Goal: Task Accomplishment & Management: Use online tool/utility

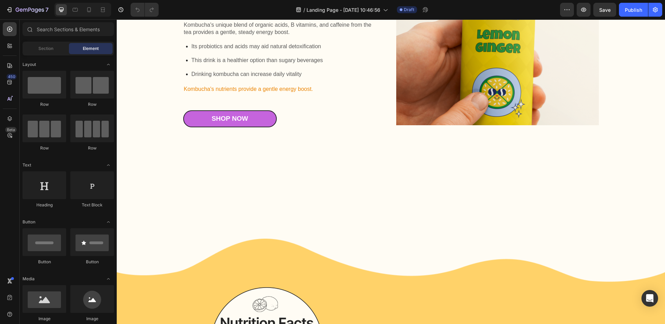
scroll to position [445, 0]
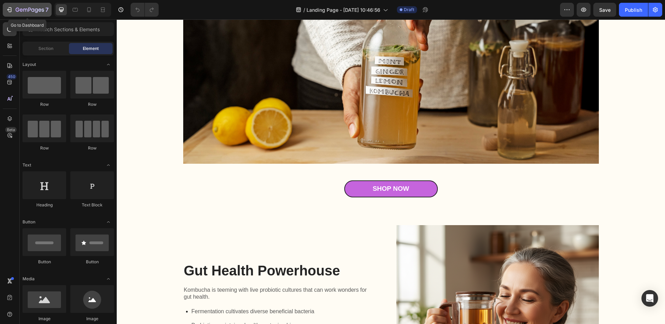
click at [19, 8] on icon "button" at bounding box center [18, 10] width 4 height 4
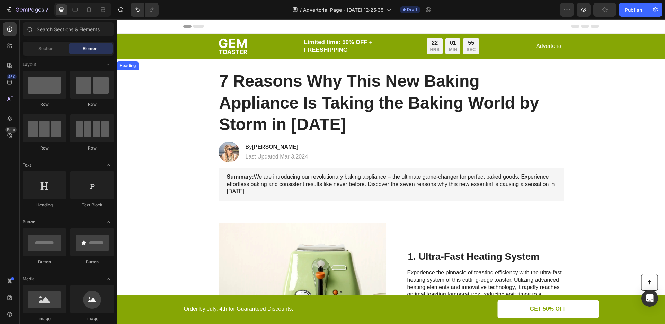
scroll to position [138, 0]
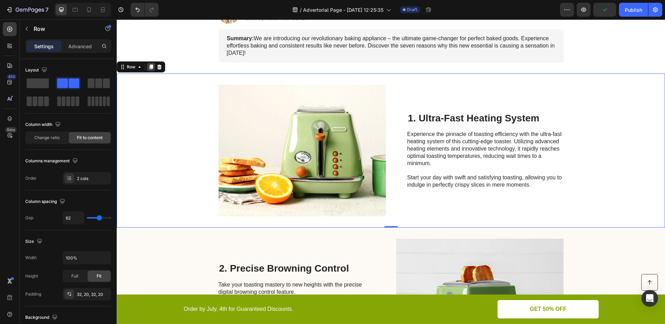
click at [154, 68] on icon at bounding box center [151, 67] width 6 height 6
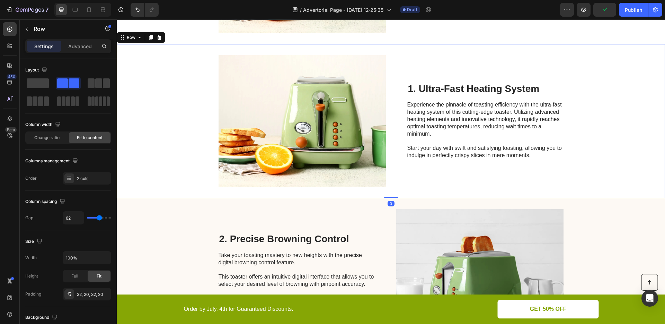
scroll to position [322, 0]
click at [151, 40] on icon at bounding box center [151, 37] width 6 height 6
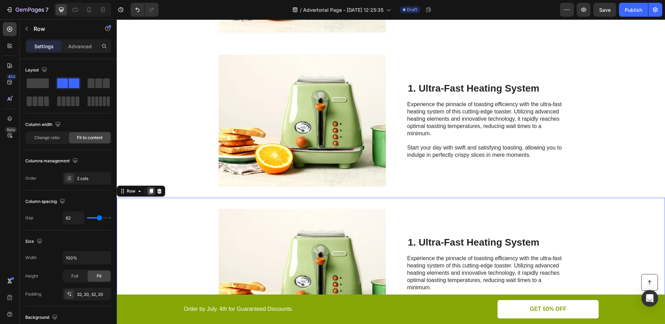
click at [153, 187] on div at bounding box center [151, 191] width 8 height 8
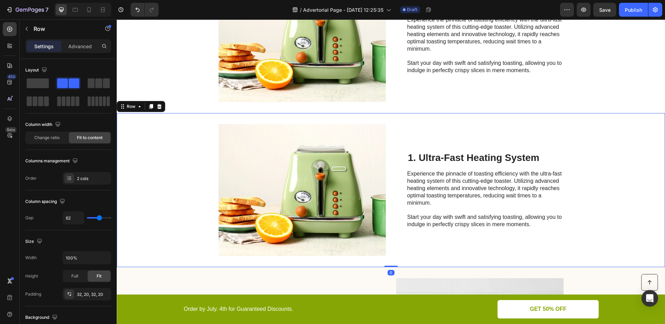
scroll to position [630, 0]
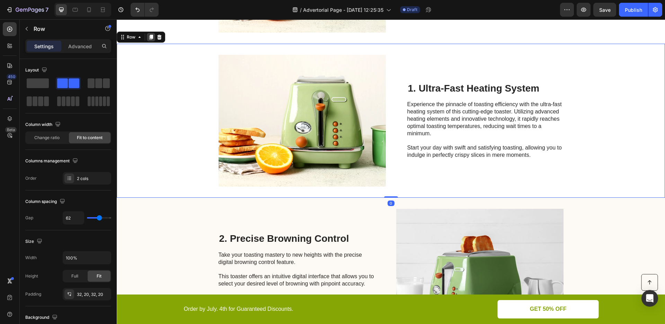
click at [152, 36] on icon at bounding box center [151, 37] width 4 height 5
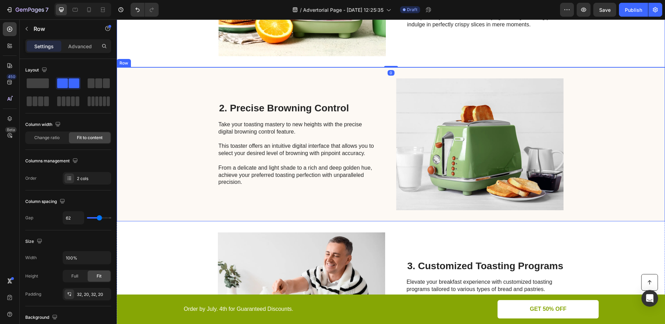
scroll to position [917, 0]
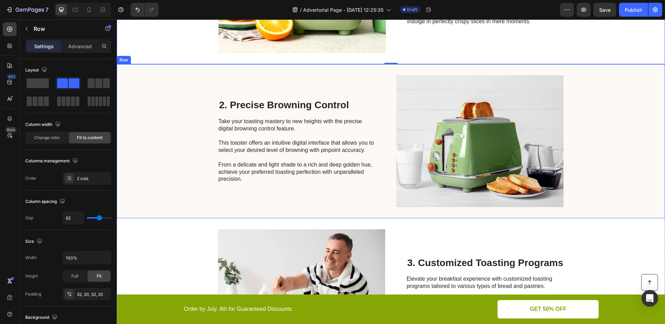
click at [163, 85] on div "2. Precise Browning Control Heading Take your toasting mastery to new heights w…" at bounding box center [391, 141] width 549 height 154
click at [160, 59] on icon at bounding box center [159, 57] width 5 height 5
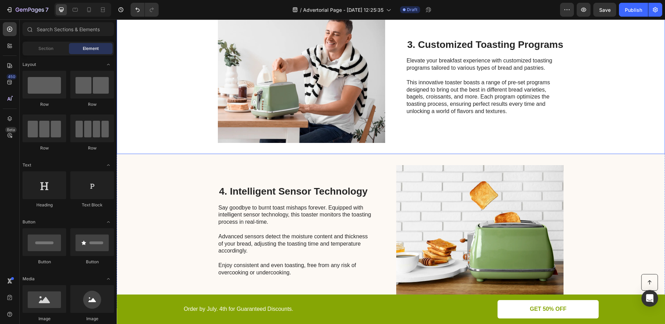
scroll to position [1054, 0]
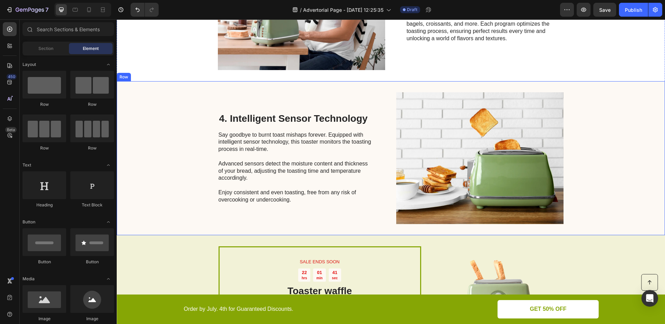
click at [152, 127] on div "4. Intelligent Sensor Technology Heading Say goodbye to burnt toast mishaps for…" at bounding box center [391, 158] width 549 height 154
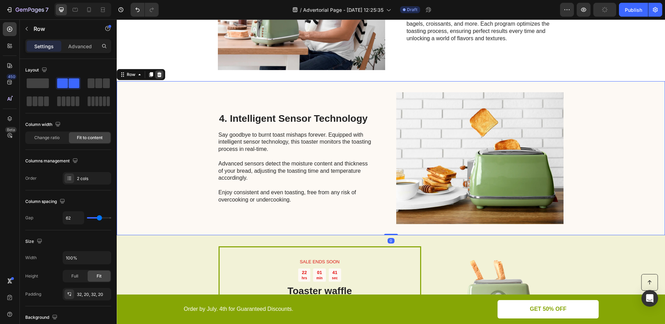
click at [162, 75] on icon at bounding box center [160, 75] width 6 height 6
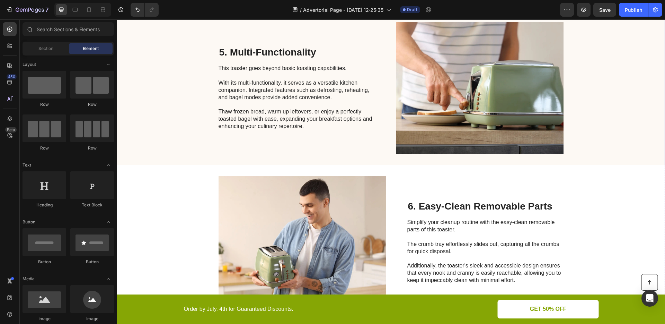
scroll to position [1358, 0]
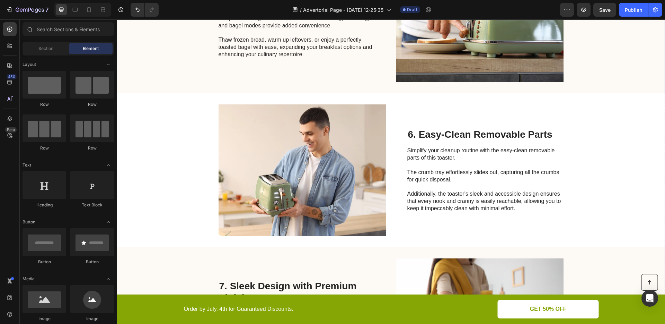
click at [188, 148] on div "Image 6. Easy-Clean Removable Parts Heading Simplify your cleanup routine with …" at bounding box center [391, 170] width 549 height 154
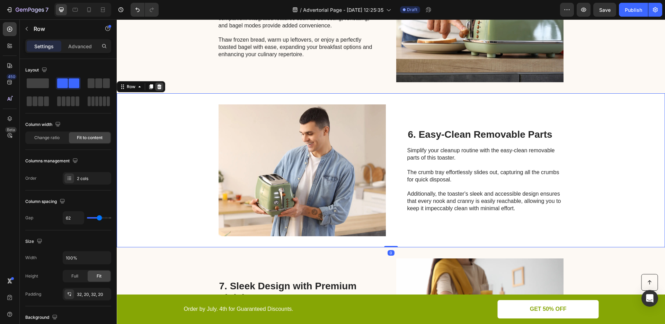
click at [159, 87] on icon at bounding box center [159, 86] width 5 height 5
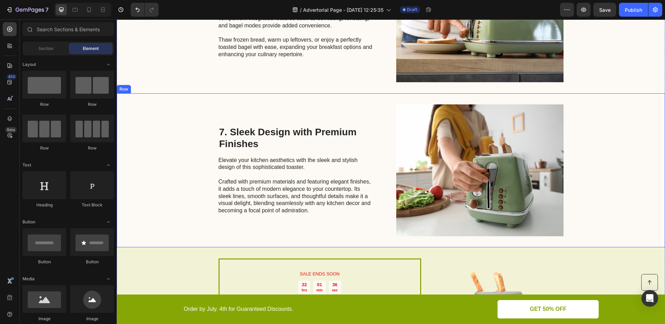
click at [184, 122] on div "7. Sleek Design with Premium Finishes Heading Elevate your kitchen aesthetics w…" at bounding box center [391, 170] width 549 height 154
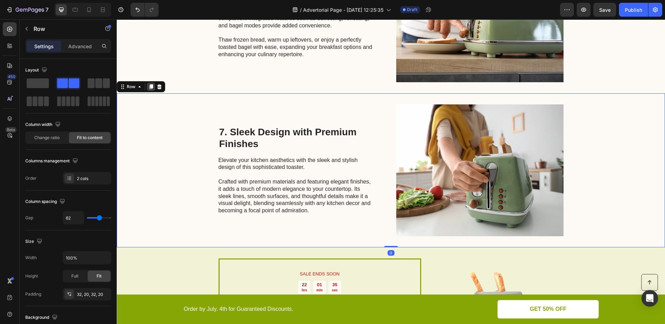
click at [153, 85] on icon at bounding box center [151, 87] width 6 height 6
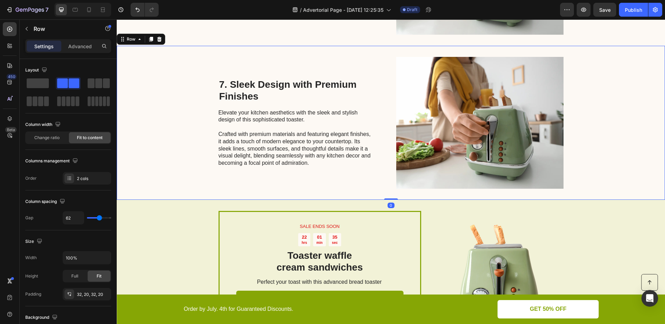
scroll to position [1561, 0]
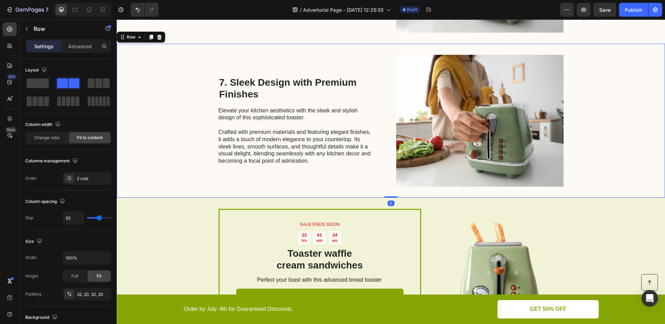
click at [164, 35] on div "Row" at bounding box center [141, 37] width 49 height 11
click at [163, 39] on div at bounding box center [159, 37] width 8 height 8
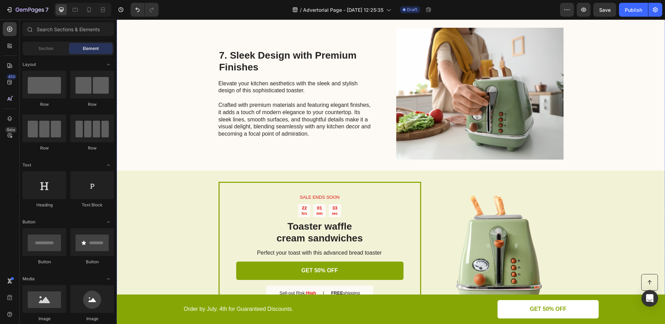
scroll to position [1323, 0]
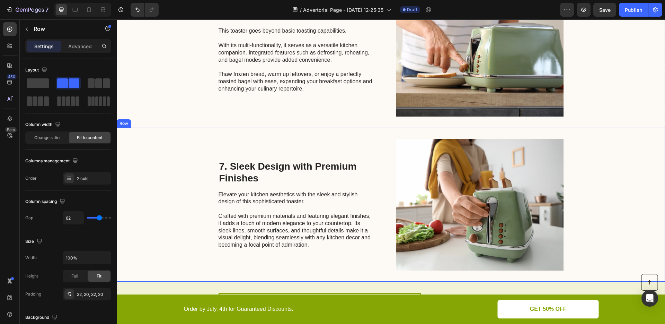
click at [169, 132] on div "7. Sleek Design with Premium Finishes Heading Elevate your kitchen aesthetics w…" at bounding box center [391, 205] width 549 height 154
click at [162, 122] on div at bounding box center [159, 121] width 8 height 8
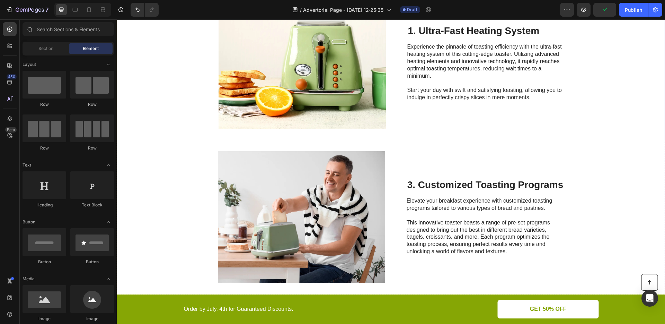
scroll to position [931, 0]
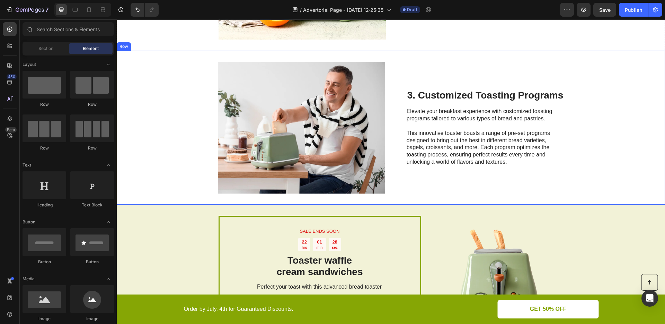
click at [183, 123] on div "Image 3. Customized Toasting Programs Heading Elevate your breakfast experience…" at bounding box center [391, 128] width 549 height 154
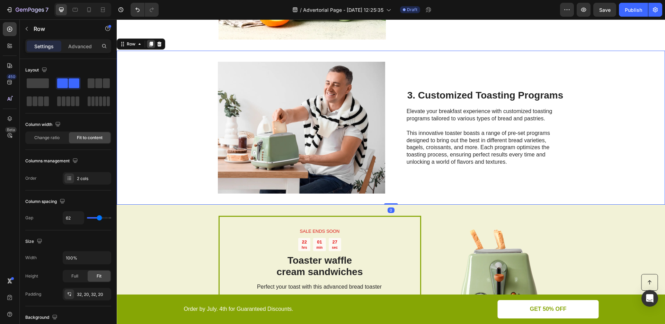
click at [154, 45] on div at bounding box center [151, 44] width 8 height 8
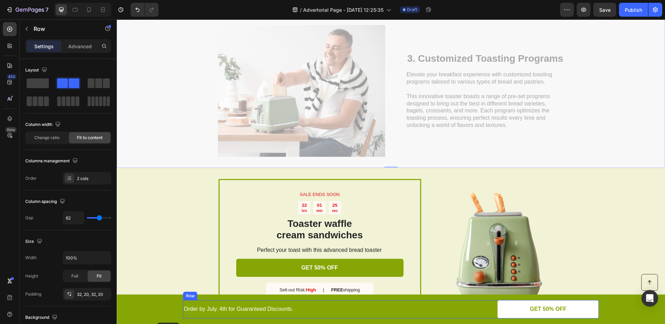
scroll to position [1145, 0]
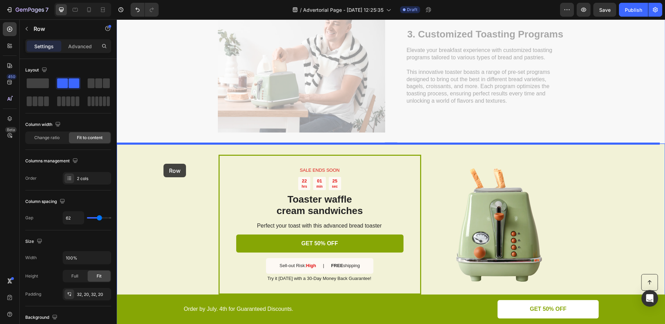
drag, startPoint x: 131, startPoint y: 198, endPoint x: 164, endPoint y: 163, distance: 47.8
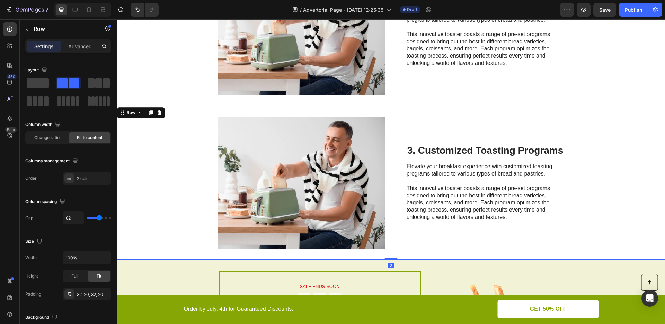
scroll to position [992, 0]
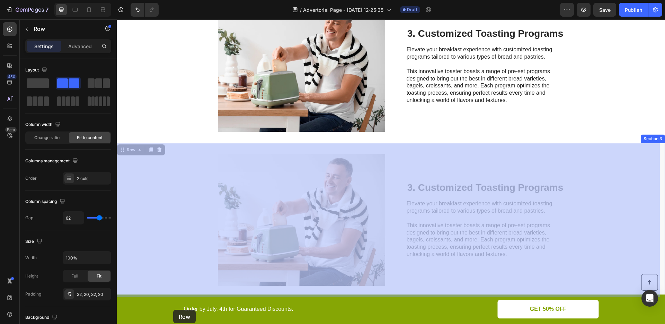
drag, startPoint x: 134, startPoint y: 148, endPoint x: 174, endPoint y: 215, distance: 77.3
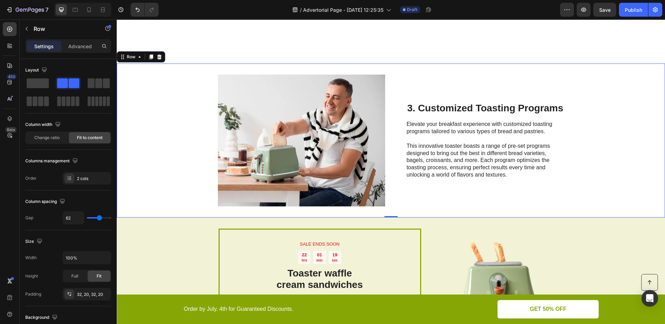
scroll to position [1071, 0]
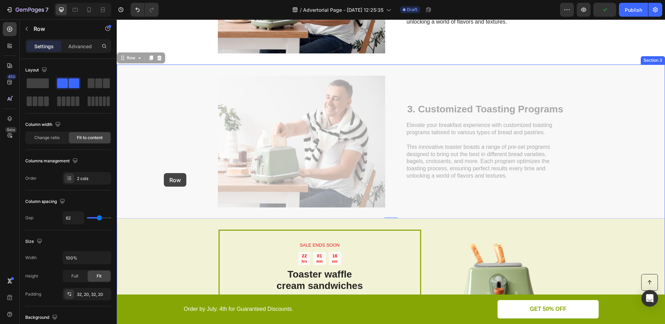
drag, startPoint x: 132, startPoint y: 59, endPoint x: 160, endPoint y: 147, distance: 91.5
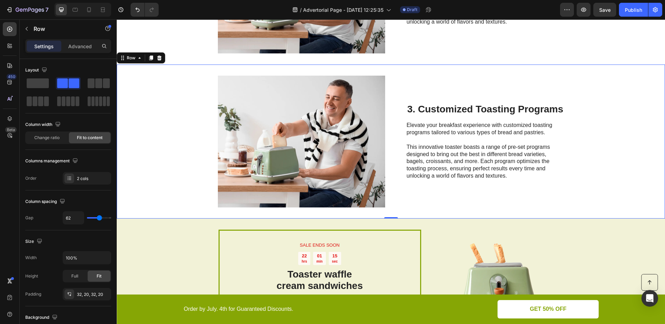
click at [142, 88] on div "Image 3. Customized Toasting Programs Heading Elevate your breakfast experience…" at bounding box center [391, 141] width 549 height 154
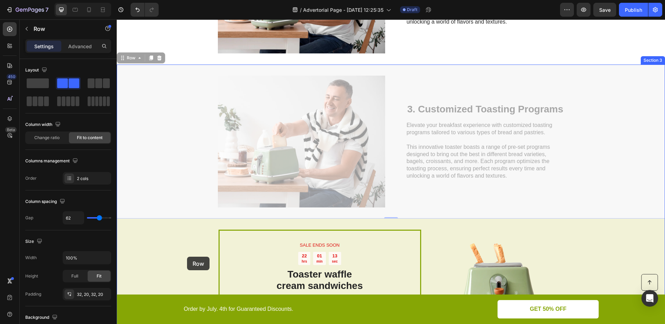
drag, startPoint x: 128, startPoint y: 55, endPoint x: 188, endPoint y: 252, distance: 205.5
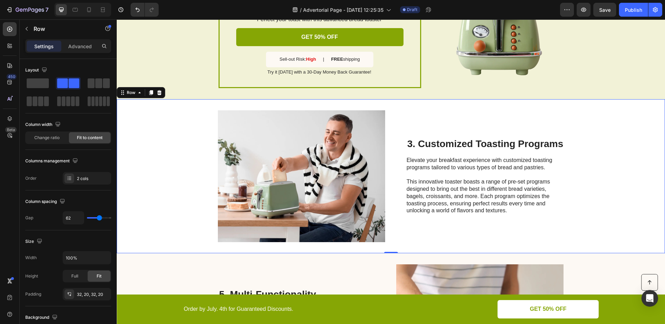
scroll to position [1201, 0]
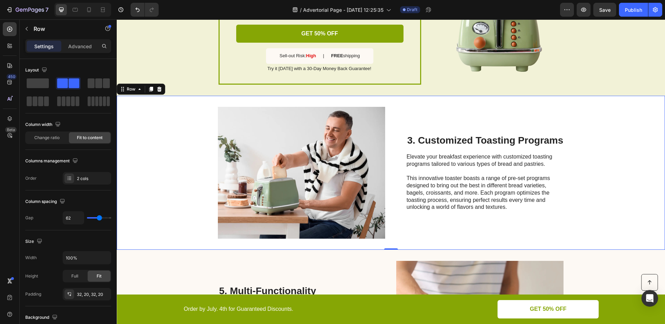
click at [184, 155] on div "Image 3. Customized Toasting Programs Heading Elevate your breakfast experience…" at bounding box center [391, 173] width 549 height 154
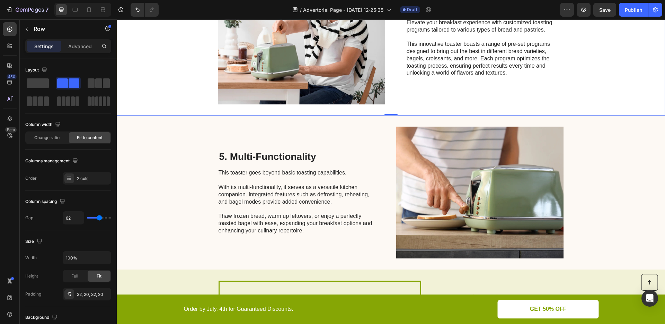
scroll to position [1337, 0]
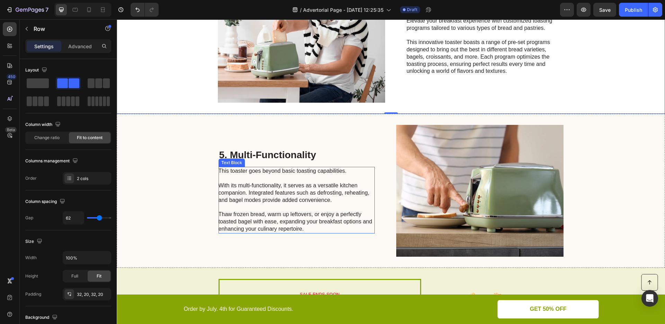
click at [178, 163] on div "5. Multi-Functionality Heading This toaster goes beyond basic toasting capabili…" at bounding box center [391, 191] width 549 height 154
click at [159, 110] on div at bounding box center [159, 107] width 8 height 8
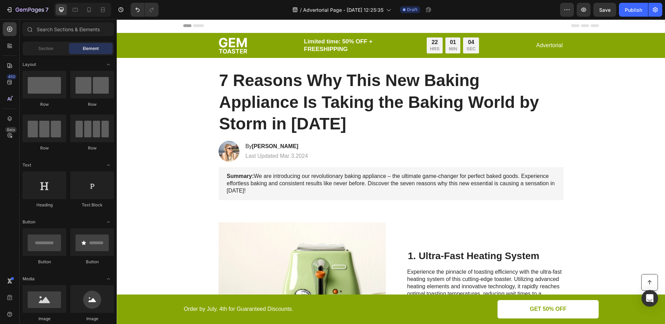
scroll to position [0, 0]
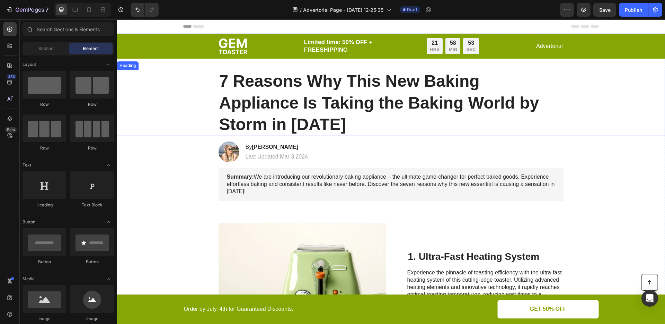
click at [298, 98] on h1 "7 Reasons Why This New Baking Appliance Is Taking the Baking World by Storm in …" at bounding box center [391, 103] width 345 height 66
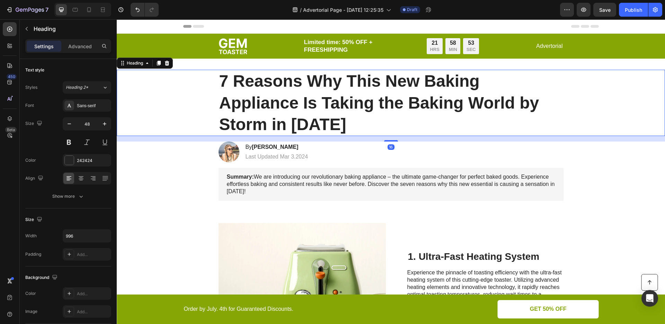
click at [292, 100] on h1 "7 Reasons Why This New Baking Appliance Is Taking the Baking World by Storm in …" at bounding box center [391, 103] width 345 height 66
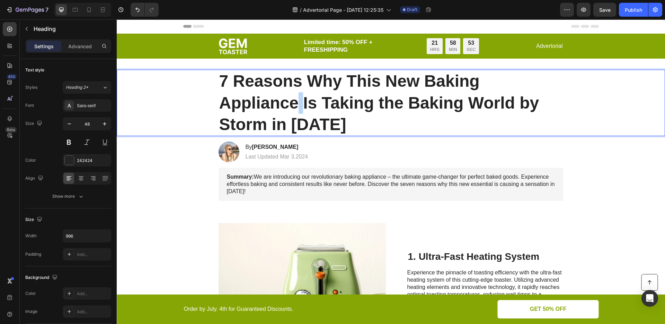
click at [292, 100] on p "7 Reasons Why This New Baking Appliance Is Taking the Baking World by Storm in …" at bounding box center [391, 102] width 344 height 65
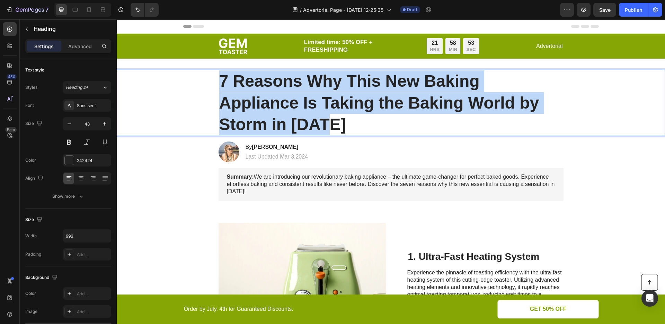
click at [292, 100] on p "7 Reasons Why This New Baking Appliance Is Taking the Baking World by Storm in …" at bounding box center [391, 102] width 344 height 65
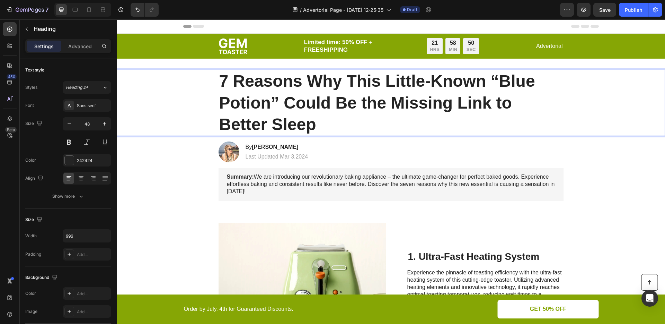
click at [314, 92] on p "7 Reasons Why This Little-Known “Blue Potion” Could Be the Missing Link to Bett…" at bounding box center [391, 102] width 344 height 65
click at [492, 78] on p "7 Reasons Why This Little-Known “Blue Potion” Could Be the Missing Link to Bett…" at bounding box center [391, 102] width 344 height 65
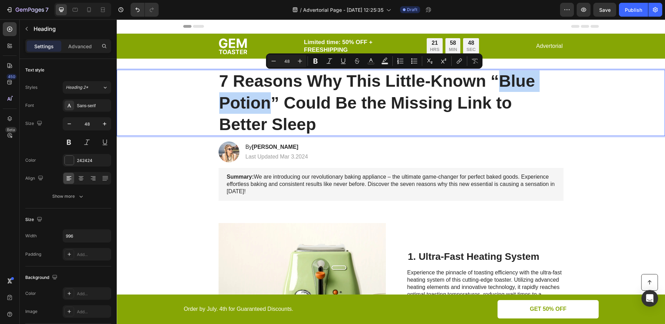
drag, startPoint x: 498, startPoint y: 81, endPoint x: 270, endPoint y: 107, distance: 229.6
click at [270, 107] on p "7 Reasons Why This Little-Known “Blue Potion” Could Be the Missing Link to Bett…" at bounding box center [391, 102] width 344 height 65
click at [380, 61] on button "Text Background Color" at bounding box center [385, 61] width 12 height 12
type input "000000"
type input "77"
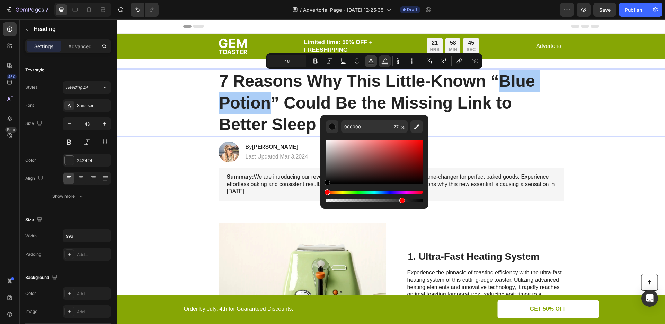
click at [368, 59] on icon "Editor contextual toolbar" at bounding box center [371, 61] width 7 height 7
type input "242424"
click at [390, 192] on div "Hue" at bounding box center [374, 192] width 97 height 3
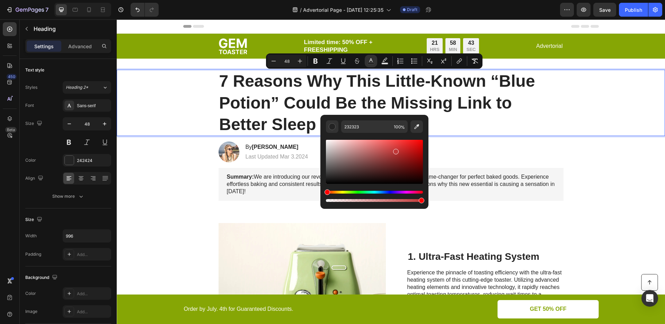
drag, startPoint x: 396, startPoint y: 150, endPoint x: 400, endPoint y: 147, distance: 5.0
click at [400, 147] on div "Editor contextual toolbar" at bounding box center [374, 162] width 97 height 44
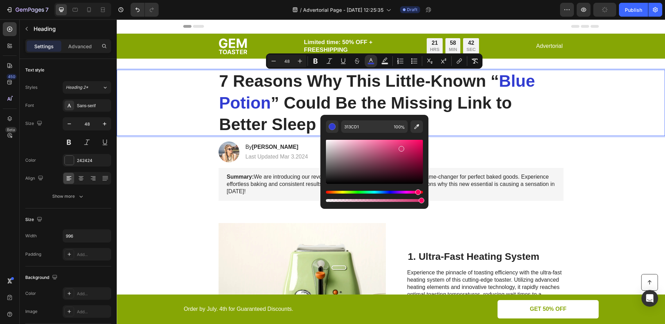
drag, startPoint x: 390, startPoint y: 191, endPoint x: 417, endPoint y: 138, distance: 60.3
click at [417, 138] on div "Editor contextual toolbar" at bounding box center [374, 168] width 97 height 70
click at [389, 192] on div "Hue" at bounding box center [374, 192] width 97 height 3
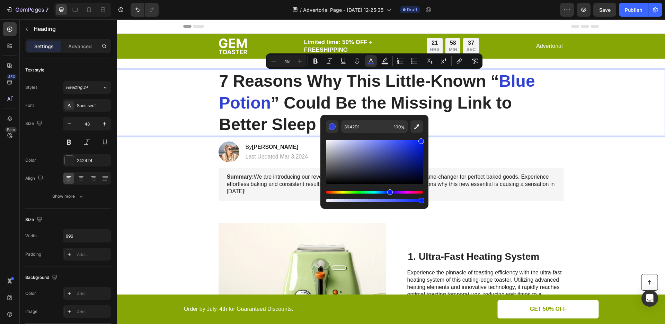
type input "0724FF"
drag, startPoint x: 404, startPoint y: 151, endPoint x: 420, endPoint y: 137, distance: 21.8
click at [420, 137] on div "Editor contextual toolbar" at bounding box center [374, 168] width 97 height 70
click at [512, 155] on div "Image By Jessica M. Heading Last Updated Mar 3.2024 Text Block Row" at bounding box center [391, 151] width 359 height 21
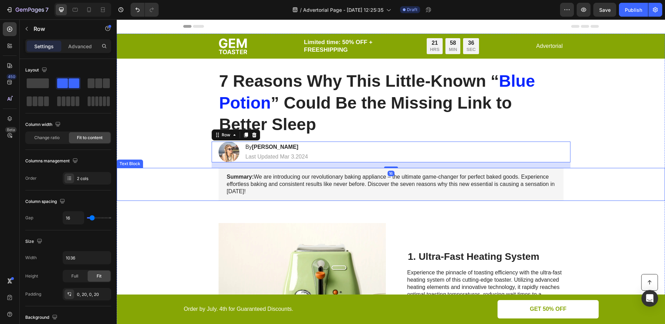
click at [472, 189] on p "Summary: We are introducing our revolutionary baking appliance – the ultimate g…" at bounding box center [391, 183] width 329 height 21
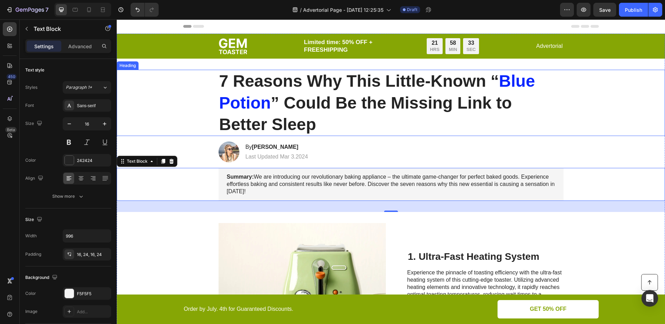
click at [324, 98] on p "7 Reasons Why This Little-Known “ Blue Potion ” Could Be the Missing Link to Be…" at bounding box center [391, 102] width 344 height 65
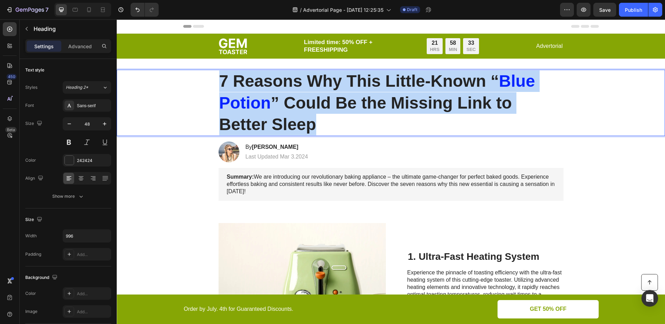
click at [324, 98] on p "7 Reasons Why This Little-Known “ Blue Potion ” Could Be the Missing Link to Be…" at bounding box center [391, 102] width 344 height 65
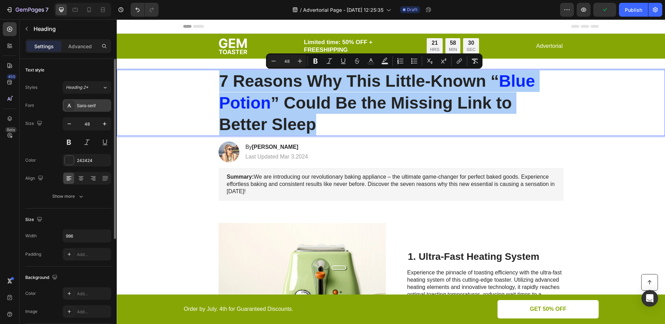
click at [94, 106] on div "Sans-serif" at bounding box center [93, 106] width 33 height 6
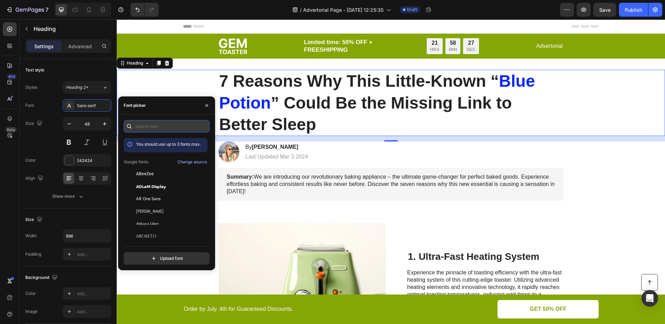
click at [158, 122] on input "text" at bounding box center [167, 126] width 86 height 12
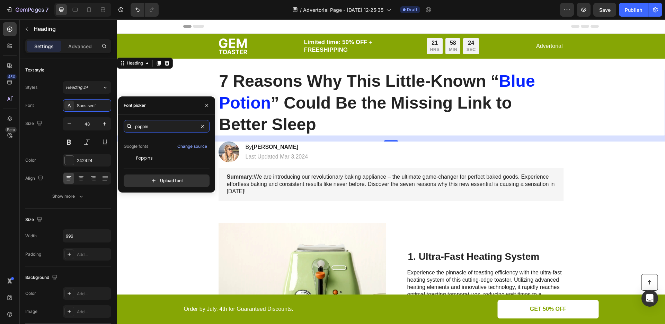
scroll to position [17, 0]
type input "poppin"
click at [157, 159] on div "Poppins" at bounding box center [171, 157] width 70 height 6
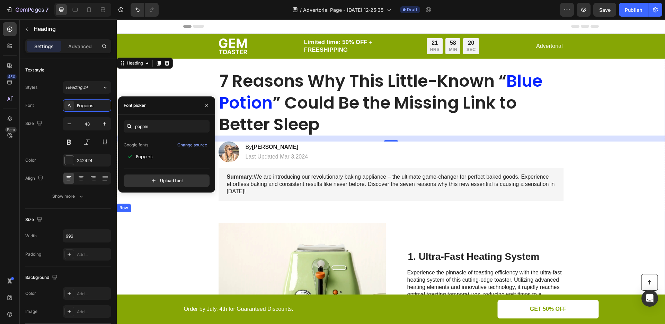
click at [173, 255] on div "Image 1. Ultra-Fast Heating System Heading Experience the pinnacle of toasting …" at bounding box center [391, 289] width 549 height 154
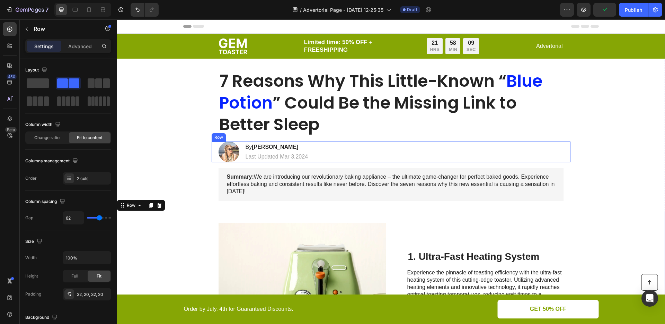
click at [343, 151] on div "Image By Jessica M. Heading Last Updated Mar 3.2024 Text Block Row" at bounding box center [391, 151] width 359 height 21
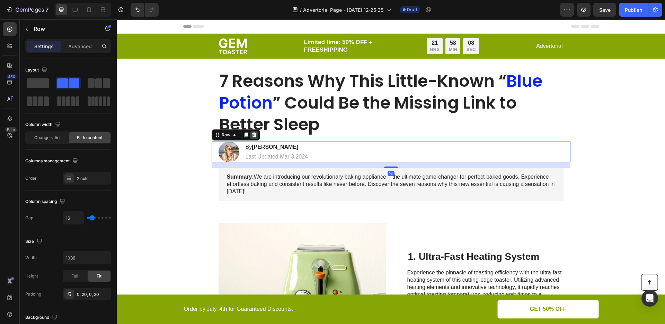
click at [252, 135] on icon at bounding box center [255, 135] width 6 height 6
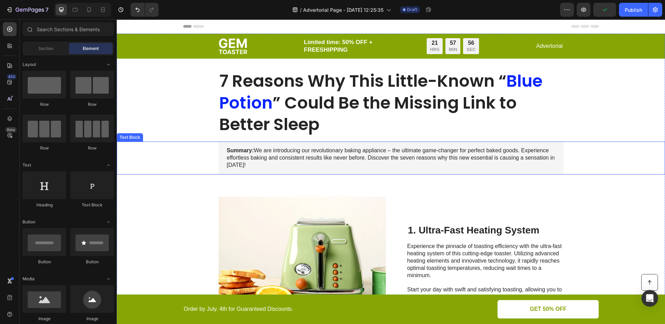
click at [290, 152] on p "Summary: We are introducing our revolutionary baking appliance – the ultimate g…" at bounding box center [391, 157] width 329 height 21
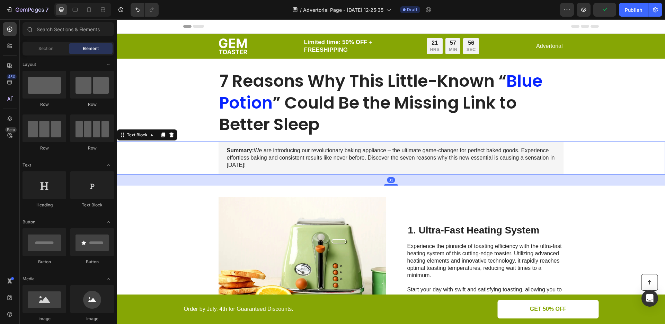
click at [290, 152] on p "Summary: We are introducing our revolutionary baking appliance – the ultimate g…" at bounding box center [391, 157] width 329 height 21
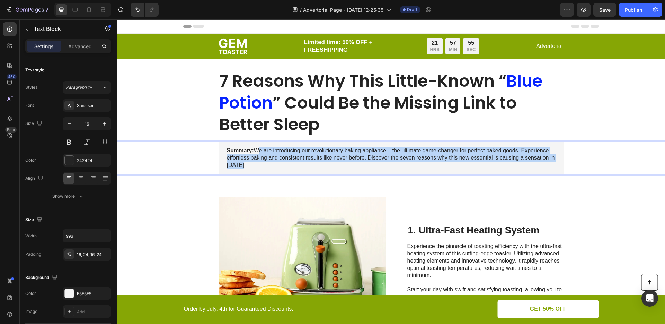
drag, startPoint x: 254, startPoint y: 151, endPoint x: 257, endPoint y: 163, distance: 12.2
click at [257, 163] on p "Summary: We are introducing our revolutionary baking appliance – the ultimate g…" at bounding box center [391, 157] width 329 height 21
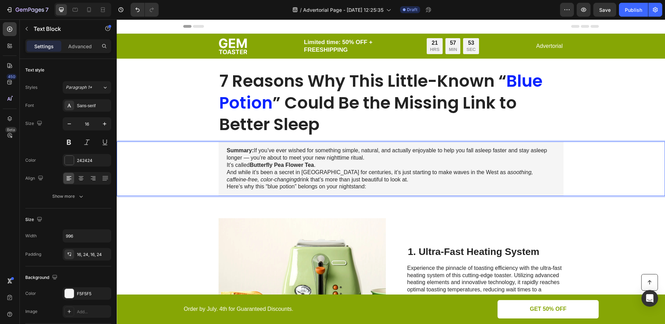
click at [369, 154] on p "Summary: If you’ve ever wished for something simple, natural, and actually enjo…" at bounding box center [391, 154] width 329 height 15
click at [369, 157] on p "Summary: If you’ve ever wished for something simple, natural, and actually enjo…" at bounding box center [391, 154] width 329 height 15
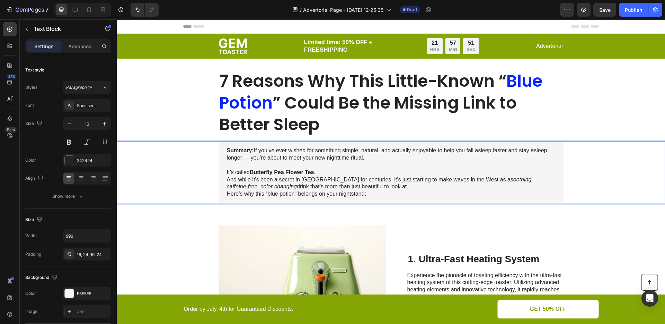
click at [353, 173] on p "It’s called Butterfly Pea Flower Tea . And while it’s been a secret in Southeas…" at bounding box center [391, 179] width 329 height 21
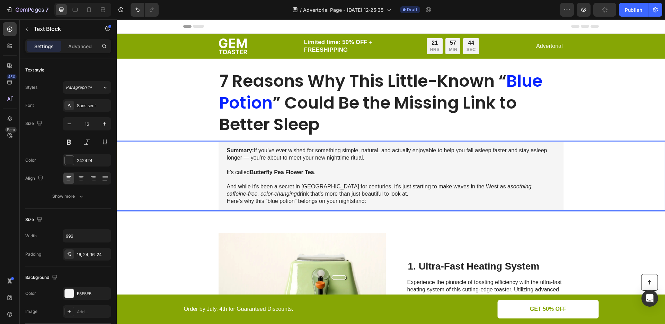
click at [248, 159] on p "Summary: If you’ve ever wished for something simple, natural, and actually enjo…" at bounding box center [391, 154] width 329 height 15
click at [247, 159] on p "Summary: If you’ve ever wished for something simple, natural, and actually enjo…" at bounding box center [391, 154] width 329 height 15
click at [329, 159] on p "Summary: If you’ve ever wished for something simple, natural, and actually enjo…" at bounding box center [391, 154] width 329 height 15
click at [340, 177] on p "And while it’s been a secret in Southeast Asia for centuries, it’s just startin…" at bounding box center [391, 186] width 329 height 21
click at [293, 204] on p "Here’s why this “blue potion” belongs on your nightstand:" at bounding box center [391, 201] width 329 height 7
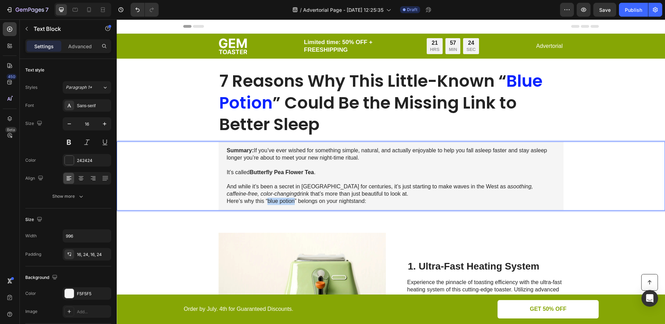
drag, startPoint x: 291, startPoint y: 201, endPoint x: 266, endPoint y: 202, distance: 25.0
click at [266, 202] on p "Here’s why this “blue potion” belongs on your nightstand:" at bounding box center [391, 201] width 329 height 7
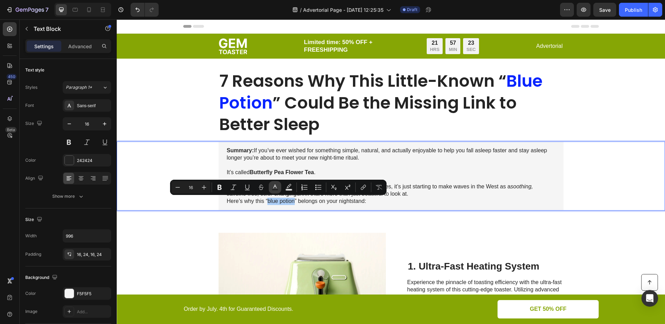
click at [272, 189] on rect "Editor contextual toolbar" at bounding box center [275, 190] width 7 height 2
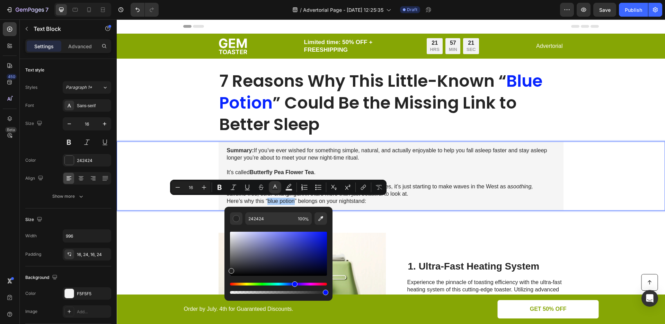
click at [294, 285] on div "Hue" at bounding box center [278, 283] width 97 height 3
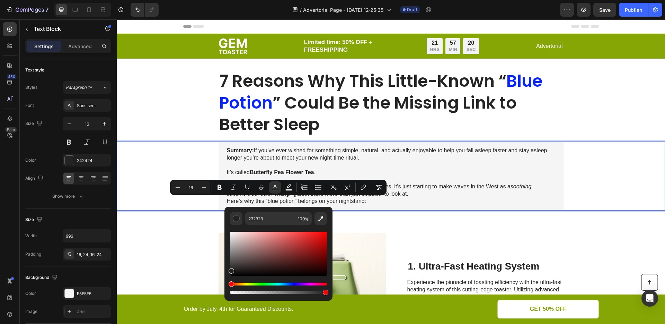
click at [297, 285] on div "Hue" at bounding box center [278, 283] width 97 height 3
click at [294, 286] on div "Editor contextual toolbar" at bounding box center [278, 287] width 97 height 11
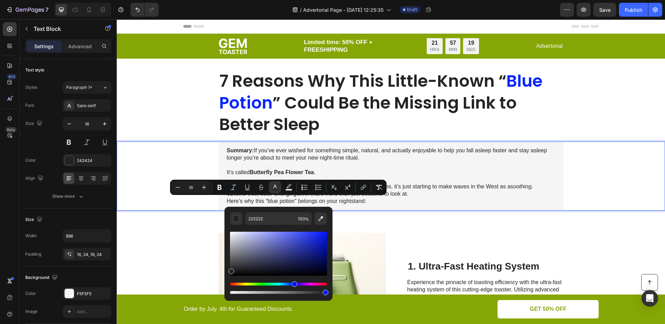
click at [294, 284] on div "Hue" at bounding box center [278, 283] width 97 height 3
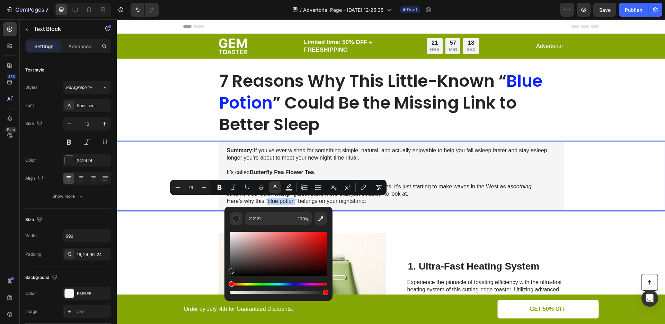
click at [303, 248] on div "Editor contextual toolbar" at bounding box center [278, 254] width 97 height 44
click at [294, 285] on div "Hue" at bounding box center [278, 283] width 97 height 3
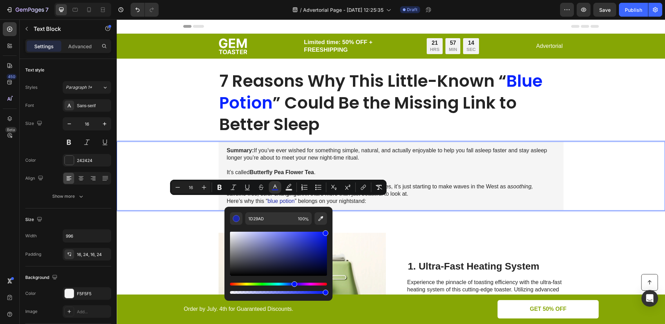
drag, startPoint x: 315, startPoint y: 240, endPoint x: 327, endPoint y: 228, distance: 16.7
click at [327, 228] on div "1D29AD 100 %" at bounding box center [279, 251] width 108 height 88
type input "0217FF"
click at [385, 200] on p "Here’s why this “ blue potion ” belongs on your nightstand:" at bounding box center [391, 201] width 329 height 7
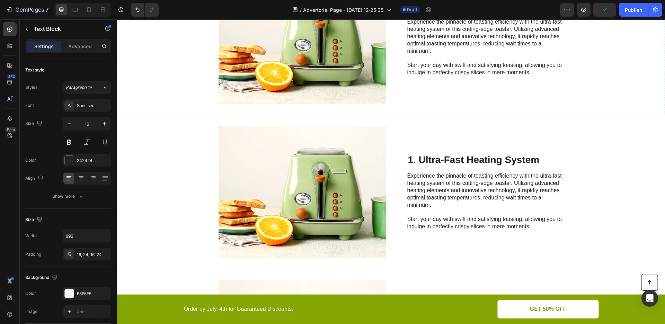
scroll to position [262, 0]
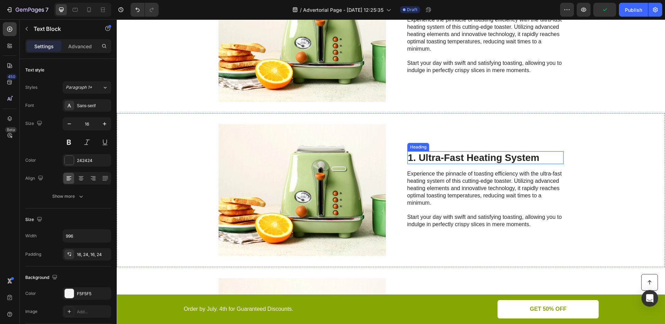
click at [409, 155] on h2 "1. Ultra-Fast Heating System" at bounding box center [486, 157] width 156 height 13
click at [409, 156] on p "1. Ultra-Fast Heating System" at bounding box center [485, 158] width 155 height 12
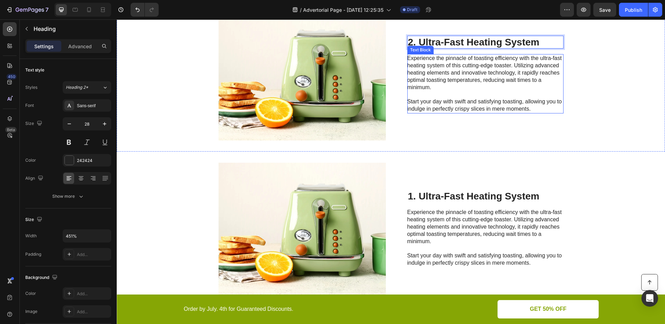
scroll to position [491, 0]
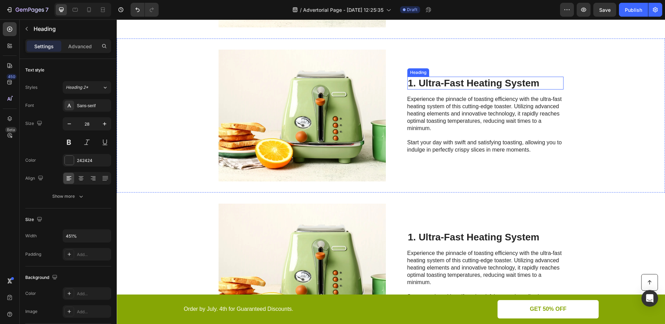
click at [409, 84] on h2 "1. Ultra-Fast Heating System" at bounding box center [486, 83] width 156 height 13
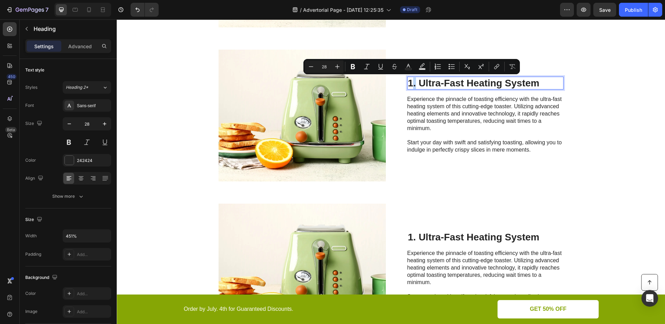
click at [409, 84] on p "1. Ultra-Fast Heating System" at bounding box center [485, 83] width 155 height 12
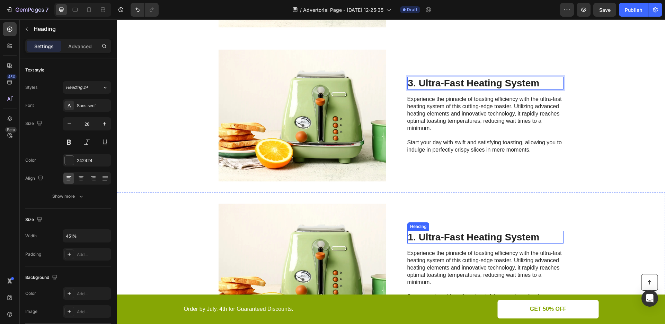
click at [410, 237] on h2 "1. Ultra-Fast Heating System" at bounding box center [486, 236] width 156 height 13
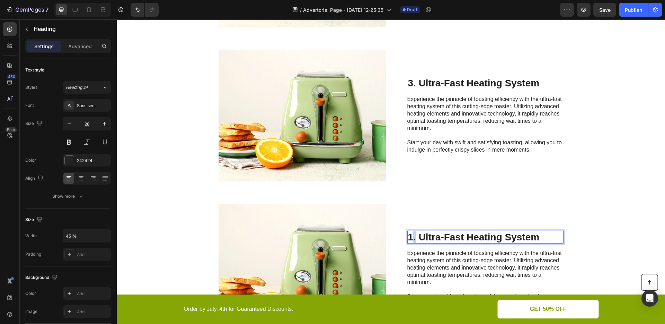
click at [410, 237] on h2 "1. Ultra-Fast Heating System" at bounding box center [486, 236] width 156 height 13
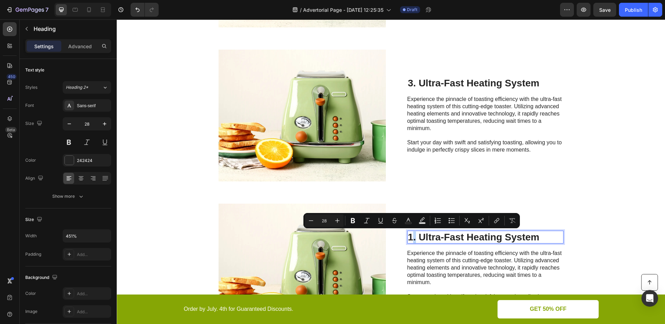
click at [408, 238] on p "1. Ultra-Fast Heating System" at bounding box center [485, 237] width 155 height 12
click at [409, 238] on p "1. Ultra-Fast Heating System" at bounding box center [485, 237] width 155 height 12
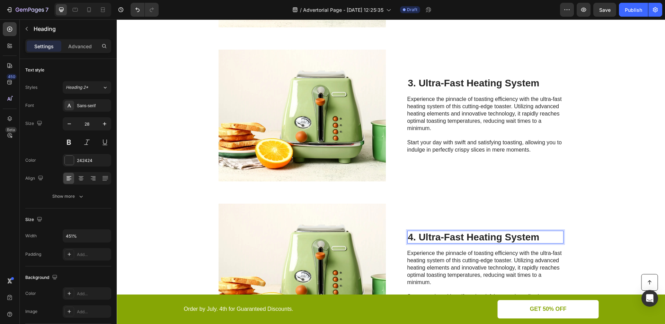
scroll to position [637, 0]
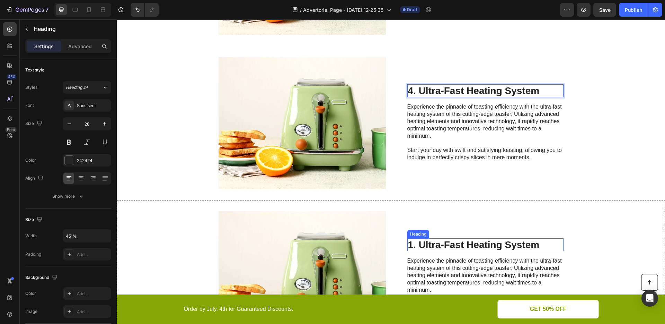
click at [411, 245] on h2 "1. Ultra-Fast Heating System" at bounding box center [486, 244] width 156 height 13
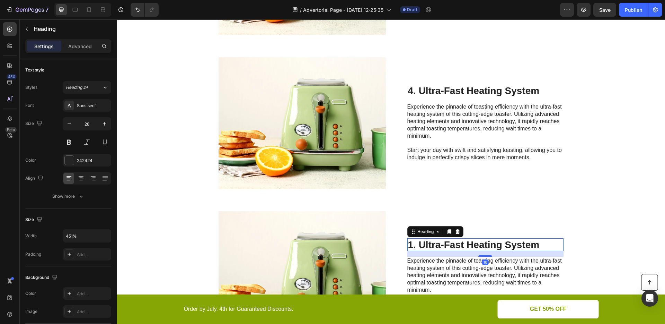
click at [410, 245] on h2 "1. Ultra-Fast Heating System" at bounding box center [486, 244] width 156 height 13
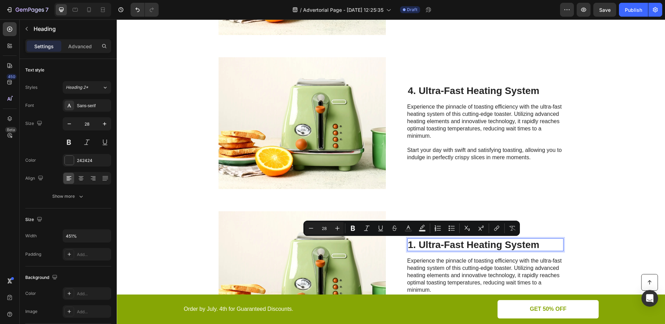
click at [409, 246] on p "1. Ultra-Fast Heating System" at bounding box center [485, 245] width 155 height 12
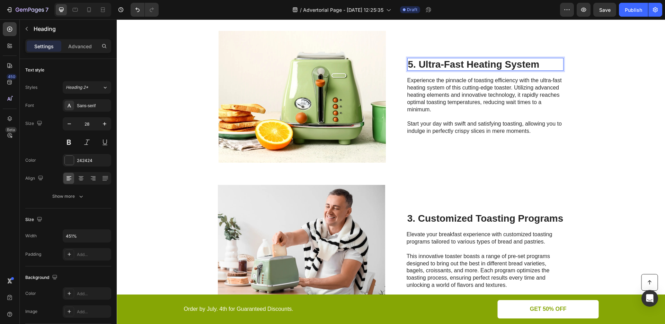
scroll to position [831, 0]
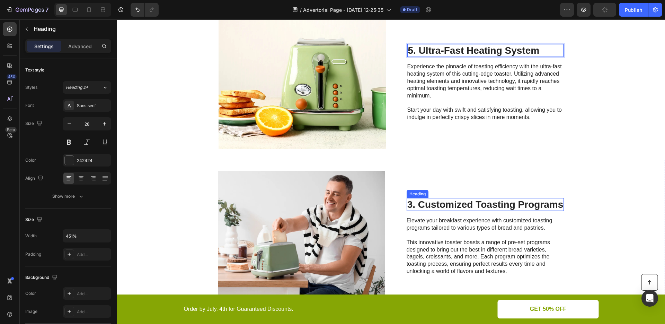
click at [411, 207] on h2 "3. Customized Toasting Programs" at bounding box center [486, 204] width 158 height 13
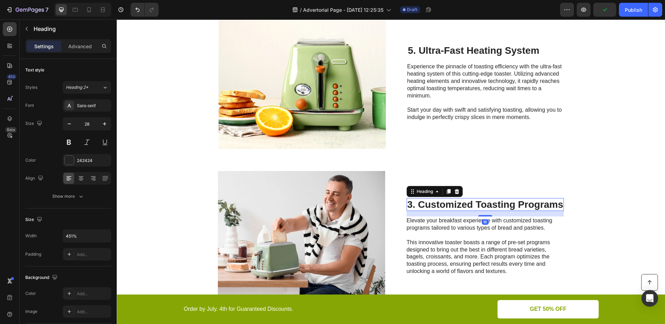
click at [411, 207] on h2 "3. Customized Toasting Programs" at bounding box center [486, 204] width 158 height 13
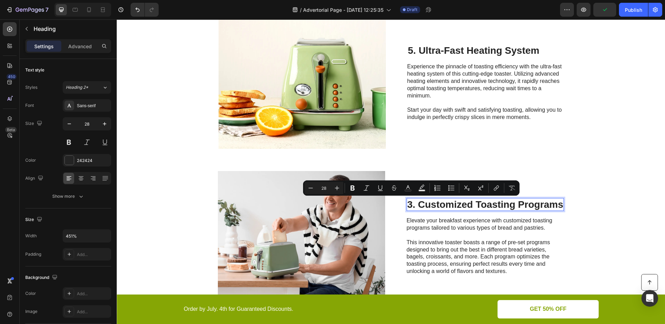
click at [409, 206] on p "3. Customized Toasting Programs" at bounding box center [486, 205] width 156 height 12
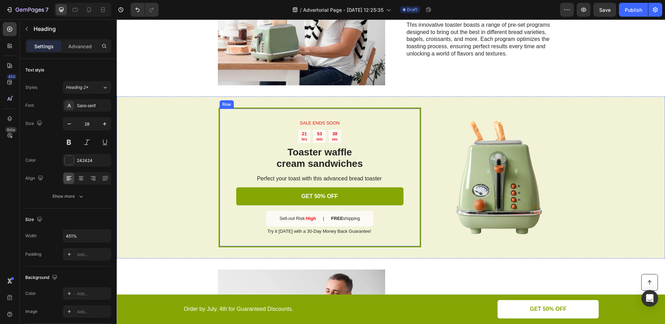
scroll to position [905, 0]
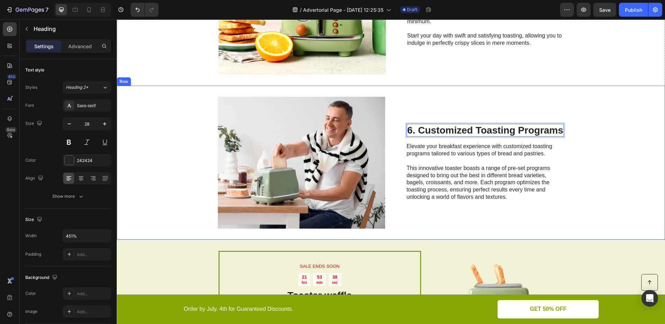
click at [398, 117] on div "Image 6. Customized Toasting Programs Heading 16 Elevate your breakfast experie…" at bounding box center [391, 163] width 549 height 154
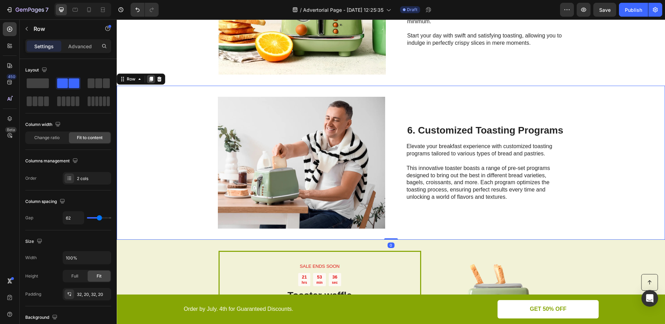
click at [147, 78] on div at bounding box center [151, 79] width 8 height 8
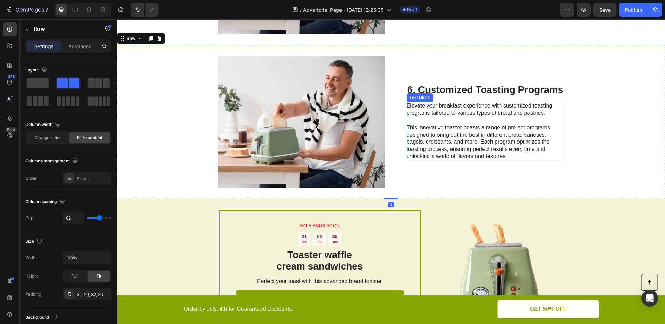
scroll to position [1101, 0]
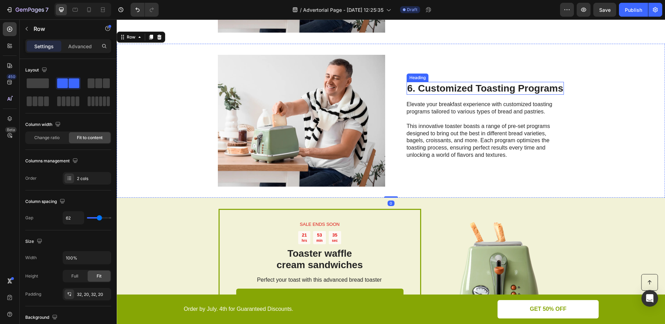
click at [407, 86] on h2 "6. Customized Toasting Programs" at bounding box center [486, 88] width 158 height 13
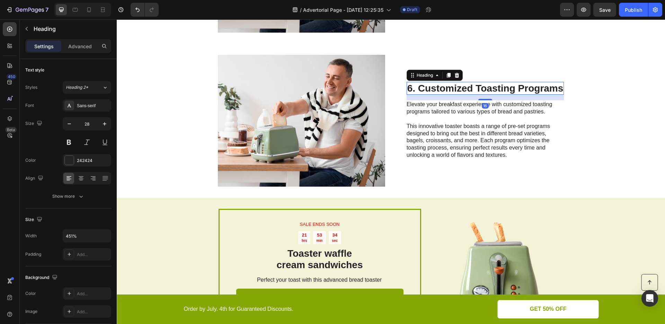
click at [408, 89] on h2 "6. Customized Toasting Programs" at bounding box center [486, 88] width 158 height 13
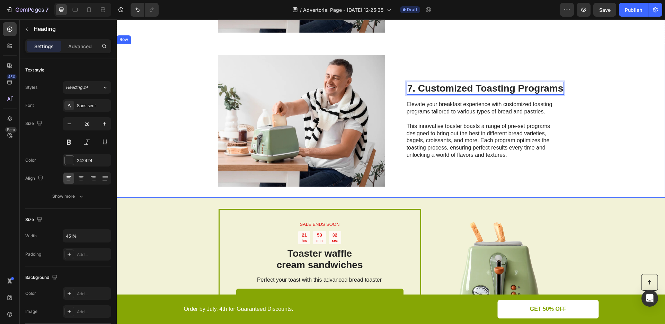
click at [566, 164] on div "Image 7. Customized Toasting Programs Heading 16 Elevate your breakfast experie…" at bounding box center [391, 121] width 549 height 154
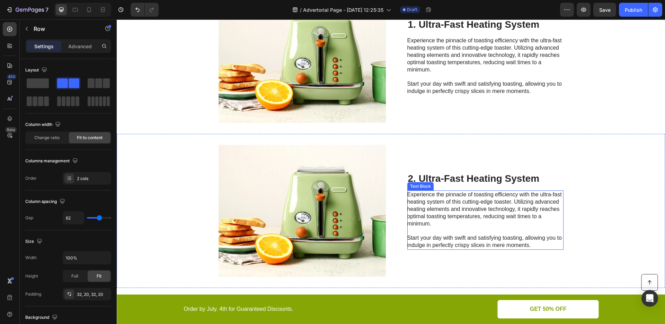
scroll to position [0, 0]
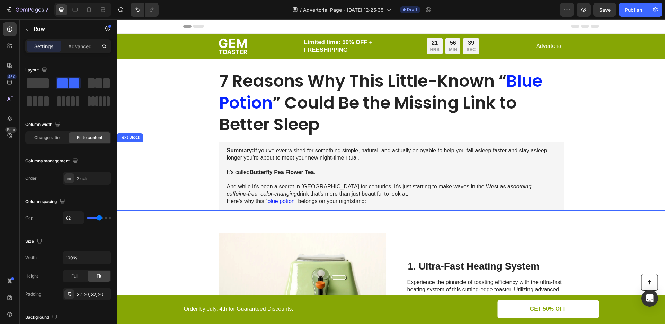
click at [185, 184] on div "Summary: If you’ve ever wished for something simple, natural, and actually enjo…" at bounding box center [391, 175] width 535 height 69
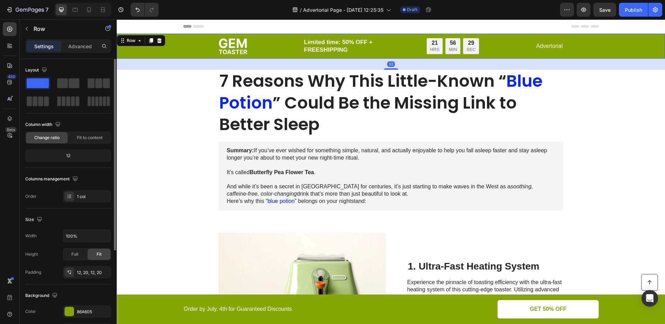
scroll to position [129, 0]
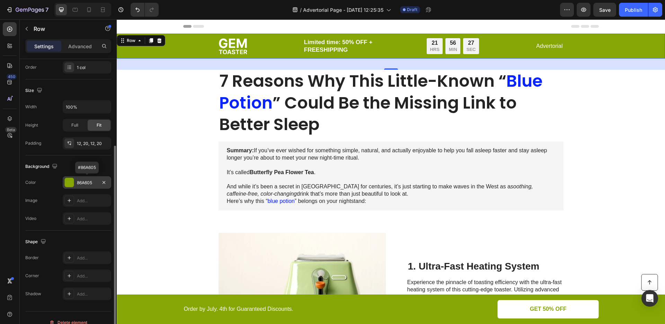
click at [73, 180] on div at bounding box center [69, 182] width 9 height 9
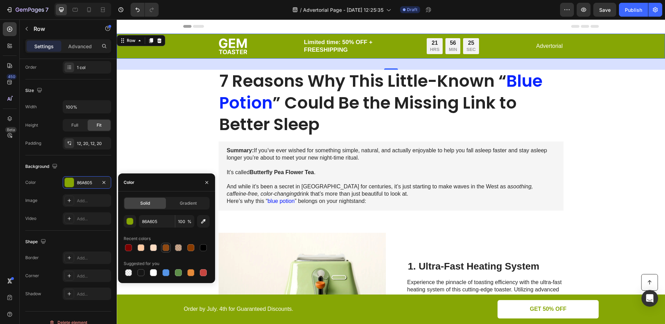
click at [164, 246] on div at bounding box center [166, 247] width 7 height 7
type input "893B00"
type input "93"
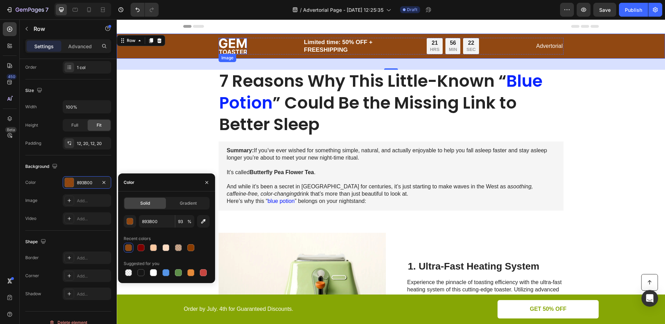
click at [229, 50] on img at bounding box center [233, 46] width 28 height 16
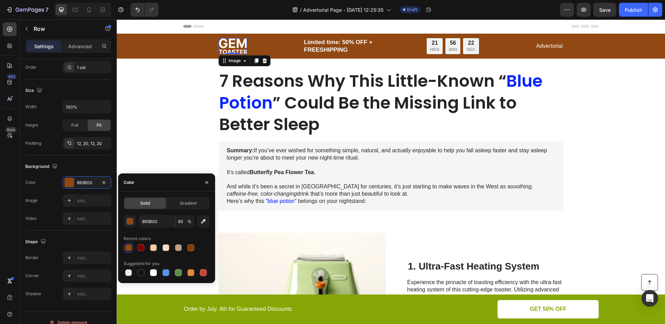
scroll to position [0, 0]
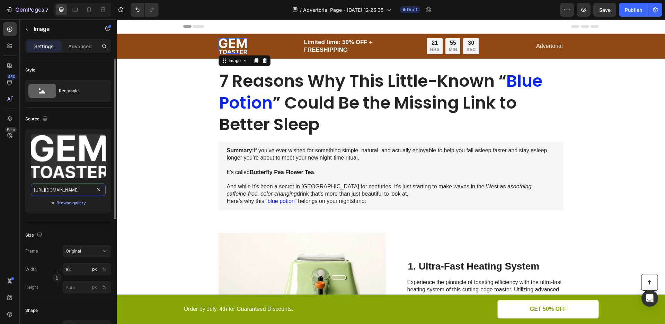
click at [67, 187] on input "https://cdn.shopify.com/s/files/1/0894/8255/9826/files/gempages_535254721074562…" at bounding box center [68, 189] width 75 height 12
paste input "Tranquili_Tea_Logo_29f700ee-3ec5-4377-a9fc-f7f422f4bfa8.png?v=1725635606"
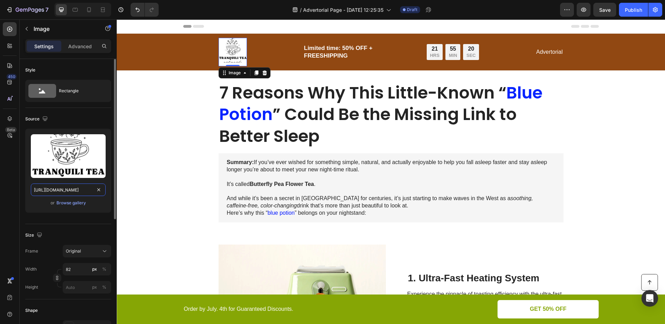
paste input "Transparent_a2556fef-fd23-452d-b5a9-f6f7ab633ebe.png?v=1725660367"
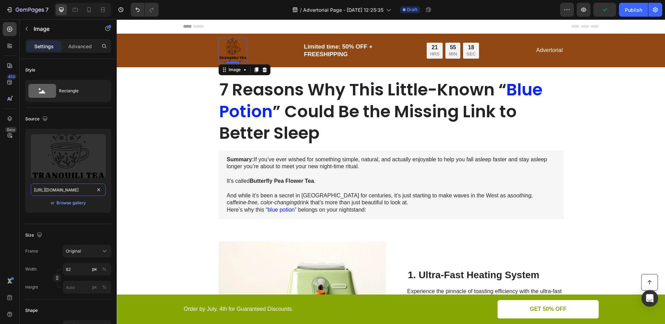
type input "https://cdn.shopify.com/s/files/1/0894/8255/9826/files/Tranquili_Tea_Logo_Trans…"
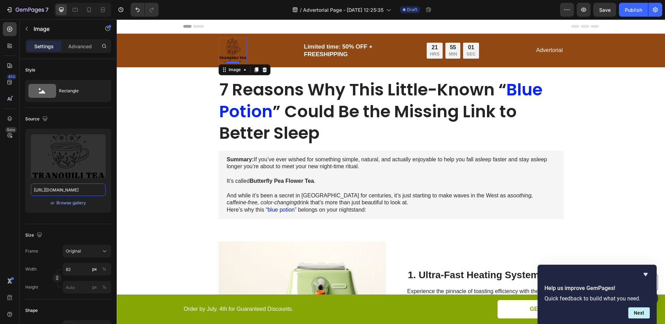
scroll to position [0, 0]
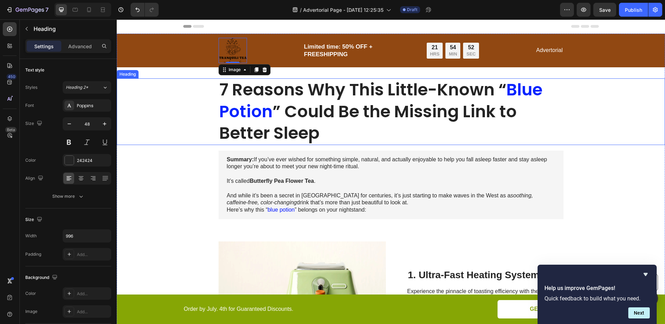
click at [180, 104] on div "7 Reasons Why This Little-Known “ Blue Potion ” Could Be the Missing Link to Be…" at bounding box center [391, 111] width 535 height 66
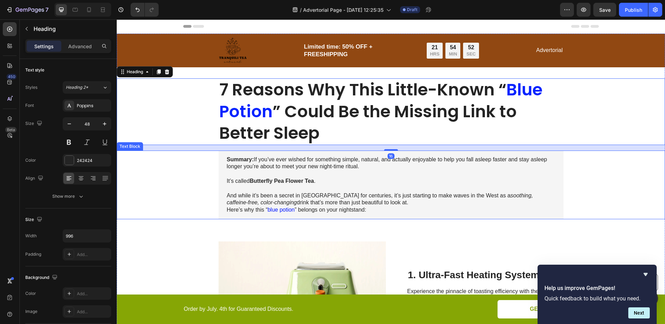
click at [194, 176] on div "Summary: If you’ve ever wished for something simple, natural, and actually enjo…" at bounding box center [391, 184] width 535 height 69
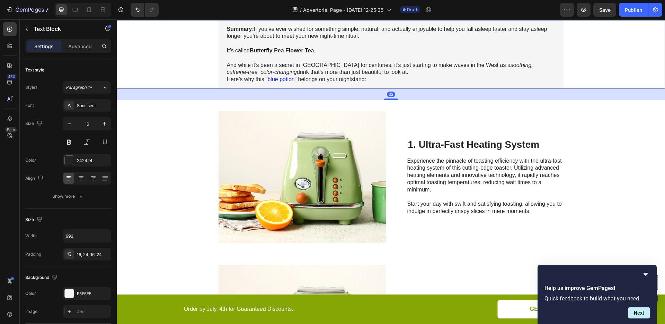
scroll to position [137, 0]
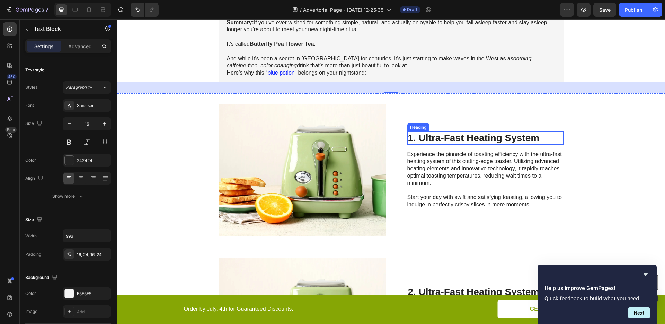
click at [441, 136] on h2 "1. Ultra-Fast Heating System" at bounding box center [486, 137] width 156 height 13
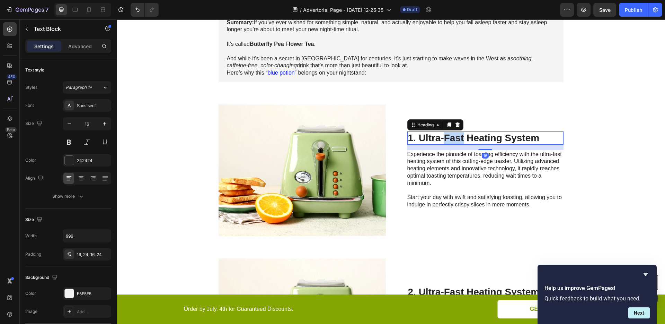
click at [441, 136] on h2 "1. Ultra-Fast Heating System" at bounding box center [486, 137] width 156 height 13
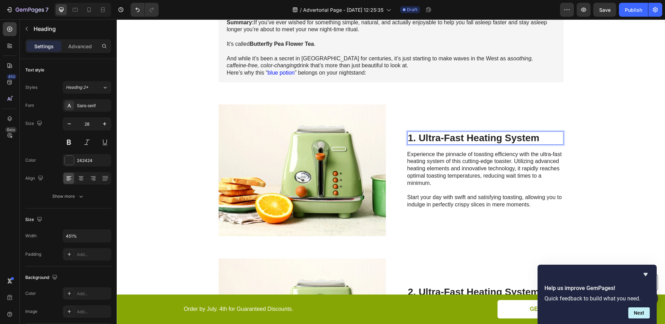
click at [439, 138] on p "1. Ultra-Fast Heating System" at bounding box center [485, 138] width 155 height 12
drag, startPoint x: 419, startPoint y: 140, endPoint x: 556, endPoint y: 142, distance: 136.9
click at [556, 142] on p "1. Ultra-Fast Heating System" at bounding box center [485, 138] width 155 height 12
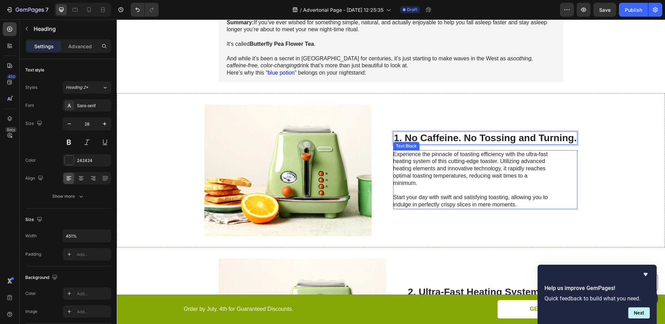
click at [437, 163] on p "Experience the pinnacle of toasting efficiency with the ultra-fast heating syst…" at bounding box center [471, 180] width 156 height 58
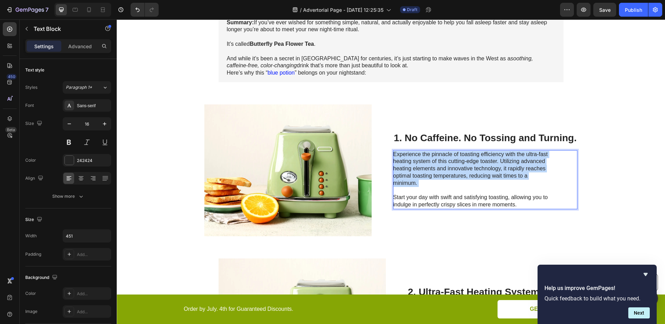
click at [437, 163] on p "Experience the pinnacle of toasting efficiency with the ultra-fast heating syst…" at bounding box center [471, 180] width 156 height 58
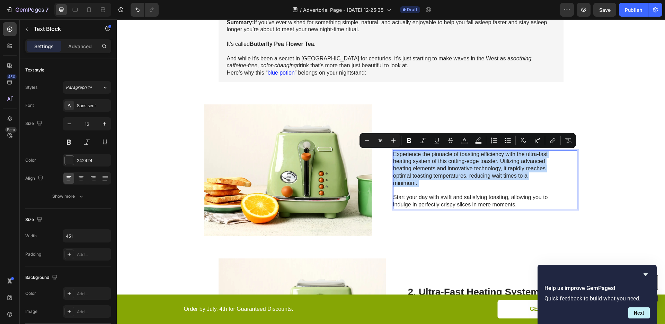
drag, startPoint x: 446, startPoint y: 189, endPoint x: 509, endPoint y: 204, distance: 64.2
click at [447, 189] on p "Experience the pinnacle of toasting efficiency with the ultra-fast heating syst…" at bounding box center [471, 180] width 156 height 58
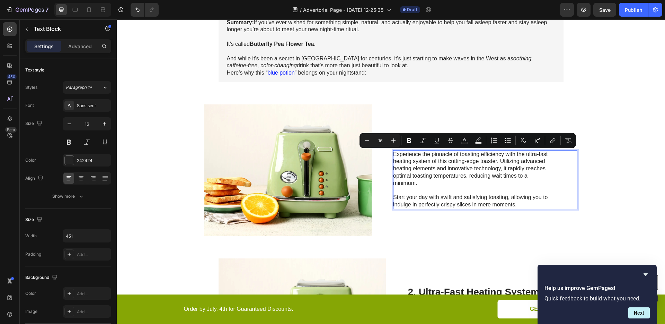
click at [532, 208] on p "Experience the pinnacle of toasting efficiency with the ultra-fast heating syst…" at bounding box center [471, 180] width 156 height 58
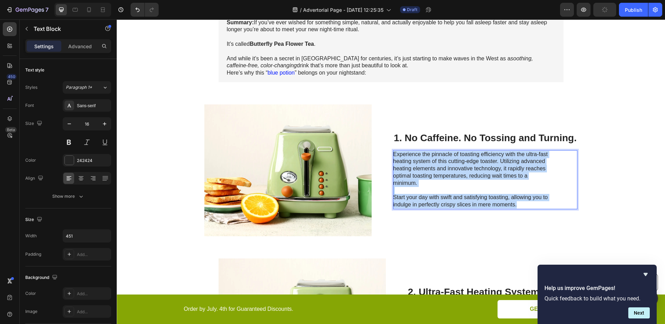
drag, startPoint x: 489, startPoint y: 198, endPoint x: 392, endPoint y: 153, distance: 106.7
click at [393, 153] on p "Experience the pinnacle of toasting efficiency with the ultra-fast heating syst…" at bounding box center [471, 180] width 156 height 58
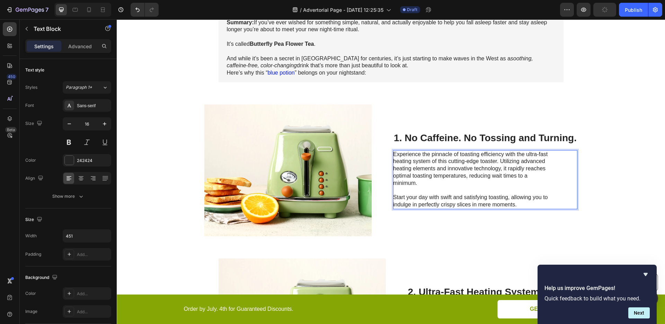
scroll to position [155, 0]
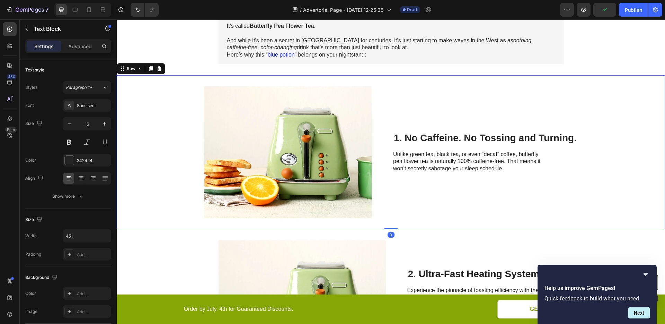
click at [407, 199] on div "1. No Caffeine. No Tossing and Turning. Heading Unlike green tea, black tea, or…" at bounding box center [485, 152] width 184 height 132
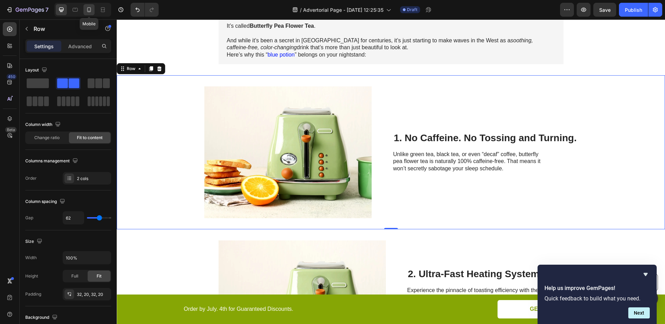
click at [91, 11] on icon at bounding box center [89, 9] width 4 height 5
type input "0"
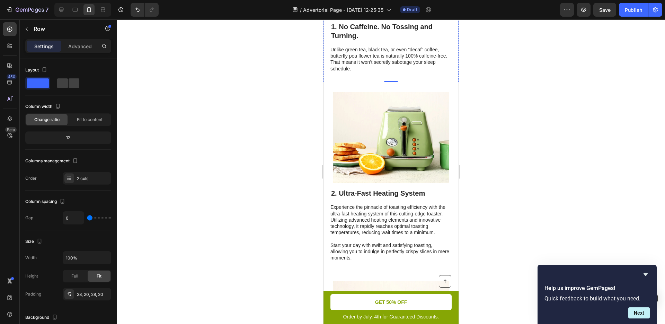
scroll to position [342, 0]
click at [379, 197] on p "2. Ultra-Fast Heating System" at bounding box center [391, 192] width 120 height 9
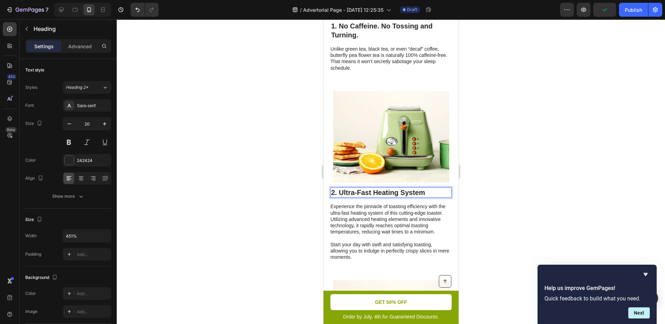
click at [379, 197] on p "2. Ultra-Fast Heating System" at bounding box center [391, 192] width 120 height 9
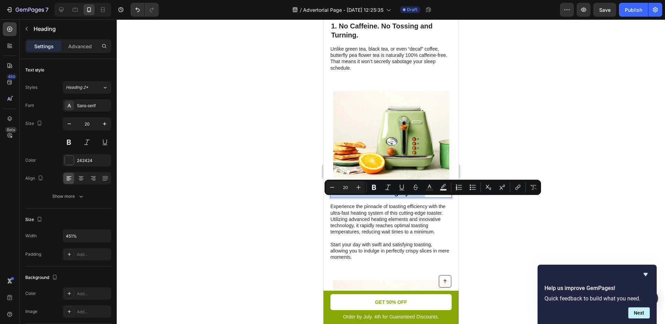
click at [335, 197] on p "2. Ultra-Fast Heating System" at bounding box center [391, 192] width 120 height 9
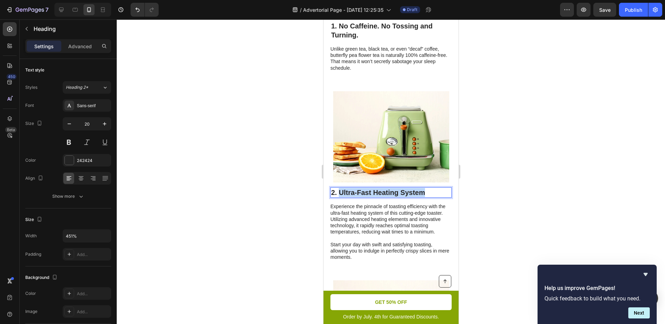
drag, startPoint x: 340, startPoint y: 202, endPoint x: 427, endPoint y: 202, distance: 87.7
click at [427, 197] on p "2. Ultra-Fast Heating System" at bounding box center [391, 192] width 120 height 9
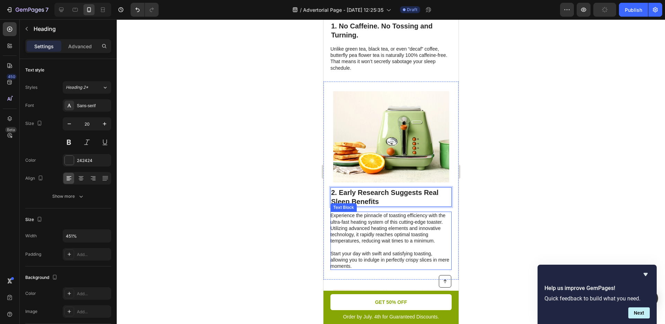
click at [379, 238] on p "Experience the pinnacle of toasting efficiency with the ultra-fast heating syst…" at bounding box center [390, 240] width 121 height 57
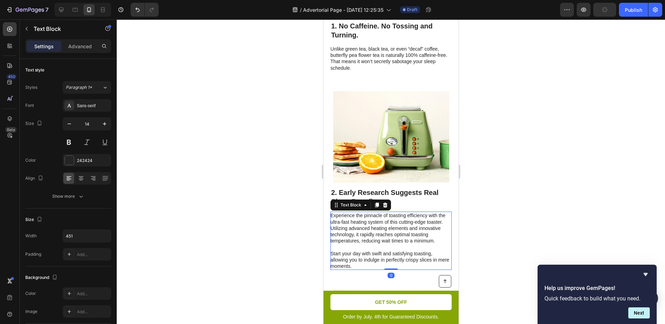
click at [379, 238] on p "Experience the pinnacle of toasting efficiency with the ultra-fast heating syst…" at bounding box center [390, 240] width 121 height 57
drag, startPoint x: 372, startPoint y: 267, endPoint x: 369, endPoint y: 273, distance: 6.7
click at [372, 267] on p "Experience the pinnacle of toasting efficiency with the ultra-fast heating syst…" at bounding box center [390, 240] width 121 height 57
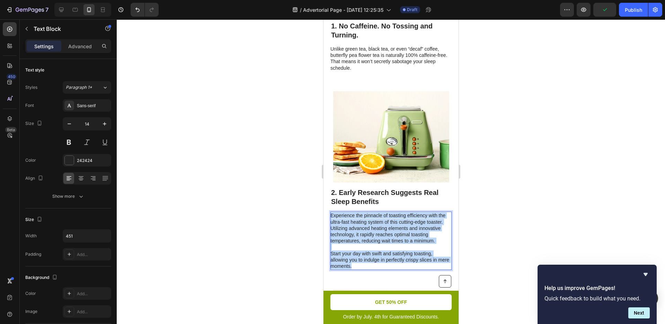
drag, startPoint x: 368, startPoint y: 276, endPoint x: 330, endPoint y: 226, distance: 62.5
click at [330, 226] on p "Experience the pinnacle of toasting efficiency with the ultra-fast heating syst…" at bounding box center [390, 240] width 121 height 57
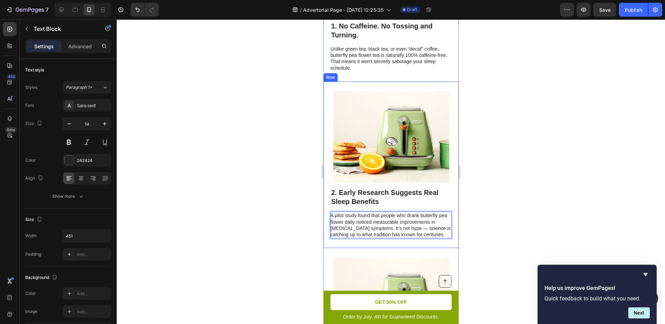
click at [273, 218] on div at bounding box center [391, 171] width 549 height 304
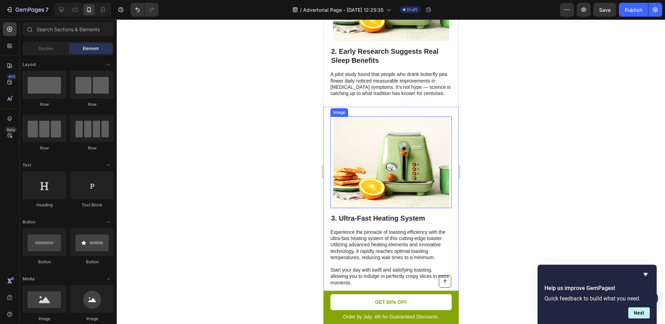
scroll to position [548, 0]
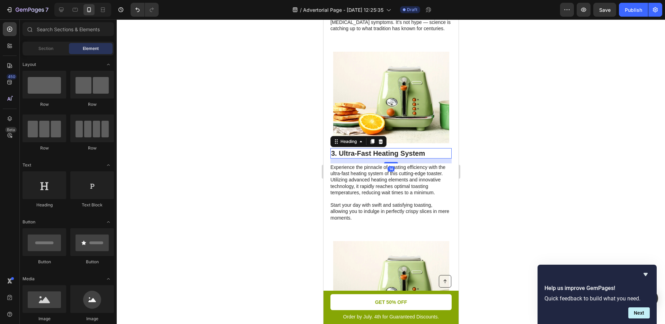
click at [366, 158] on p "3. Ultra-Fast Heating System" at bounding box center [391, 153] width 120 height 9
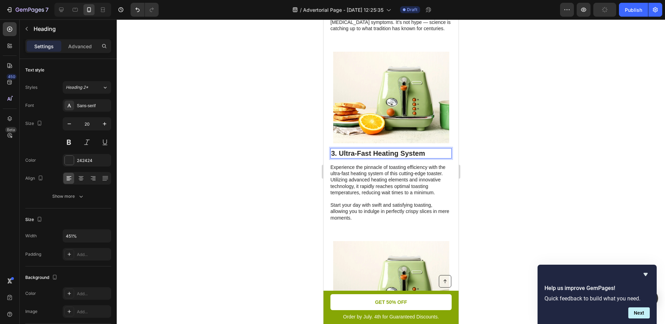
click at [367, 158] on p "3. Ultra-Fast Heating System" at bounding box center [391, 153] width 120 height 9
drag, startPoint x: 338, startPoint y: 162, endPoint x: 439, endPoint y: 162, distance: 100.5
click at [439, 158] on p "3. Ultra-Fast Heating System" at bounding box center [391, 153] width 120 height 9
click at [338, 184] on p "Experience the pinnacle of toasting efficiency with the ultra-fast heating syst…" at bounding box center [390, 192] width 121 height 57
click at [338, 181] on p "Experience the pinnacle of toasting efficiency with the ultra-fast heating syst…" at bounding box center [390, 192] width 121 height 57
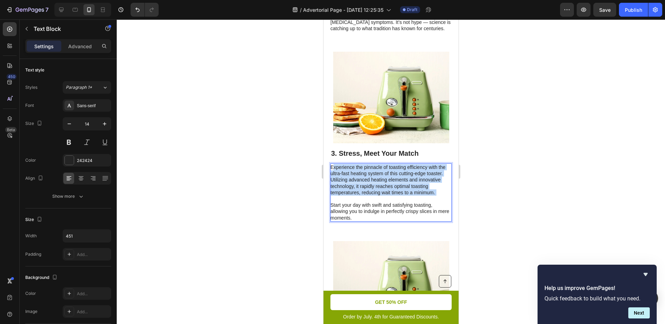
drag, startPoint x: 332, startPoint y: 176, endPoint x: 364, endPoint y: 210, distance: 47.1
click at [364, 209] on p "Experience the pinnacle of toasting efficiency with the ultra-fast heating syst…" at bounding box center [390, 192] width 121 height 57
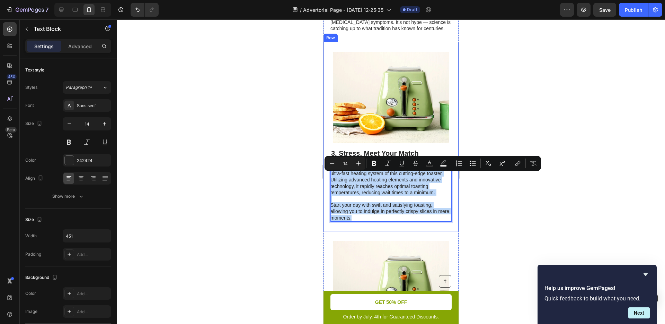
drag, startPoint x: 367, startPoint y: 228, endPoint x: 328, endPoint y: 177, distance: 64.7
click at [328, 177] on div "Image 3. Stress, Meet Your Match Heading Experience the pinnacle of toasting ef…" at bounding box center [390, 136] width 135 height 189
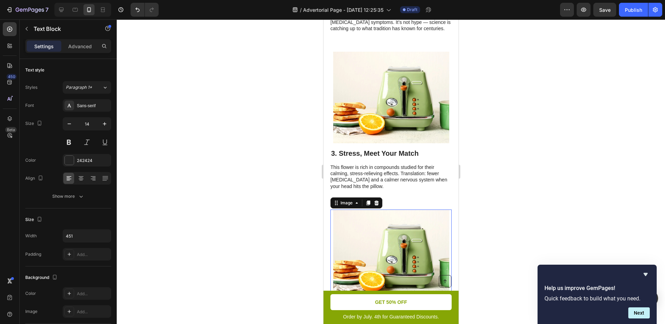
click at [387, 223] on img at bounding box center [391, 254] width 116 height 91
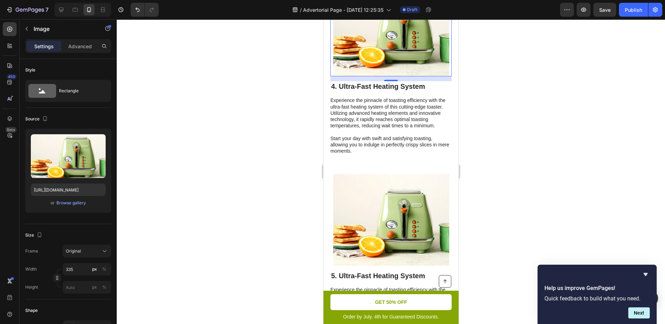
scroll to position [774, 0]
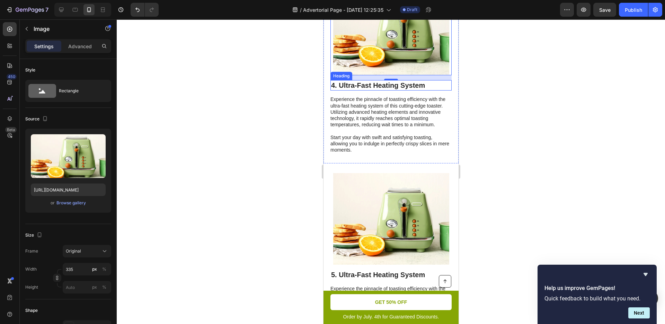
click at [358, 90] on p "4. Ultra-Fast Heating System" at bounding box center [391, 85] width 120 height 9
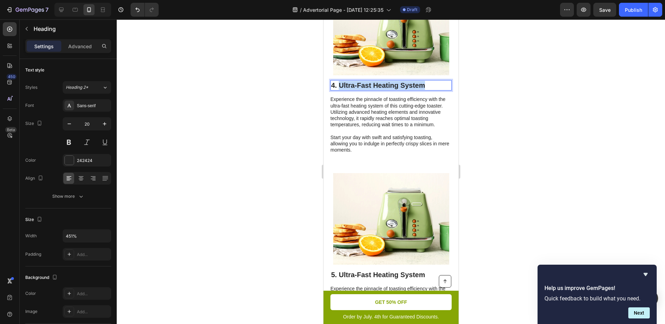
drag, startPoint x: 429, startPoint y: 93, endPoint x: 341, endPoint y: 97, distance: 88.1
click at [341, 90] on p "4. Ultra-Fast Heating System" at bounding box center [391, 85] width 120 height 9
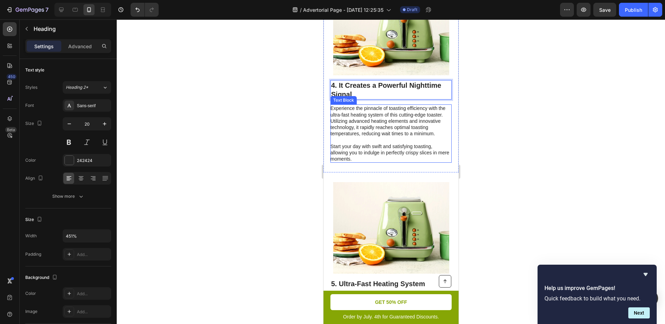
click at [378, 145] on p "Experience the pinnacle of toasting efficiency with the ultra-fast heating syst…" at bounding box center [390, 133] width 121 height 57
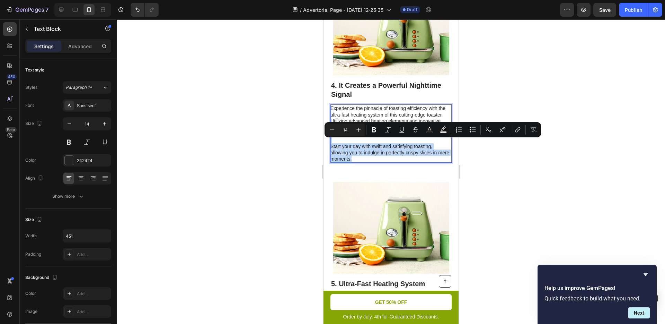
drag, startPoint x: 353, startPoint y: 159, endPoint x: 331, endPoint y: 139, distance: 30.2
click at [335, 146] on p "Experience the pinnacle of toasting efficiency with the ultra-fast heating syst…" at bounding box center [390, 133] width 121 height 57
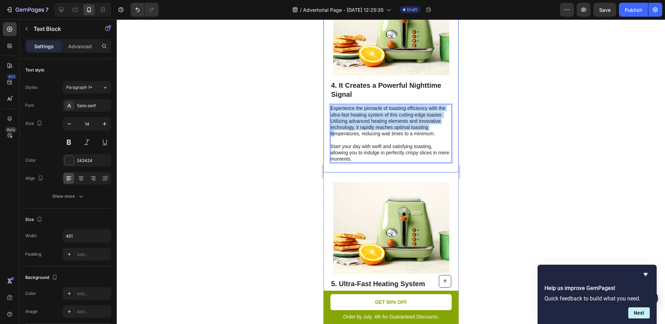
drag, startPoint x: 331, startPoint y: 139, endPoint x: 329, endPoint y: 119, distance: 20.2
click at [329, 119] on div "Image 4. It Creates a Powerful Nighttime Signal Heading Experience the pinnacle…" at bounding box center [390, 73] width 135 height 198
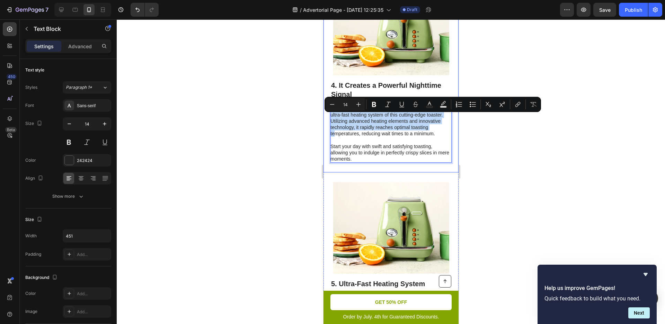
click at [347, 124] on p "Experience the pinnacle of toasting efficiency with the ultra-fast heating syst…" at bounding box center [390, 133] width 121 height 57
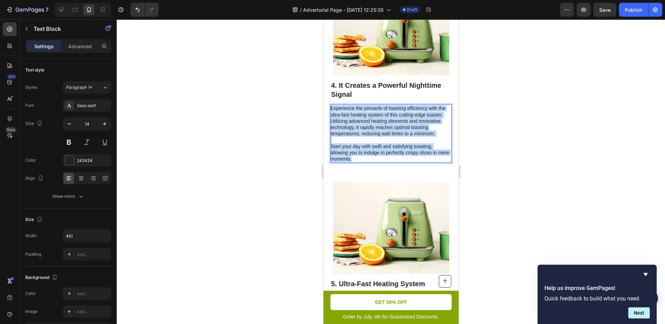
drag, startPoint x: 367, startPoint y: 169, endPoint x: 331, endPoint y: 119, distance: 62.0
click at [331, 119] on p "Experience the pinnacle of toasting efficiency with the ultra-fast heating syst…" at bounding box center [390, 133] width 121 height 57
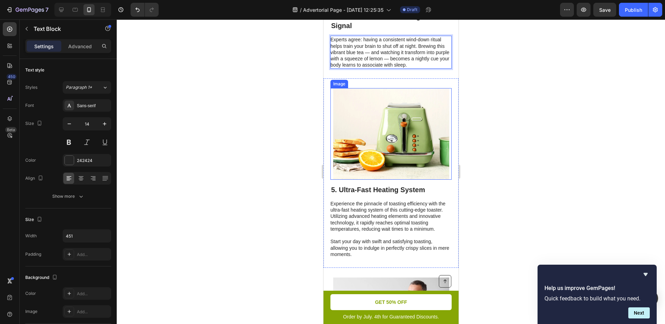
scroll to position [913, 0]
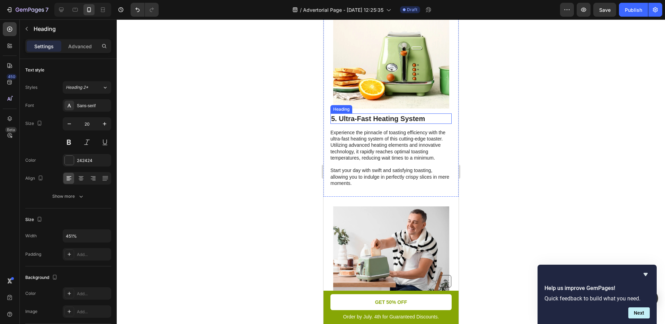
click at [359, 123] on p "5. Ultra-Fast Heating System" at bounding box center [391, 118] width 120 height 9
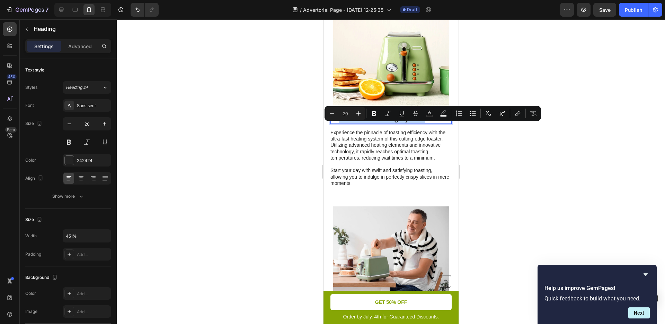
drag, startPoint x: 367, startPoint y: 128, endPoint x: 425, endPoint y: 127, distance: 57.9
click at [424, 123] on p "5. Ultra-Fast Heating System" at bounding box center [391, 118] width 120 height 9
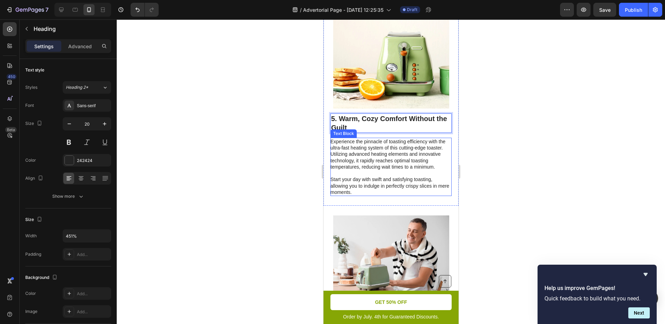
click at [352, 164] on p "Experience the pinnacle of toasting efficiency with the ultra-fast heating syst…" at bounding box center [390, 166] width 121 height 57
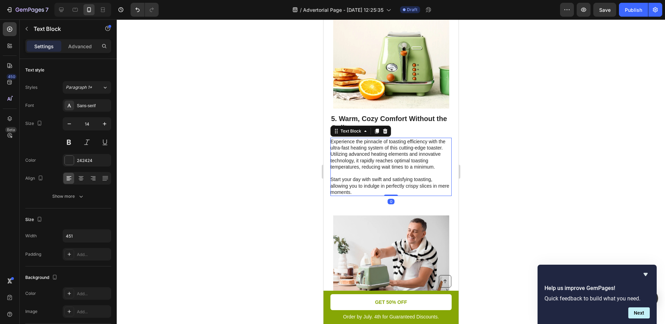
click at [362, 195] on p "Experience the pinnacle of toasting efficiency with the ultra-fast heating syst…" at bounding box center [390, 166] width 121 height 57
click at [363, 195] on p "Experience the pinnacle of toasting efficiency with the ultra-fast heating syst…" at bounding box center [390, 166] width 121 height 57
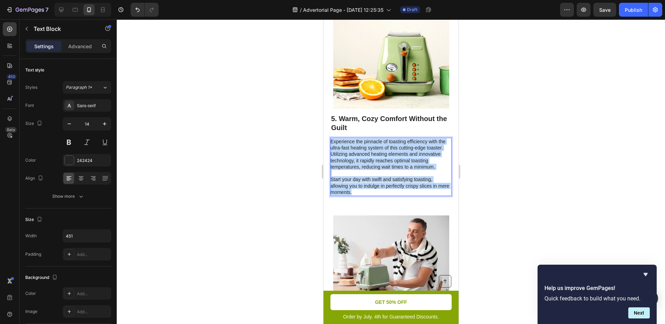
drag, startPoint x: 364, startPoint y: 202, endPoint x: 331, endPoint y: 151, distance: 60.4
click at [331, 151] on p "Experience the pinnacle of toasting efficiency with the ultra-fast heating syst…" at bounding box center [390, 166] width 121 height 57
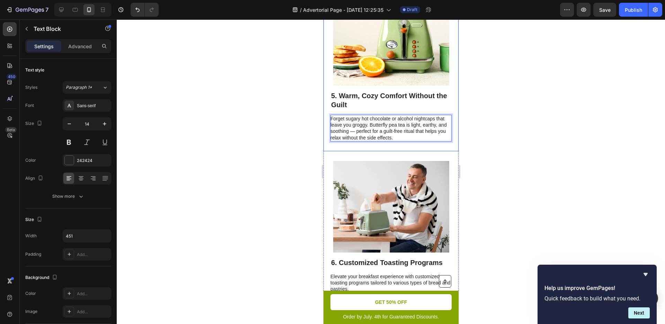
scroll to position [1050, 0]
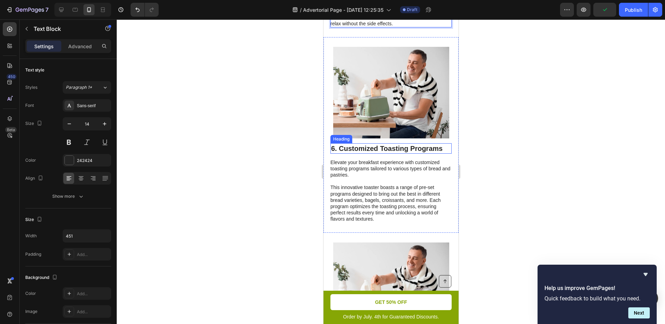
click at [371, 153] on p "6. Customized Toasting Programs" at bounding box center [391, 148] width 120 height 9
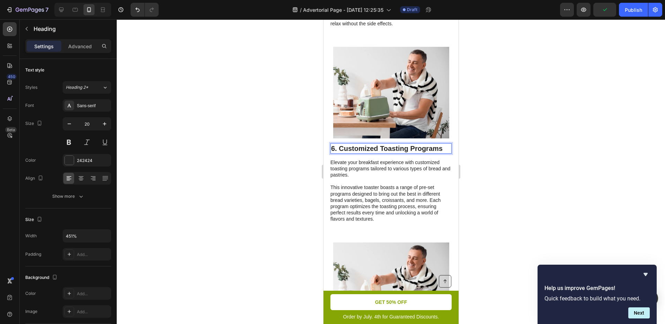
click at [370, 153] on p "6. Customized Toasting Programs" at bounding box center [391, 148] width 120 height 9
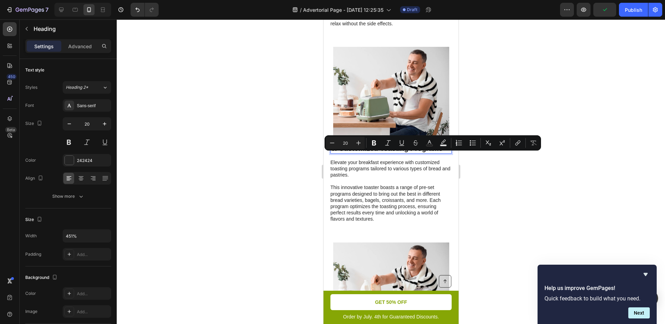
click at [345, 153] on p "6. Customized Toasting Programs" at bounding box center [391, 148] width 120 height 9
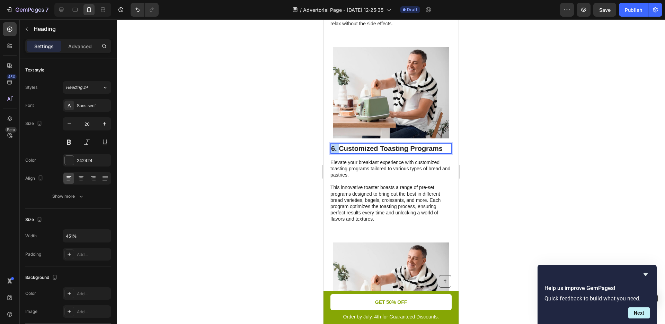
drag, startPoint x: 340, startPoint y: 159, endPoint x: 458, endPoint y: 159, distance: 118.2
click at [458, 159] on html "iPhone 13 Pro ( 390 px) iPhone 13 Mini iPhone 13 Pro iPhone 11 Pro Max iPhone 1…" at bounding box center [390, 88] width 135 height 2239
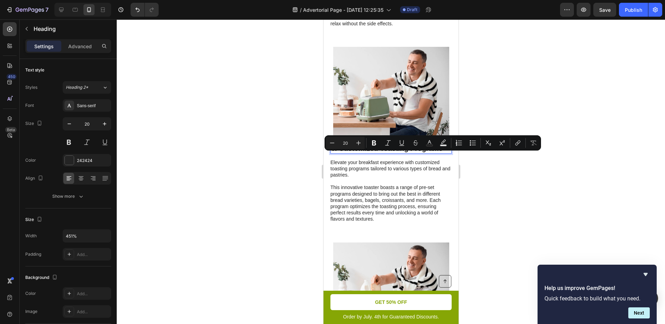
click at [340, 153] on p "6. Customized Toasting Programs" at bounding box center [391, 148] width 120 height 9
drag, startPoint x: 339, startPoint y: 158, endPoint x: 442, endPoint y: 160, distance: 103.3
click at [442, 153] on p "6. Customized Toasting Programs" at bounding box center [391, 148] width 120 height 9
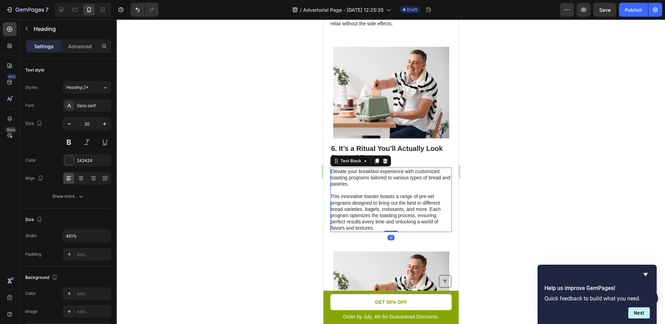
click at [372, 207] on p "This innovative toaster boasts a range of pre-set programs designed to bring ou…" at bounding box center [390, 212] width 121 height 38
click at [372, 209] on p "This innovative toaster boasts a range of pre-set programs designed to bring ou…" at bounding box center [390, 212] width 121 height 38
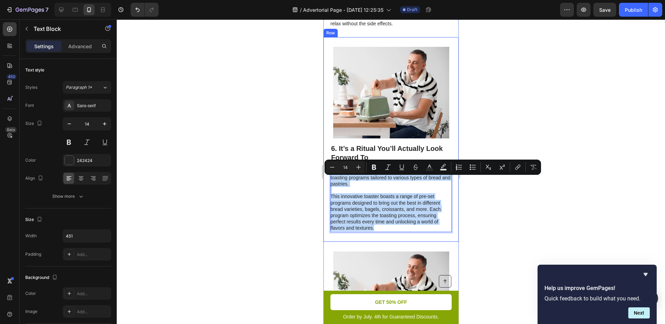
drag, startPoint x: 375, startPoint y: 238, endPoint x: 329, endPoint y: 181, distance: 72.7
click at [329, 181] on div "Image 6. It’s a Ritual You’ll Actually Look Forward To Heading Elevate your bre…" at bounding box center [390, 139] width 135 height 204
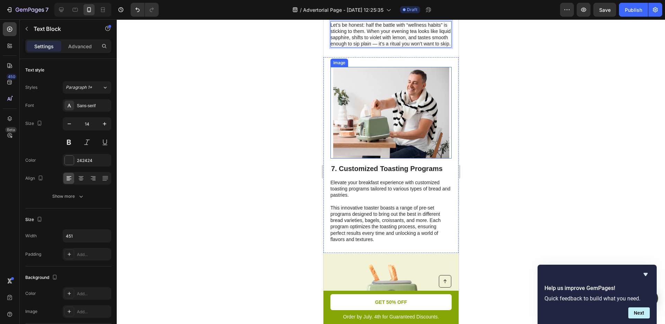
scroll to position [1235, 0]
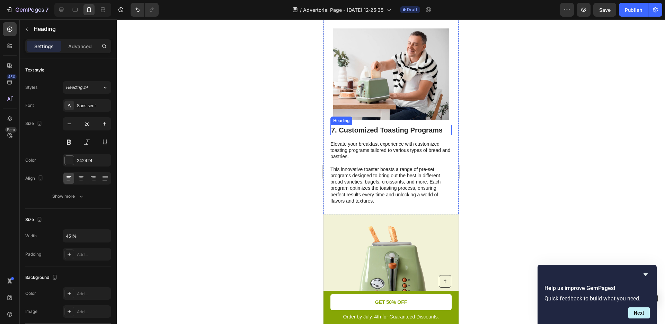
click at [380, 134] on p "7. Customized Toasting Programs" at bounding box center [391, 129] width 120 height 9
drag, startPoint x: 339, startPoint y: 147, endPoint x: 449, endPoint y: 154, distance: 110.1
click at [449, 154] on div "Image 7. Customized Toasting Programs Heading 14 Elevate your breakfast experie…" at bounding box center [390, 116] width 135 height 195
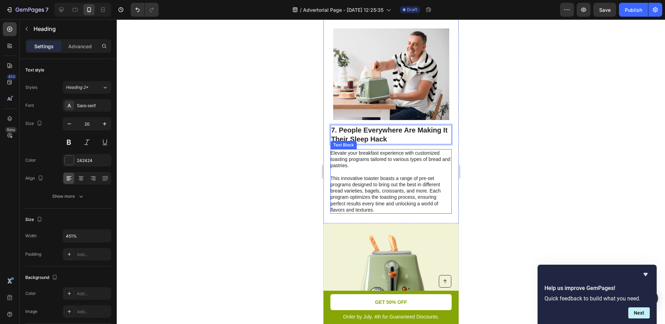
click at [379, 169] on p "Elevate your breakfast experience with customized toasting programs tailored to…" at bounding box center [390, 159] width 121 height 19
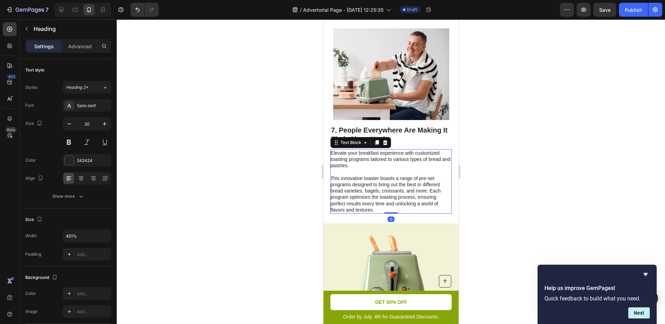
click at [379, 169] on p "Elevate your breakfast experience with customized toasting programs tailored to…" at bounding box center [390, 159] width 121 height 19
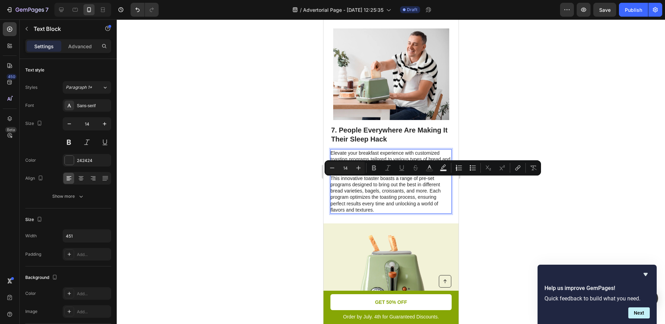
click at [387, 213] on p "This innovative toaster boasts a range of pre-set programs designed to bring ou…" at bounding box center [390, 194] width 121 height 38
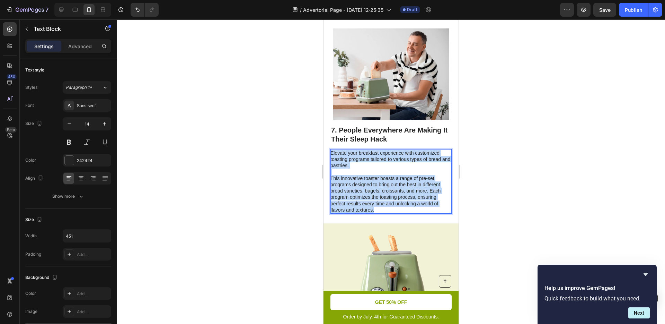
drag, startPoint x: 362, startPoint y: 213, endPoint x: 332, endPoint y: 170, distance: 52.8
click at [332, 170] on div "Elevate your breakfast experience with customized toasting programs tailored to…" at bounding box center [390, 181] width 121 height 64
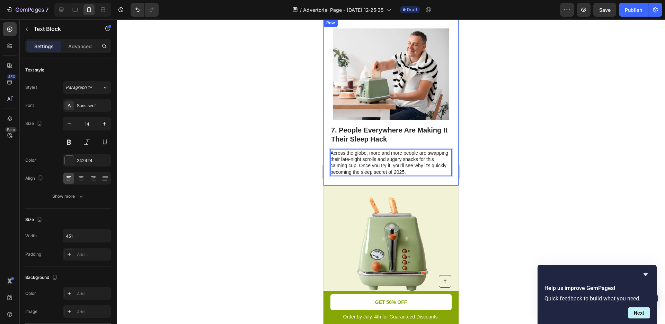
click at [285, 187] on div at bounding box center [391, 171] width 549 height 304
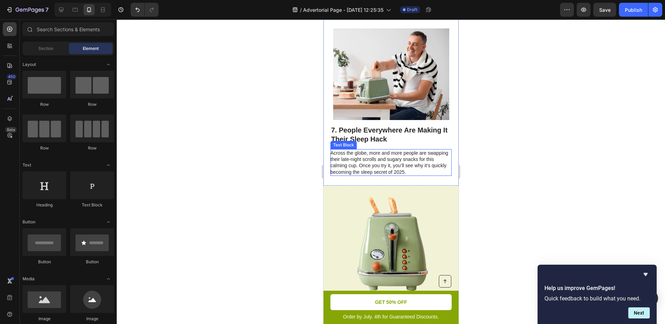
scroll to position [1378, 0]
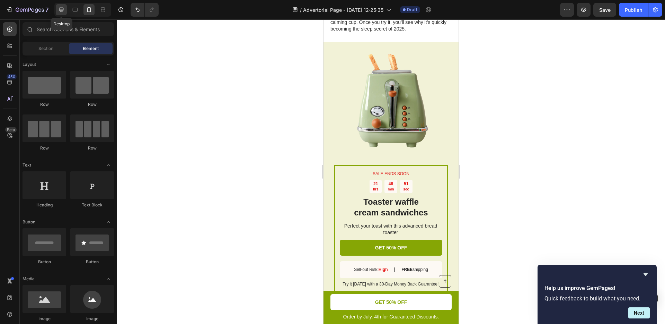
click at [66, 11] on div at bounding box center [61, 9] width 11 height 11
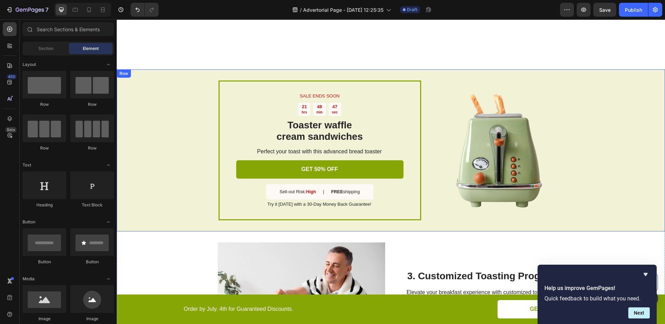
scroll to position [1228, 0]
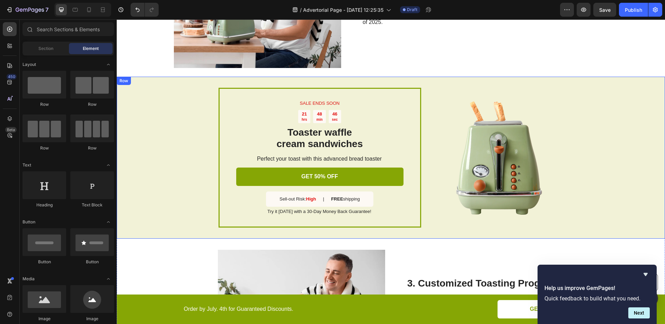
click at [168, 120] on div "SALE ENDS SOON Text Block 21 hrs 48 min 46 sec Countdown Timer Toaster waffle c…" at bounding box center [391, 158] width 549 height 162
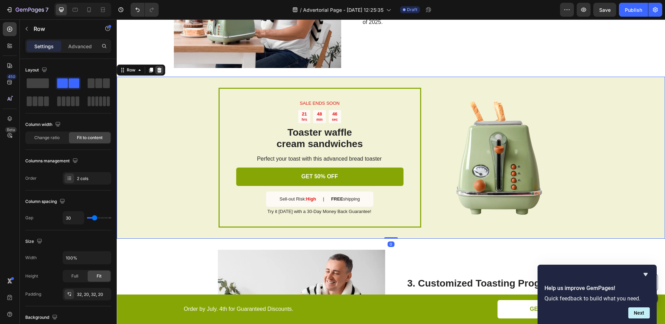
click at [158, 72] on icon at bounding box center [159, 70] width 5 height 5
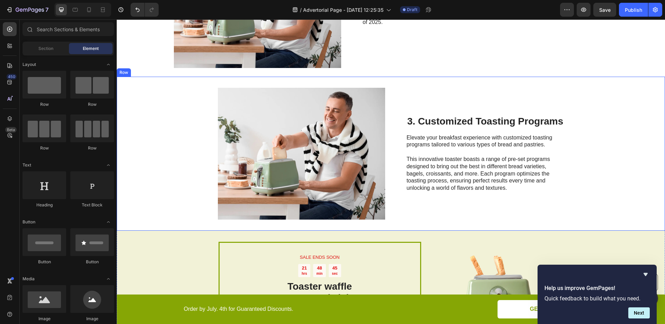
click at [176, 118] on div "Image 3. Customized Toasting Programs Heading Elevate your breakfast experience…" at bounding box center [391, 154] width 549 height 154
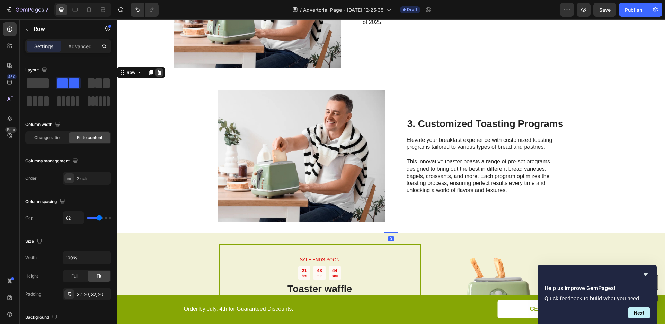
click at [157, 72] on icon at bounding box center [160, 73] width 6 height 6
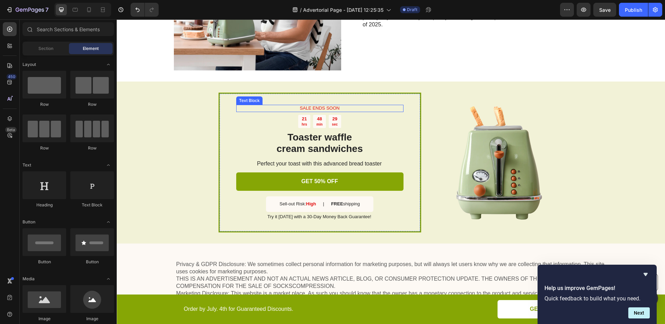
scroll to position [1098, 0]
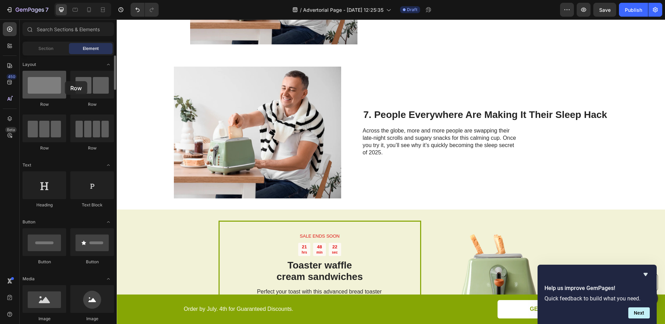
drag, startPoint x: 38, startPoint y: 88, endPoint x: 42, endPoint y: 83, distance: 6.6
click at [42, 83] on div at bounding box center [45, 85] width 44 height 28
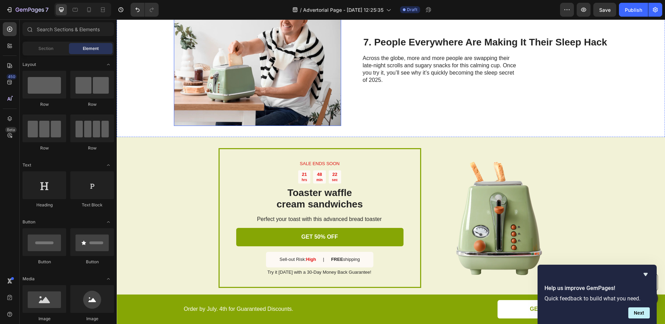
scroll to position [1245, 0]
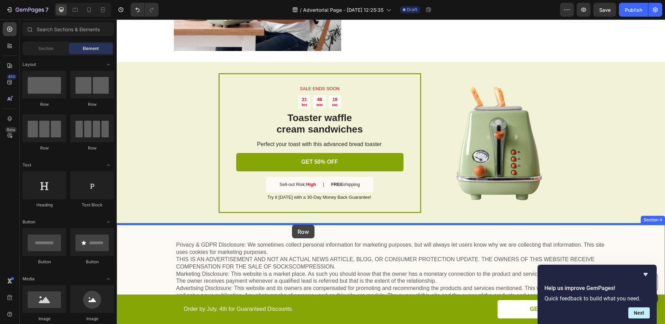
drag, startPoint x: 151, startPoint y: 112, endPoint x: 293, endPoint y: 225, distance: 181.2
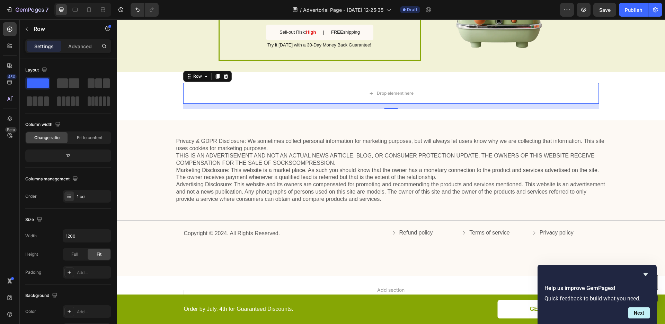
scroll to position [1396, 0]
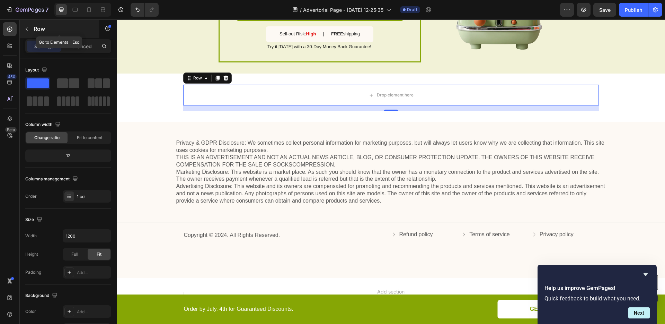
click at [25, 30] on icon "button" at bounding box center [27, 29] width 6 height 6
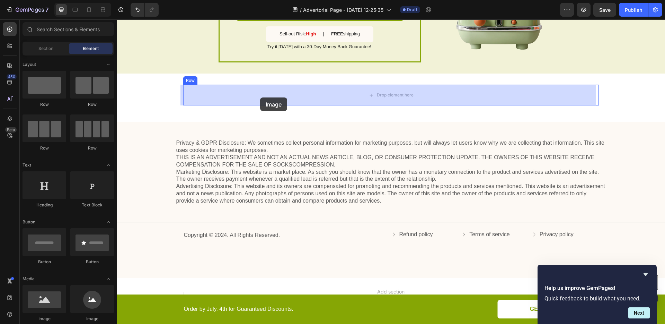
drag, startPoint x: 213, startPoint y: 317, endPoint x: 260, endPoint y: 97, distance: 224.8
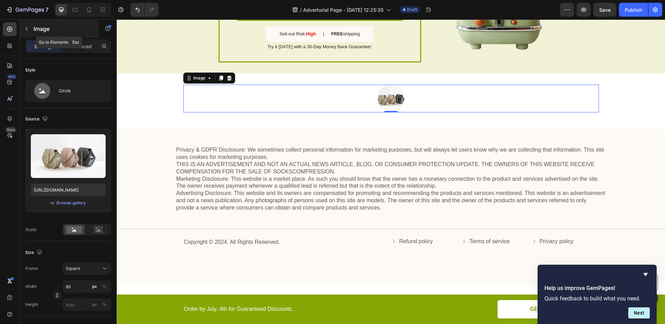
click at [31, 27] on button "button" at bounding box center [26, 28] width 11 height 11
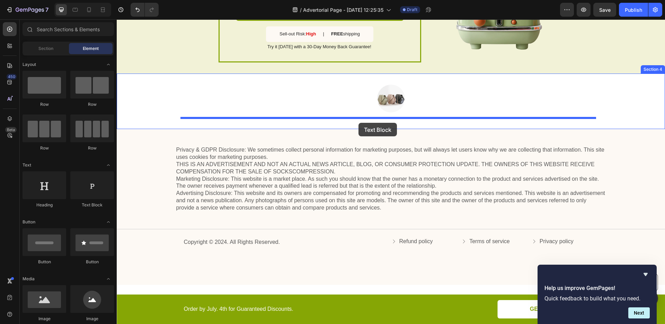
drag, startPoint x: 199, startPoint y: 211, endPoint x: 359, endPoint y: 123, distance: 182.5
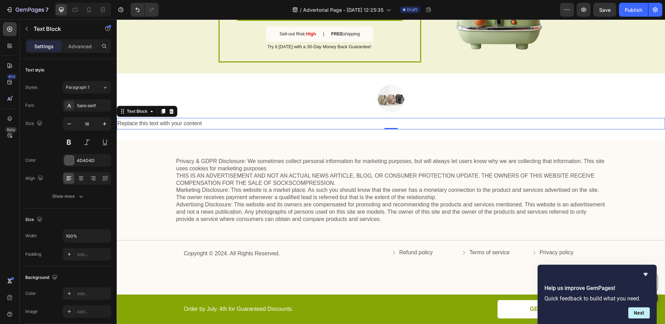
click at [236, 121] on div "Replace this text with your content" at bounding box center [391, 123] width 549 height 11
click at [236, 121] on p "Replace this text with your content" at bounding box center [390, 124] width 547 height 10
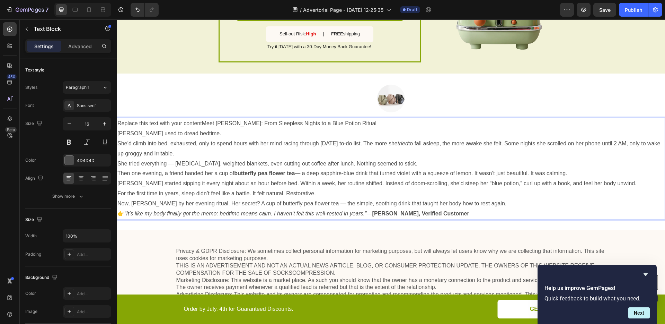
click at [222, 123] on p "Replace this text with your contentMeet Jane: From Sleepless Nights to a Blue P…" at bounding box center [390, 124] width 547 height 10
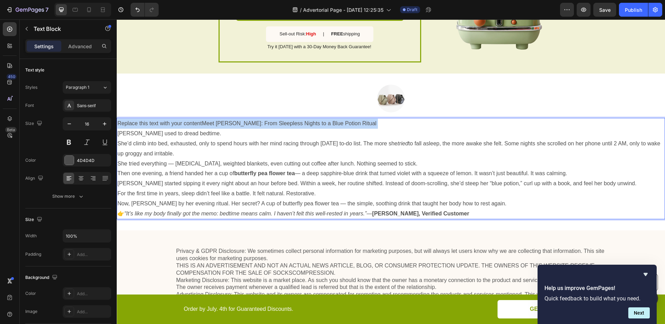
click at [222, 123] on p "Replace this text with your contentMeet Jane: From Sleepless Nights to a Blue P…" at bounding box center [390, 124] width 547 height 10
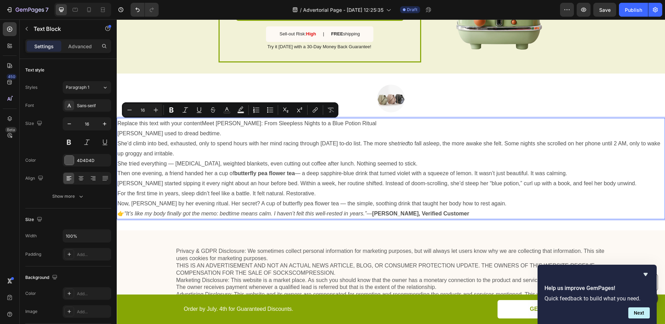
click at [260, 151] on p "She’d climb into bed, exhausted, only to spend hours with her mind racing throu…" at bounding box center [390, 149] width 547 height 20
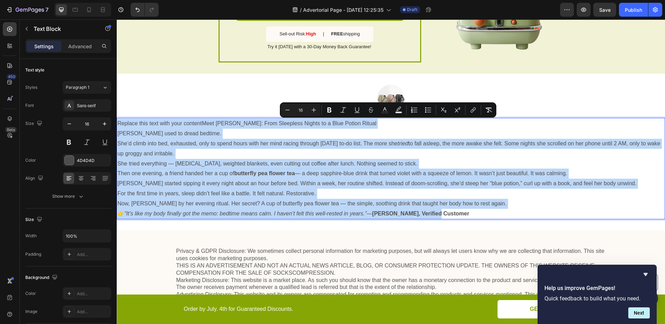
drag, startPoint x: 444, startPoint y: 212, endPoint x: 119, endPoint y: 124, distance: 336.9
click at [119, 124] on div "Replace this text with your contentMeet Jane: From Sleepless Nights to a Blue P…" at bounding box center [391, 168] width 549 height 101
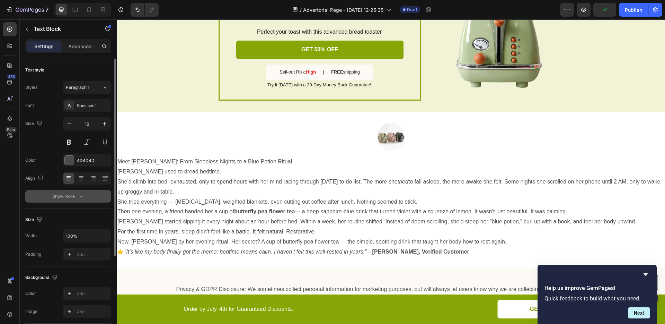
scroll to position [55, 0]
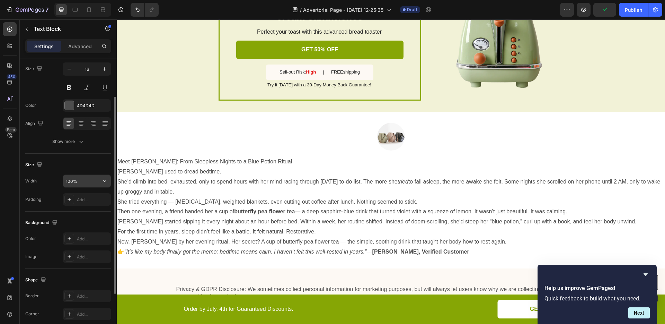
click at [83, 181] on input "100%" at bounding box center [87, 181] width 48 height 12
click at [106, 181] on icon "button" at bounding box center [104, 180] width 7 height 7
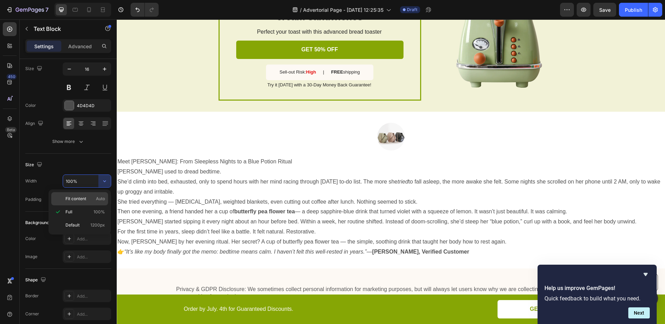
click at [103, 203] on div "Fit content Auto" at bounding box center [79, 198] width 57 height 13
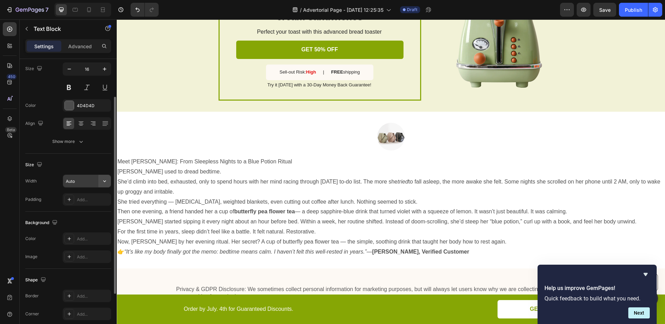
click at [104, 181] on icon "button" at bounding box center [104, 180] width 7 height 7
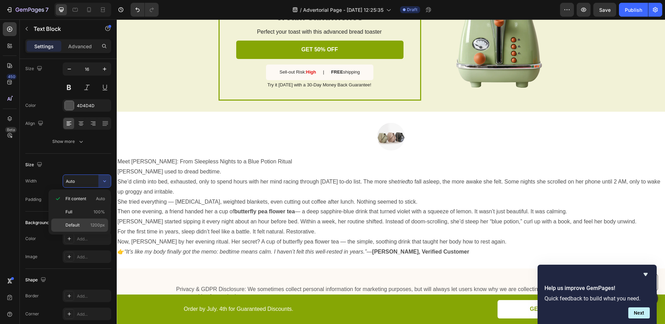
click at [100, 222] on span "1200px" at bounding box center [97, 225] width 15 height 6
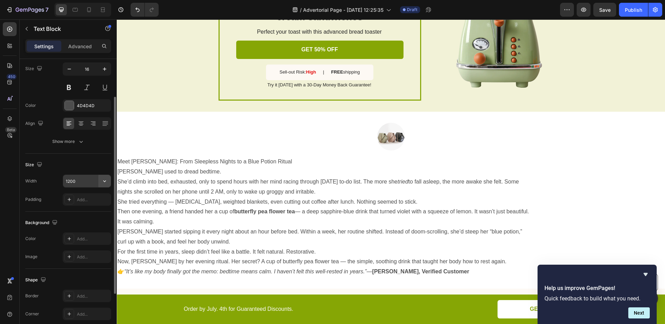
click at [102, 184] on icon "button" at bounding box center [104, 180] width 7 height 7
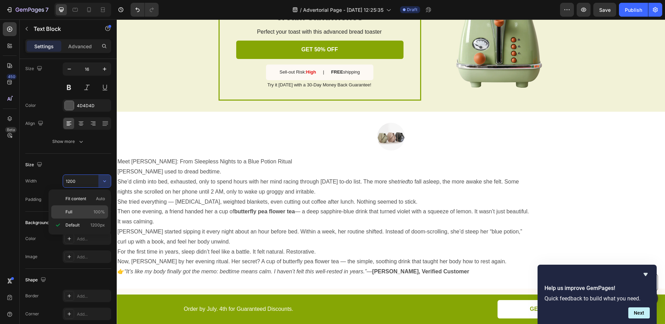
click at [95, 207] on div "Full 100%" at bounding box center [79, 211] width 57 height 13
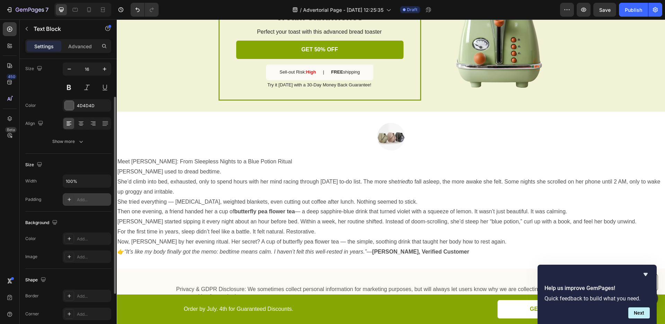
click at [90, 197] on div "Add..." at bounding box center [93, 200] width 33 height 6
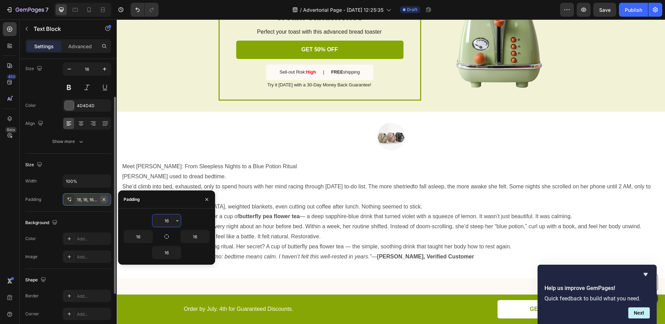
click at [103, 200] on icon "button" at bounding box center [104, 199] width 3 height 3
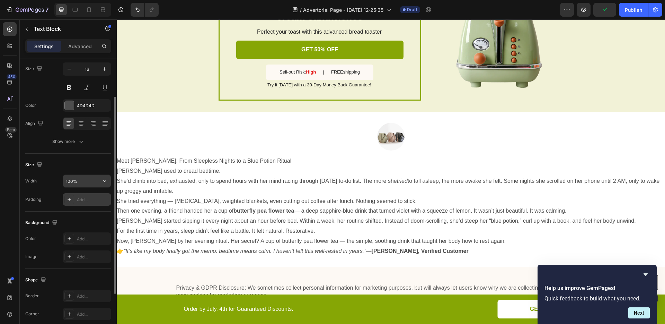
click at [85, 178] on input "100%" at bounding box center [87, 181] width 48 height 12
type input "100%"
click at [81, 163] on div "Size" at bounding box center [68, 164] width 86 height 11
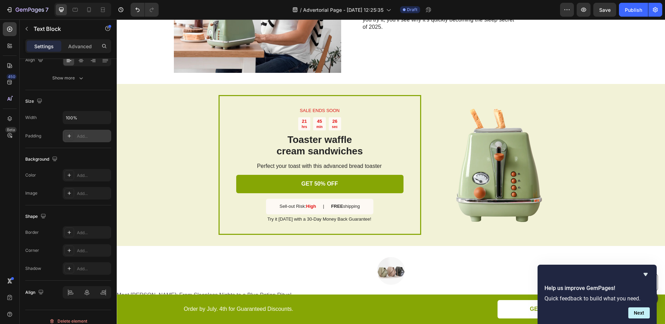
scroll to position [1359, 0]
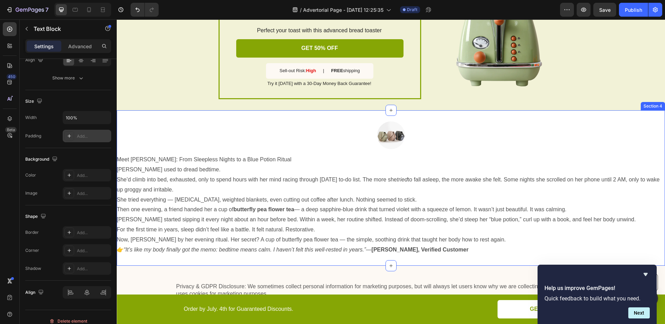
click at [150, 149] on div "Image Row Meet Jane: From Sleepless Nights to a Blue Potion Ritual Jane used to…" at bounding box center [391, 187] width 549 height 133
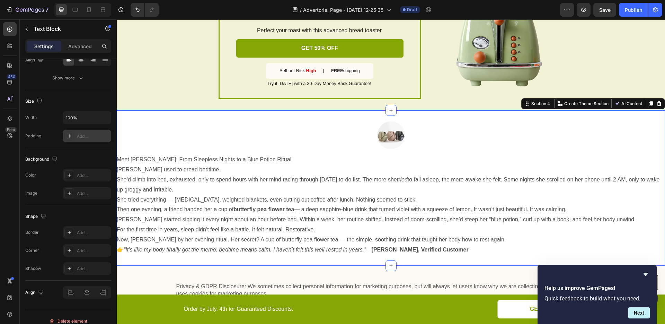
scroll to position [0, 0]
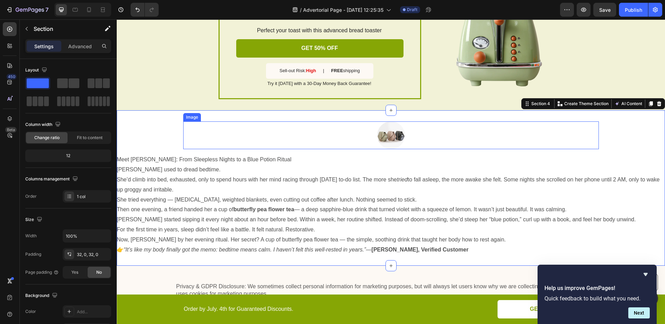
click at [389, 139] on img at bounding box center [391, 135] width 28 height 28
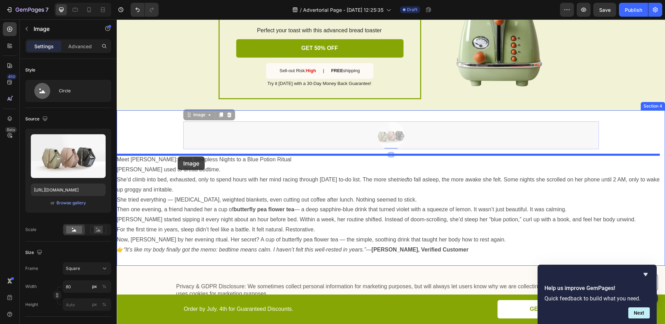
drag, startPoint x: 190, startPoint y: 116, endPoint x: 178, endPoint y: 156, distance: 42.1
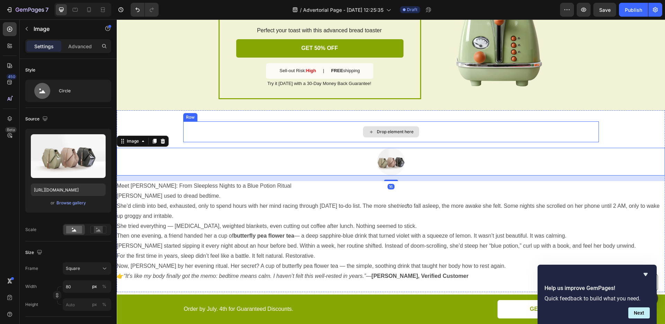
click at [204, 122] on div "Drop element here" at bounding box center [391, 131] width 416 height 21
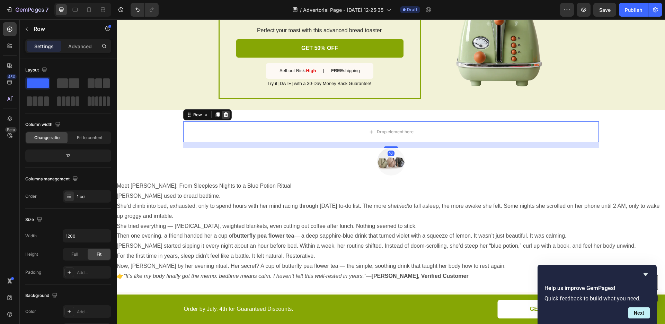
click at [225, 116] on icon at bounding box center [226, 115] width 6 height 6
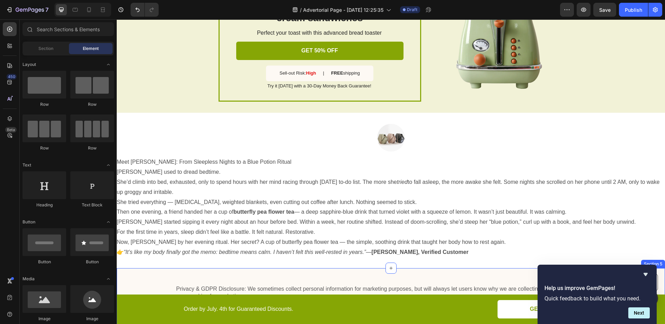
scroll to position [1351, 0]
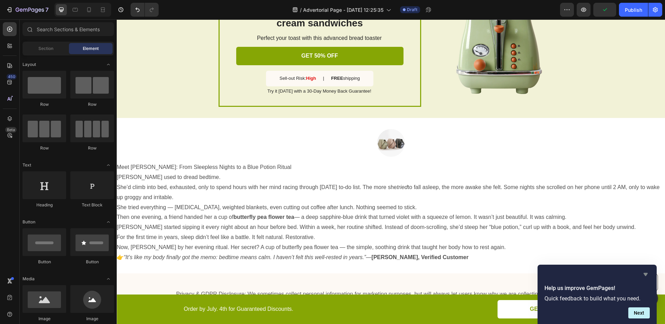
click at [644, 274] on icon "Hide survey" at bounding box center [646, 274] width 8 height 8
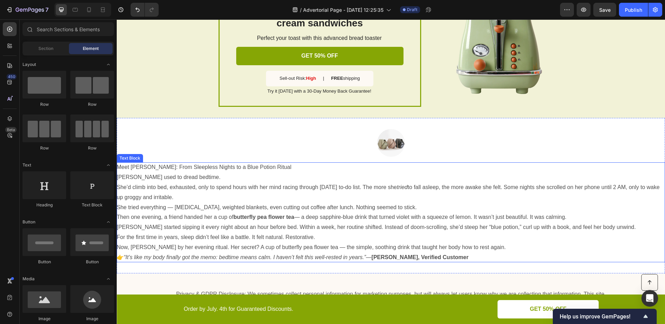
click at [219, 220] on p "Then one evening, a friend handed her a cup of butterfly pea flower tea — a dee…" at bounding box center [391, 217] width 549 height 10
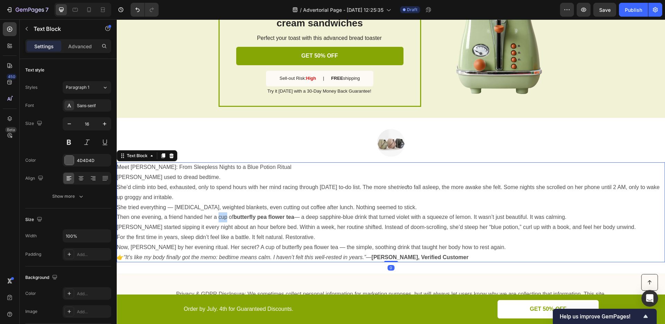
click at [221, 218] on p "Then one evening, a friend handed her a cup of butterfly pea flower tea — a dee…" at bounding box center [391, 217] width 549 height 10
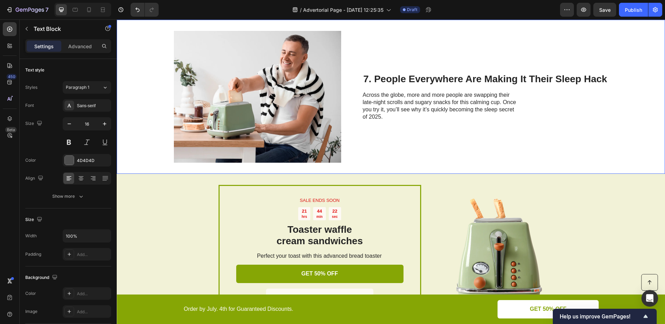
scroll to position [1273, 0]
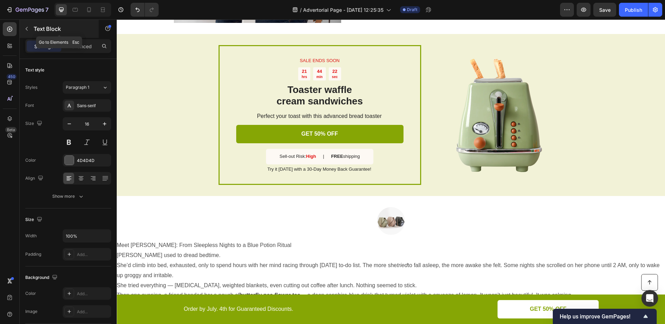
click at [25, 31] on icon "button" at bounding box center [27, 29] width 6 height 6
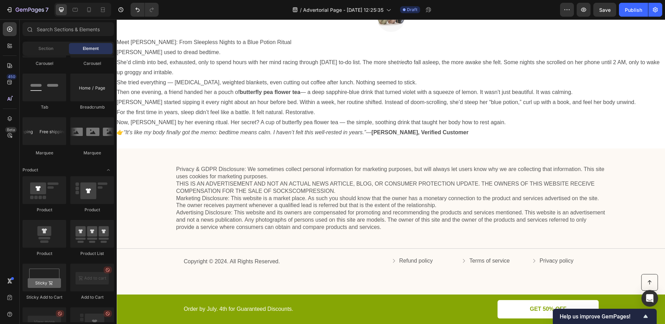
scroll to position [1334, 0]
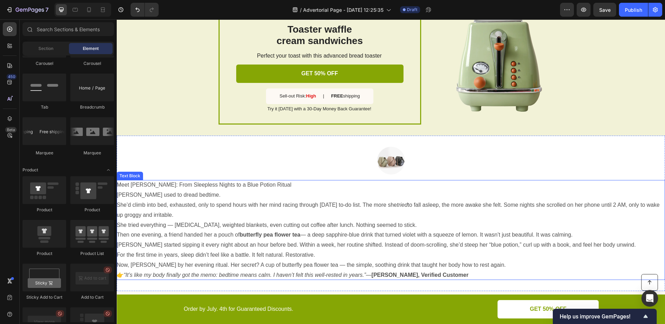
click at [289, 185] on p "Meet [PERSON_NAME]: From Sleepless Nights to a Blue Potion Ritual" at bounding box center [391, 185] width 549 height 10
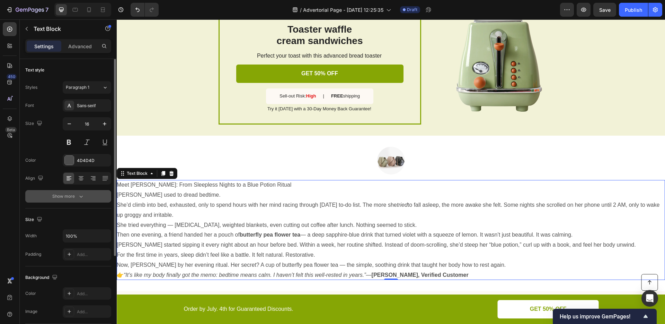
click at [80, 194] on icon "button" at bounding box center [81, 196] width 7 height 7
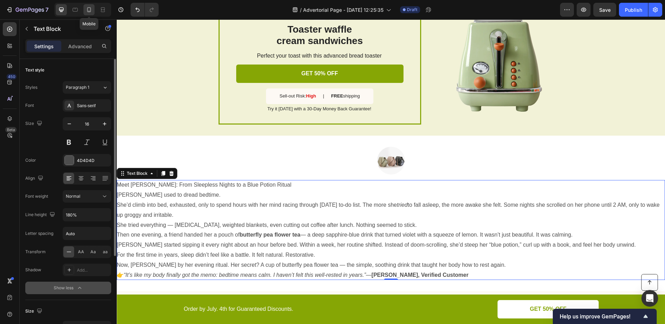
click at [91, 14] on div at bounding box center [89, 9] width 11 height 11
type input "14"
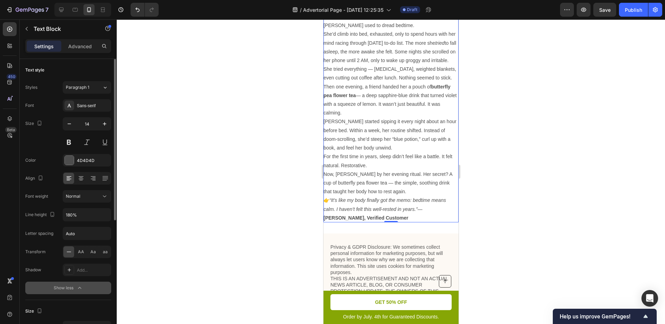
scroll to position [1506, 0]
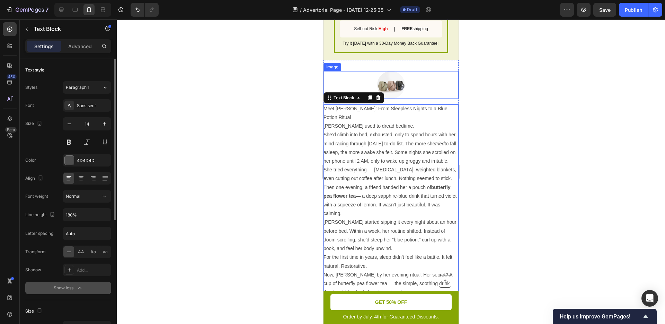
click at [394, 85] on img at bounding box center [391, 85] width 28 height 28
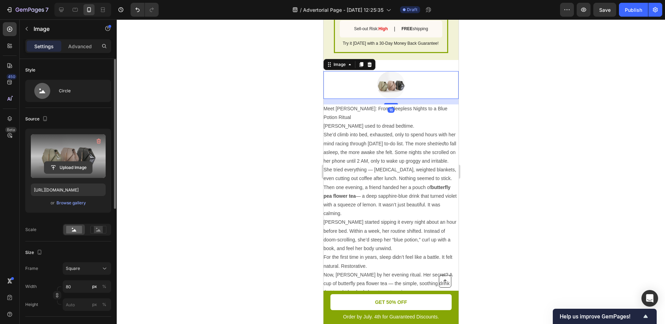
click at [76, 165] on input "file" at bounding box center [68, 168] width 48 height 12
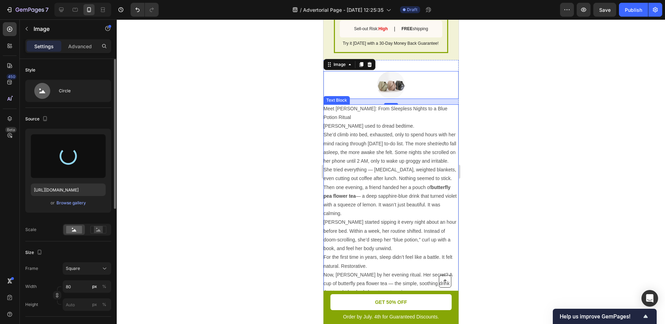
type input "https://cdn.shopify.com/s/files/1/0894/8255/9826/files/gempages_535254721074562…"
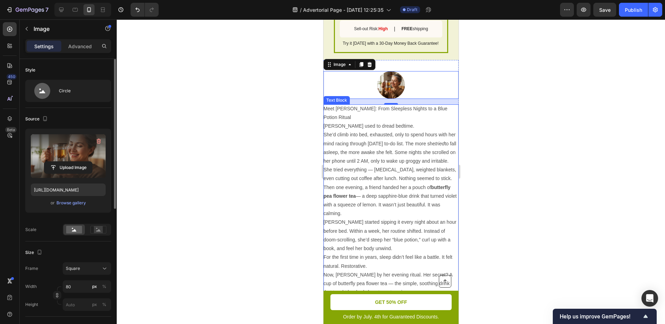
click at [347, 122] on p "[PERSON_NAME] used to dread bedtime." at bounding box center [390, 126] width 135 height 9
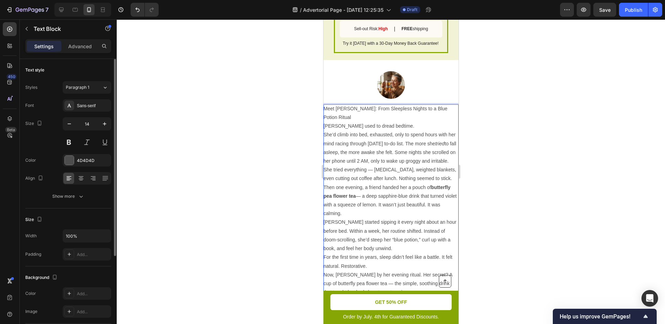
click at [342, 110] on p "Meet [PERSON_NAME]: From Sleepless Nights to a Blue Potion Ritual" at bounding box center [390, 112] width 135 height 17
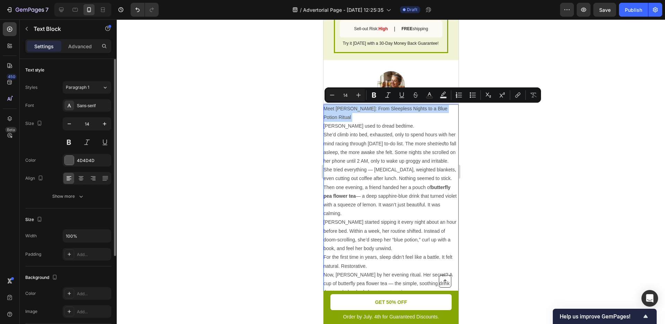
click at [342, 110] on p "Meet [PERSON_NAME]: From Sleepless Nights to a Blue Potion Ritual" at bounding box center [390, 112] width 135 height 17
click at [374, 97] on icon "Editor contextual toolbar" at bounding box center [374, 95] width 4 height 5
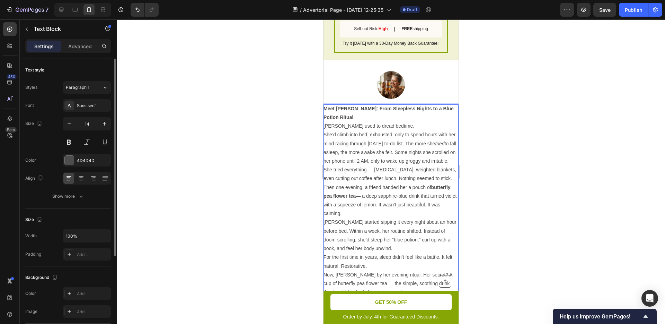
click at [364, 116] on p "Meet [PERSON_NAME]: From Sleepless Nights to a Blue Potion Ritual" at bounding box center [390, 112] width 135 height 17
click at [386, 127] on p "[PERSON_NAME] used to dread bedtime." at bounding box center [390, 126] width 135 height 9
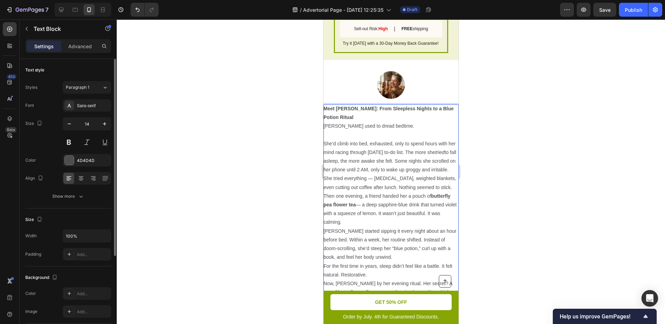
click at [372, 174] on p "She’d climb into bed, exhausted, only to spend hours with her mind racing throu…" at bounding box center [390, 156] width 135 height 35
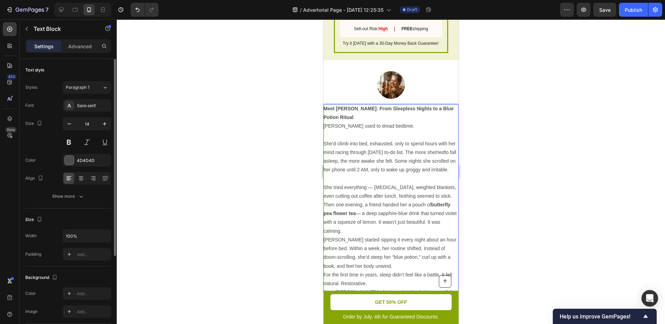
click at [363, 235] on p "Then one evening, a friend handed her a pouch of butterfly pea flower tea — a d…" at bounding box center [390, 217] width 135 height 35
click at [443, 200] on p "She tried everything — [MEDICAL_DATA], weighted blankets, even cutting out coff…" at bounding box center [390, 191] width 135 height 17
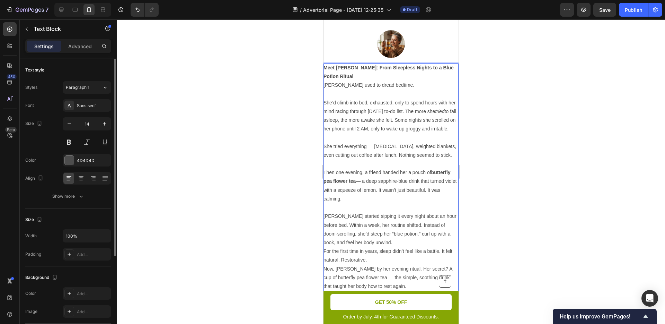
scroll to position [1560, 0]
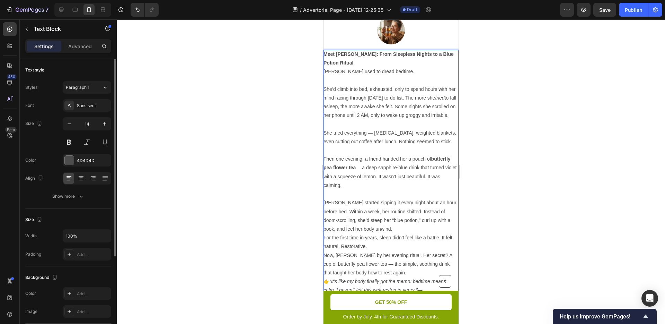
click at [403, 233] on p "[PERSON_NAME] started sipping it every night about an hour before bed. Within a…" at bounding box center [390, 215] width 135 height 35
click at [384, 259] on p "For the first time in years, sleep didn’t feel like a battle. It felt natural. …" at bounding box center [390, 250] width 135 height 17
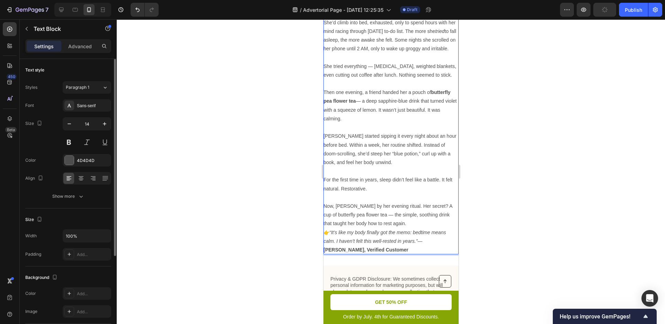
scroll to position [1628, 0]
click at [409, 227] on p "Now, [PERSON_NAME] by her evening ritual. Her secret? A cup of butterfly pea fl…" at bounding box center [390, 213] width 135 height 26
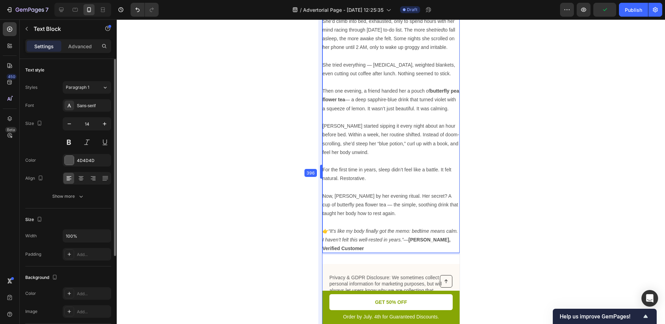
scroll to position [1619, 0]
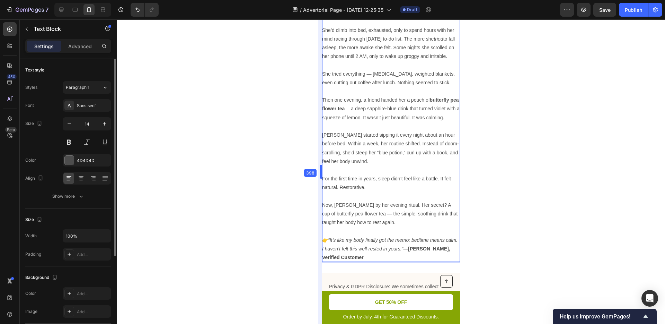
drag, startPoint x: 326, startPoint y: 169, endPoint x: 320, endPoint y: 171, distance: 6.8
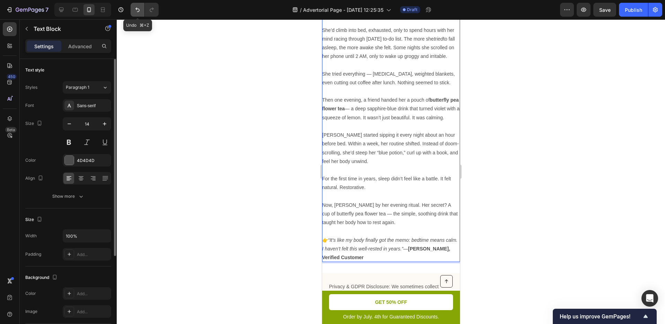
click at [136, 14] on button "Undo/Redo" at bounding box center [138, 10] width 14 height 14
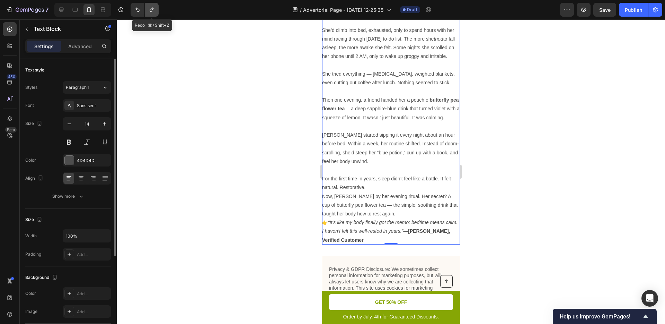
click at [148, 12] on icon "Undo/Redo" at bounding box center [151, 9] width 7 height 7
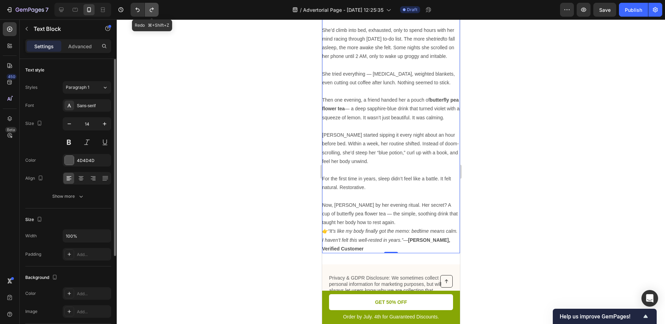
click at [148, 12] on icon "Undo/Redo" at bounding box center [151, 9] width 7 height 7
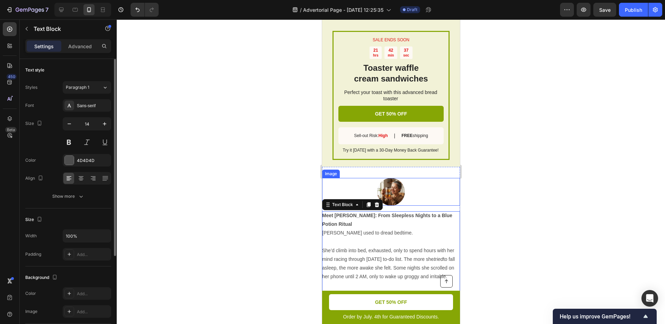
scroll to position [1541, 0]
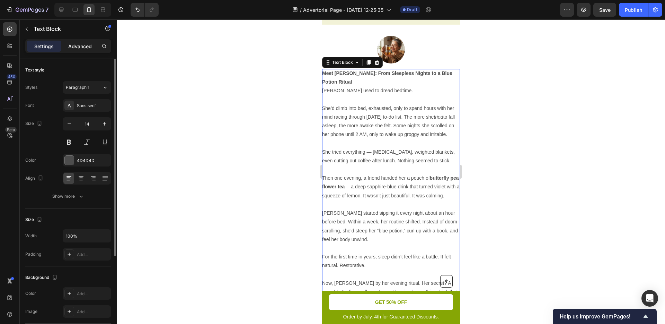
click at [78, 49] on p "Advanced" at bounding box center [80, 46] width 24 height 7
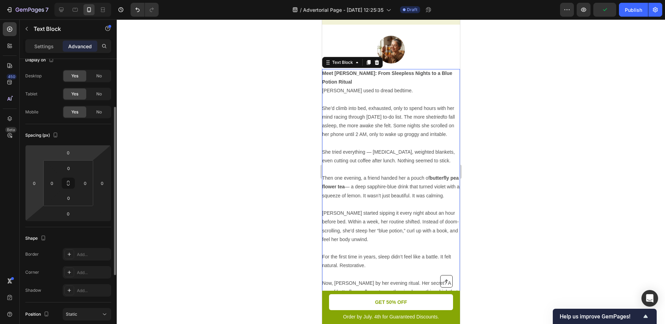
scroll to position [36, 0]
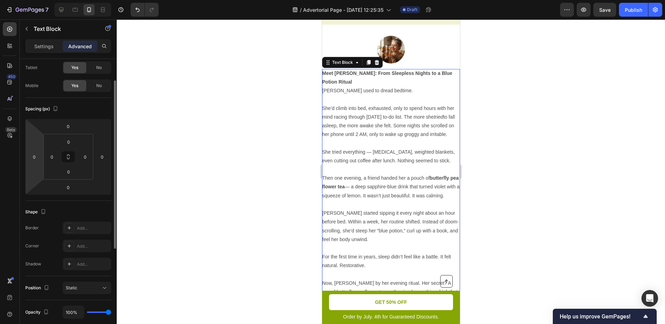
click at [41, 0] on html "7 / Advertorial Page - Sep 27, 12:25:35 Draft Preview Save Publish 450 Beta Sec…" at bounding box center [332, 0] width 665 height 0
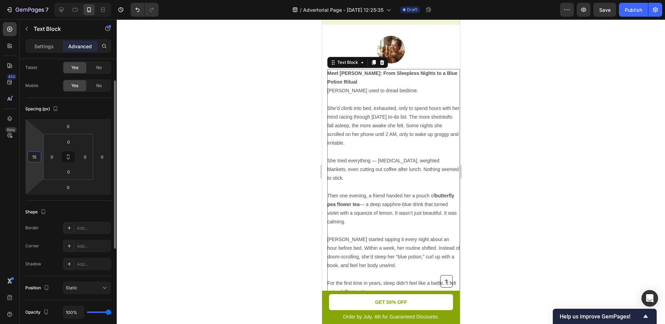
type input "1"
click at [65, 11] on div at bounding box center [61, 9] width 11 height 11
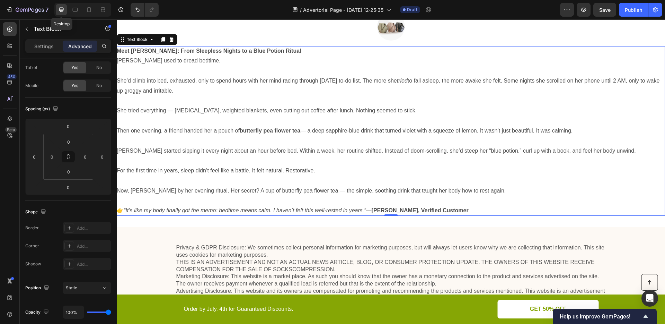
scroll to position [1560, 0]
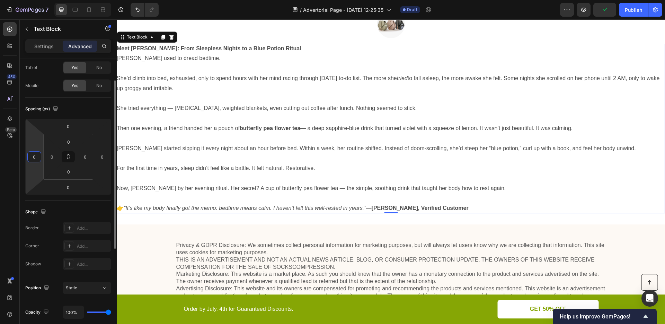
click at [34, 156] on input "0" at bounding box center [34, 156] width 10 height 10
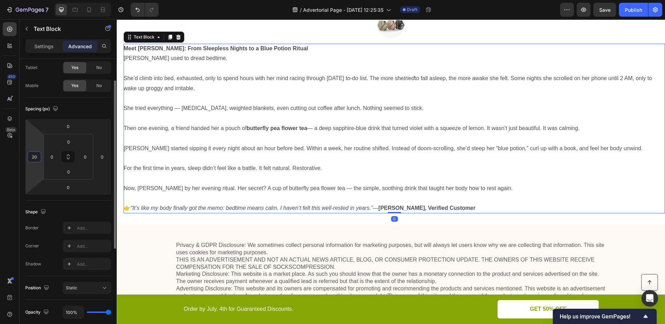
type input "2"
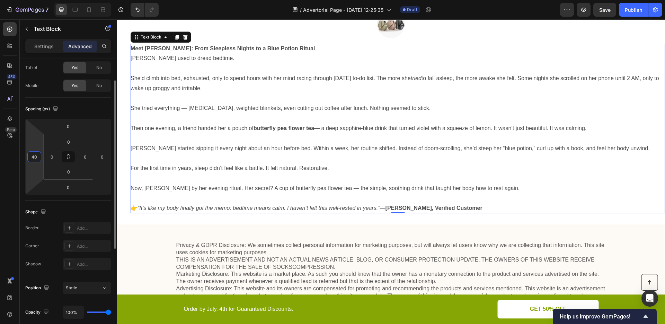
type input "4"
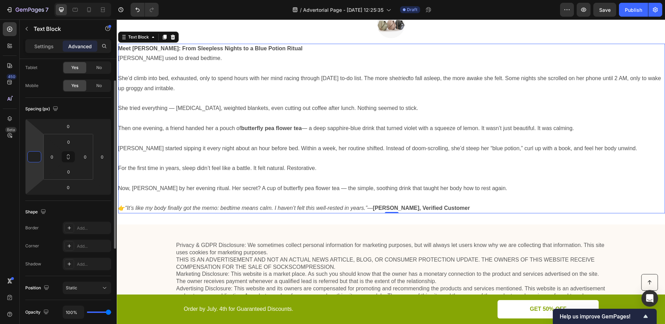
type input "2"
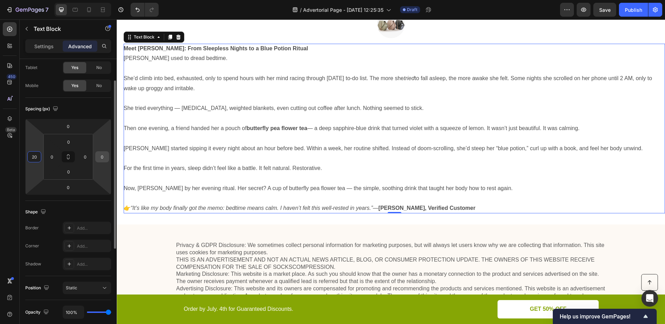
type input "20"
click at [105, 157] on input "0" at bounding box center [102, 156] width 10 height 10
type input "2"
type input "50"
click at [37, 156] on input "20" at bounding box center [34, 156] width 10 height 10
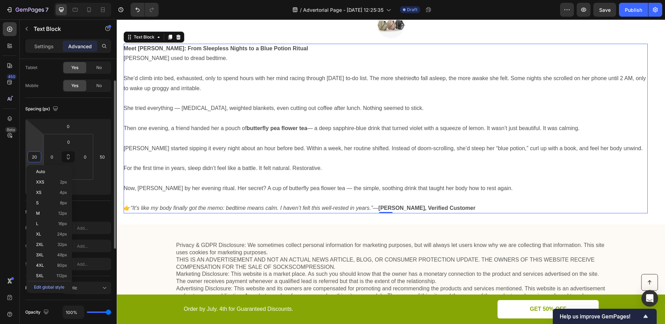
click at [37, 156] on input "20" at bounding box center [34, 156] width 10 height 10
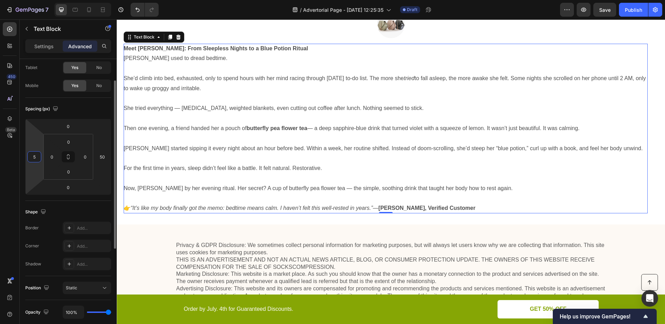
type input "50"
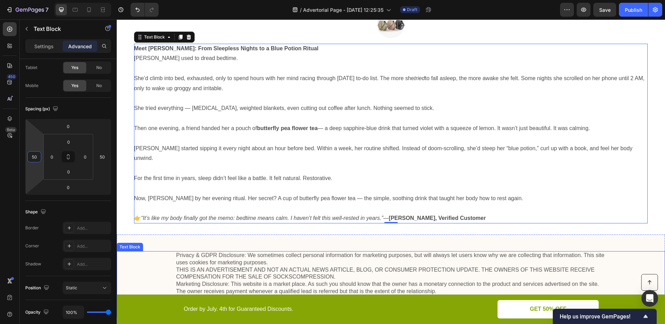
click at [417, 265] on p "Privacy & GDPR Disclosure: We sometimes collect personal information for market…" at bounding box center [391, 284] width 430 height 65
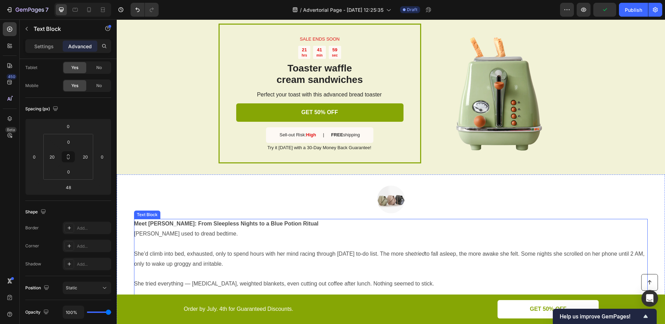
scroll to position [1294, 0]
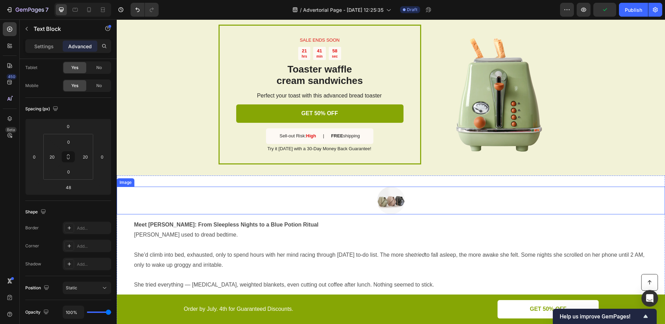
click at [395, 204] on img at bounding box center [391, 200] width 28 height 28
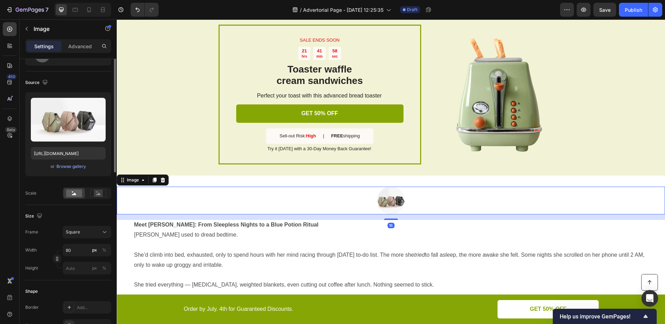
scroll to position [0, 0]
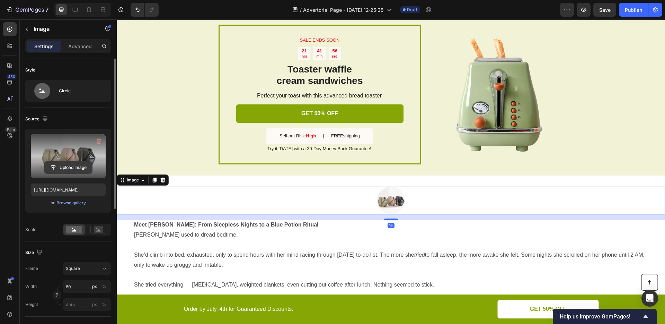
click at [83, 168] on input "file" at bounding box center [68, 168] width 48 height 12
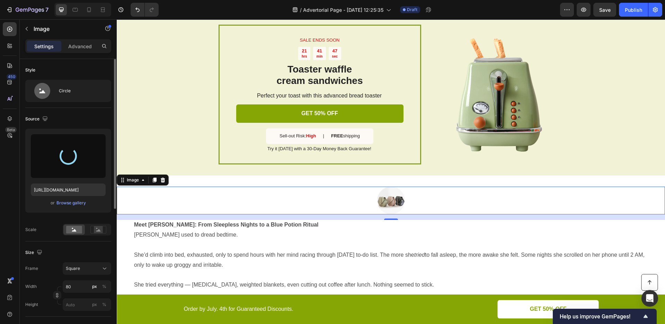
type input "https://cdn.shopify.com/s/files/1/0894/8255/9826/files/gempages_535254721074562…"
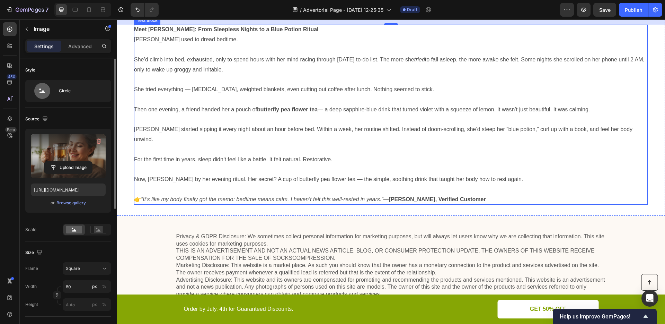
scroll to position [1419, 0]
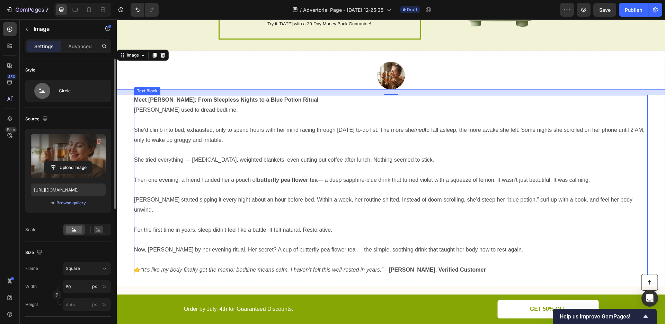
click at [299, 102] on p "Meet [PERSON_NAME]: From Sleepless Nights to a Blue Potion Ritual" at bounding box center [391, 100] width 514 height 10
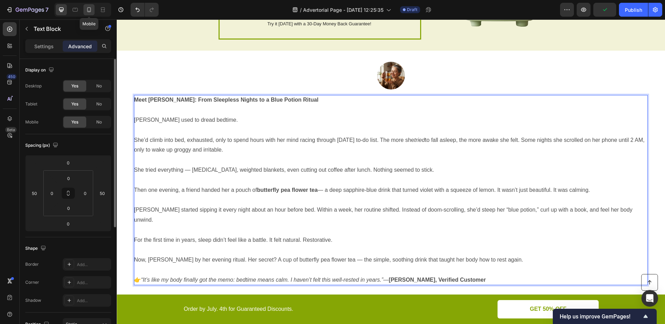
click at [86, 10] on div at bounding box center [89, 9] width 11 height 11
type input "20"
type input "0"
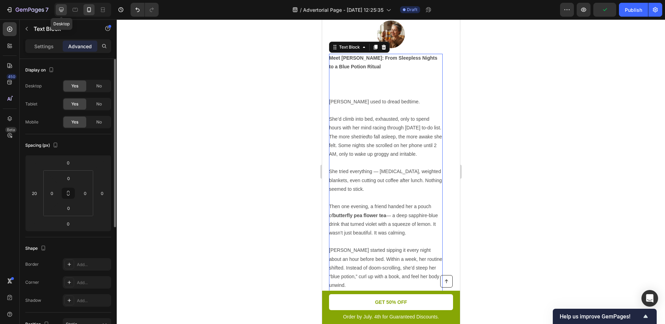
scroll to position [1566, 0]
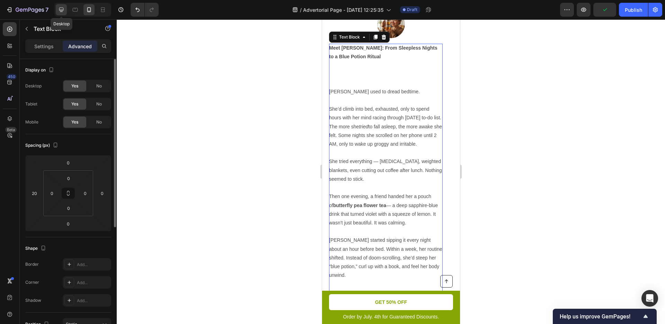
click at [65, 12] on div at bounding box center [61, 9] width 11 height 11
type input "50"
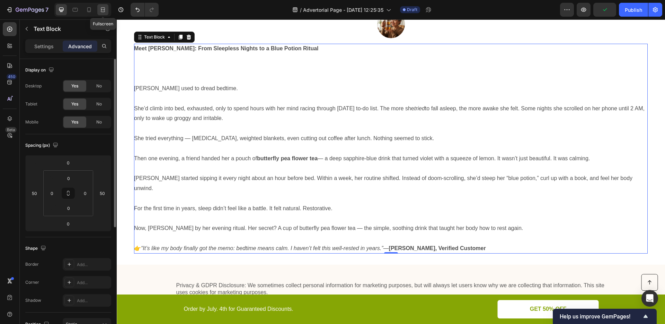
click at [102, 9] on icon at bounding box center [102, 9] width 7 height 7
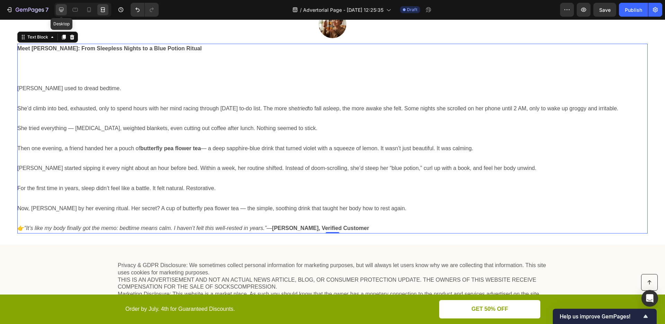
click at [62, 14] on div at bounding box center [61, 9] width 11 height 11
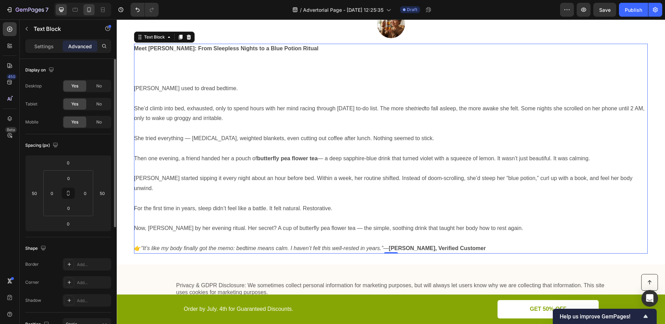
click at [94, 12] on div at bounding box center [89, 9] width 11 height 11
type input "20"
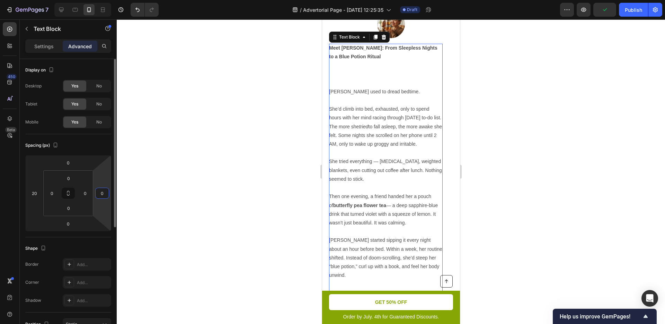
click at [105, 193] on input "0" at bounding box center [102, 193] width 10 height 10
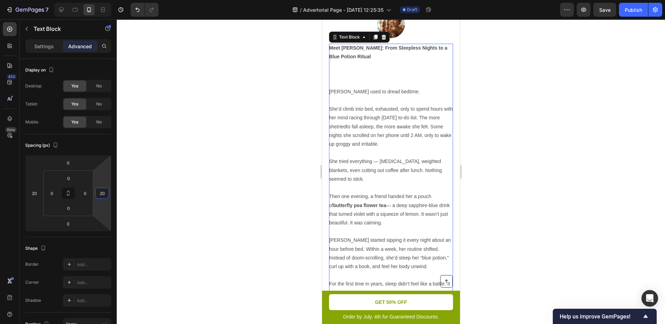
type input "20"
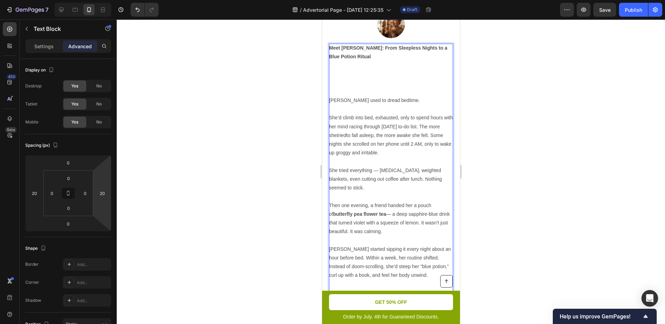
click at [395, 151] on p "She’d climb into bed, exhausted, only to spend hours with her mind racing throu…" at bounding box center [391, 135] width 124 height 44
click at [383, 83] on p "Rich Text Editor. Editing area: main" at bounding box center [391, 78] width 124 height 35
click at [374, 85] on p "⁠⁠⁠⁠⁠⁠⁠" at bounding box center [391, 78] width 124 height 35
click at [364, 149] on p "She’d climb into bed, exhausted, only to spend hours with her mind racing throu…" at bounding box center [391, 135] width 124 height 44
click at [363, 157] on p "Rich Text Editor. Editing area: main" at bounding box center [391, 161] width 124 height 9
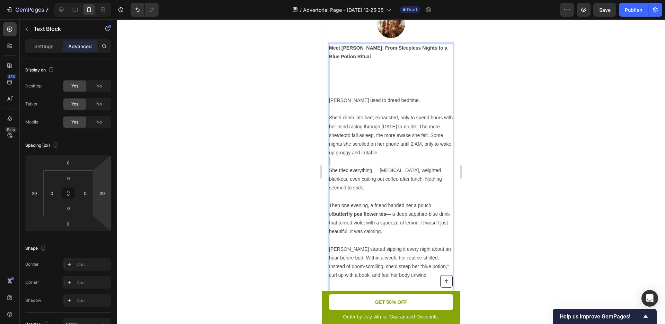
click at [363, 157] on p "Rich Text Editor. Editing area: main" at bounding box center [391, 161] width 124 height 9
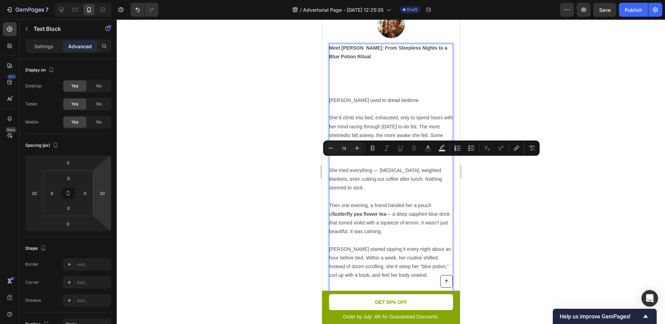
click at [360, 84] on p "Rich Text Editor. Editing area: main" at bounding box center [391, 78] width 124 height 35
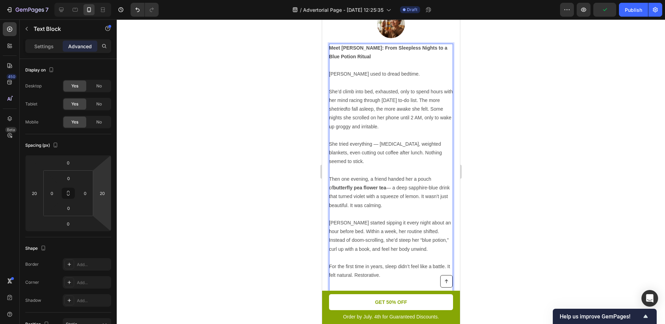
click at [350, 65] on p "Meet [PERSON_NAME]: From Sleepless Nights to a Blue Potion Ritual" at bounding box center [391, 57] width 124 height 26
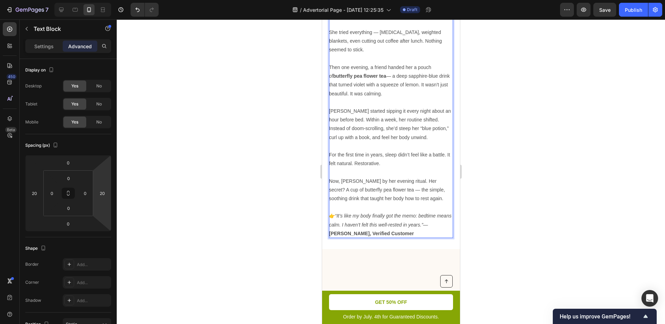
scroll to position [1746, 0]
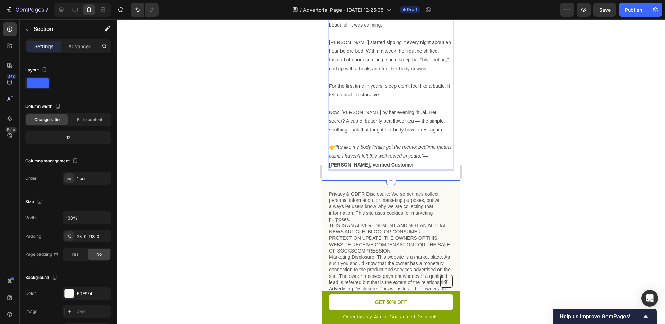
click at [359, 187] on div "Privacy & GDPR Disclosure: We sometimes collect personal information for market…" at bounding box center [391, 272] width 138 height 185
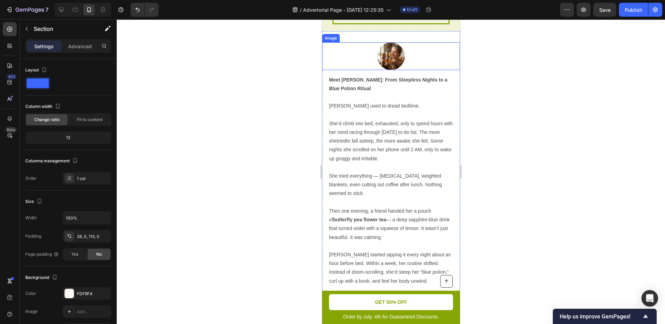
scroll to position [1534, 0]
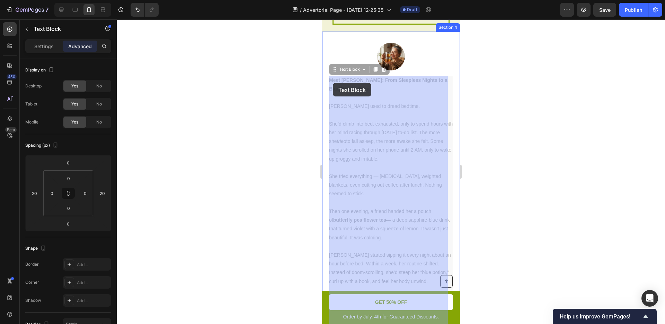
drag, startPoint x: 344, startPoint y: 90, endPoint x: 339, endPoint y: 87, distance: 6.2
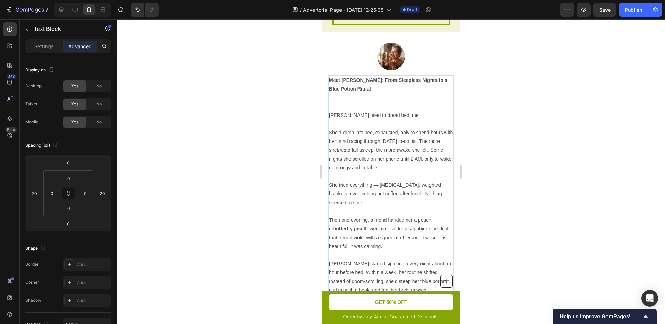
click at [332, 86] on strong "Meet [PERSON_NAME]: From Sleepless Nights to a Blue Potion Ritual" at bounding box center [388, 84] width 119 height 14
click at [338, 95] on p "Rich Text Editor. Editing area: main" at bounding box center [391, 101] width 124 height 17
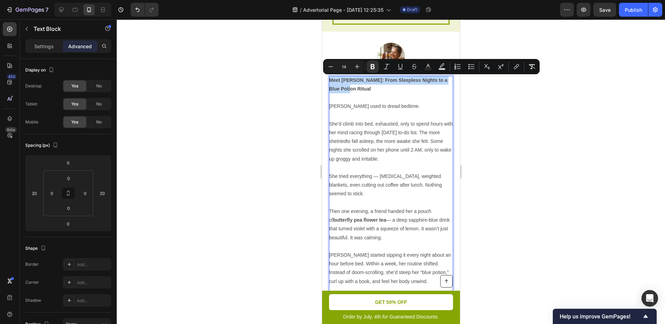
drag, startPoint x: 344, startPoint y: 88, endPoint x: 329, endPoint y: 82, distance: 16.0
click at [329, 82] on p "Meet [PERSON_NAME]: From Sleepless Nights to a Blue Potion Ritual" at bounding box center [391, 89] width 124 height 26
click at [352, 67] on button "Plus" at bounding box center [357, 66] width 12 height 12
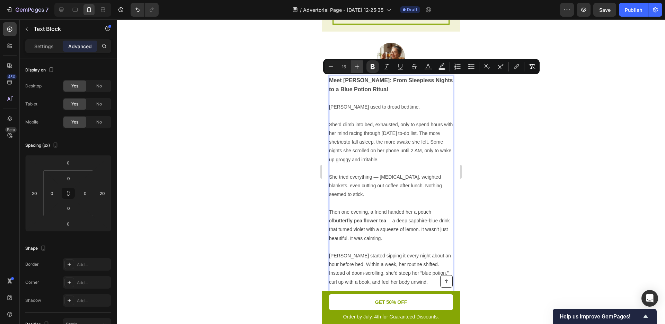
type input "17"
click at [381, 104] on p "[PERSON_NAME] used to dread bedtime." at bounding box center [391, 107] width 124 height 9
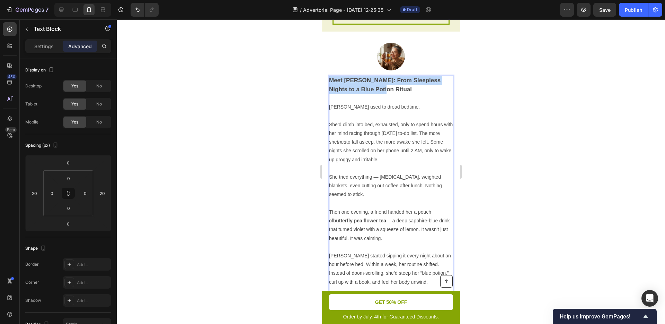
drag, startPoint x: 381, startPoint y: 88, endPoint x: 330, endPoint y: 82, distance: 50.9
click at [330, 82] on p "Meet [PERSON_NAME]: From Sleepless Nights to a Blue Potion Ritual" at bounding box center [391, 89] width 124 height 27
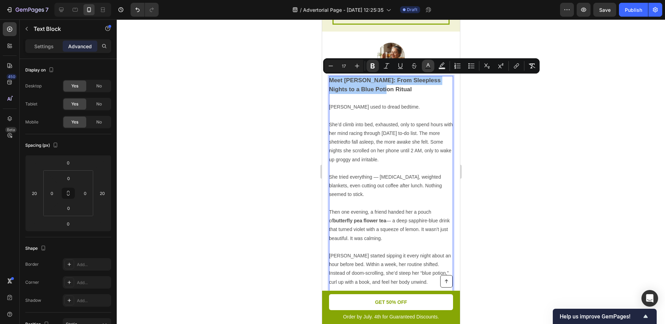
click at [431, 68] on rect "Editor contextual toolbar" at bounding box center [428, 69] width 7 height 2
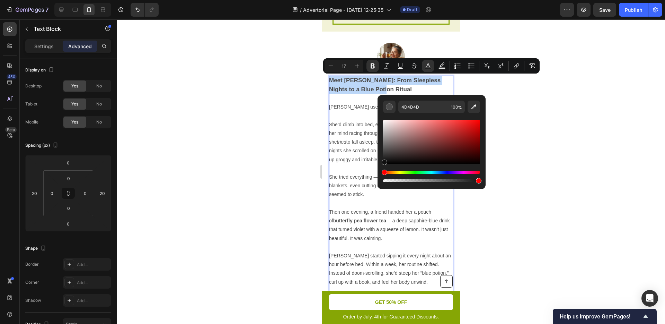
drag, startPoint x: 718, startPoint y: 152, endPoint x: 368, endPoint y: 186, distance: 352.4
type input "111111"
click at [348, 180] on p "She tried everything — [MEDICAL_DATA], weighted blankets, even cutting out coff…" at bounding box center [391, 186] width 124 height 26
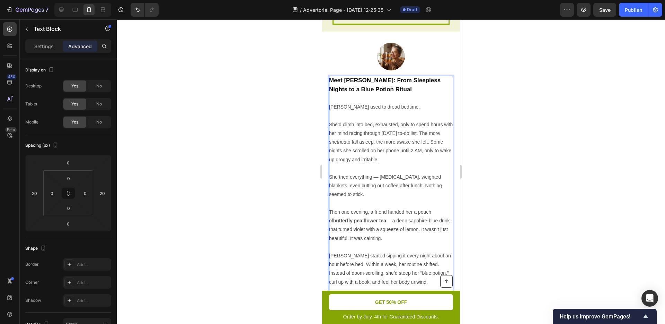
click at [519, 182] on div at bounding box center [391, 171] width 549 height 304
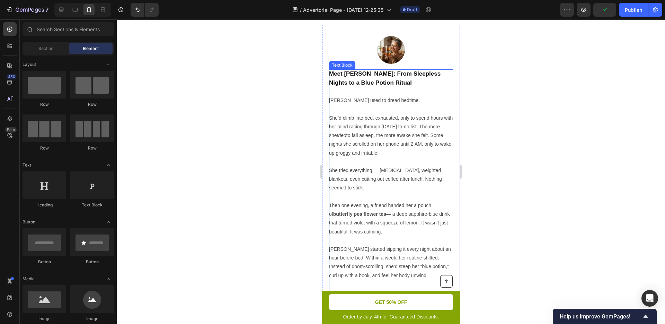
scroll to position [1536, 0]
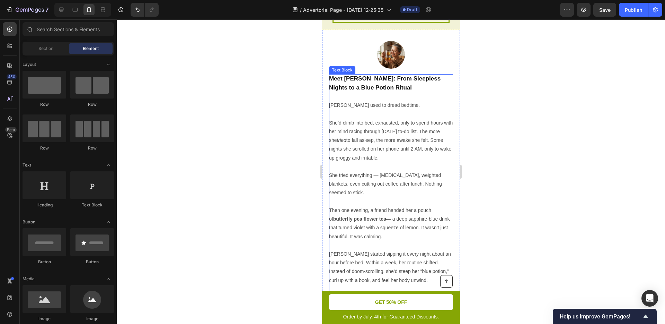
click at [363, 131] on p "She’d climb into bed, exhausted, only to spend hours with her mind racing throu…" at bounding box center [391, 141] width 124 height 44
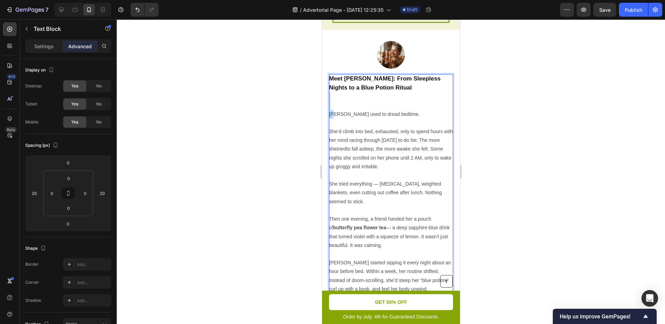
drag, startPoint x: 330, startPoint y: 106, endPoint x: 333, endPoint y: 112, distance: 6.7
click at [350, 123] on p "Rich Text Editor. Editing area: main" at bounding box center [391, 123] width 124 height 9
drag, startPoint x: 330, startPoint y: 114, endPoint x: 345, endPoint y: 129, distance: 20.8
click at [347, 134] on div "Meet [PERSON_NAME]: From Sleepless Nights to a Blue Potion Ritual [PERSON_NAME]…" at bounding box center [391, 231] width 124 height 315
click at [340, 119] on p "Rich Text Editor. Editing area: main" at bounding box center [391, 123] width 124 height 9
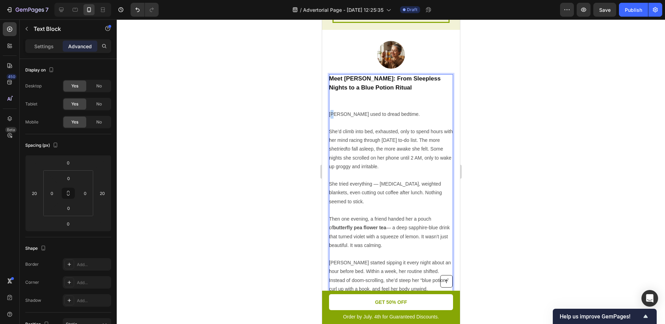
drag, startPoint x: 331, startPoint y: 113, endPoint x: 334, endPoint y: 117, distance: 4.7
click at [334, 117] on p "[PERSON_NAME] used to dread bedtime." at bounding box center [391, 114] width 124 height 9
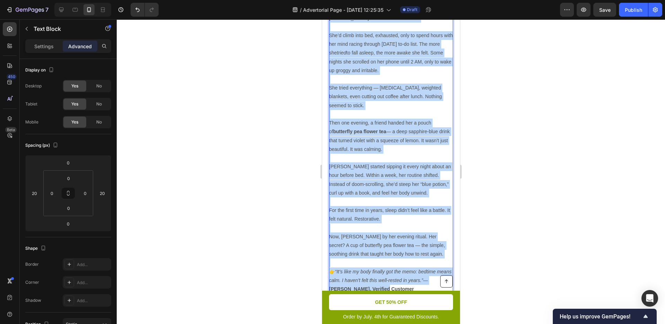
scroll to position [1653, 0]
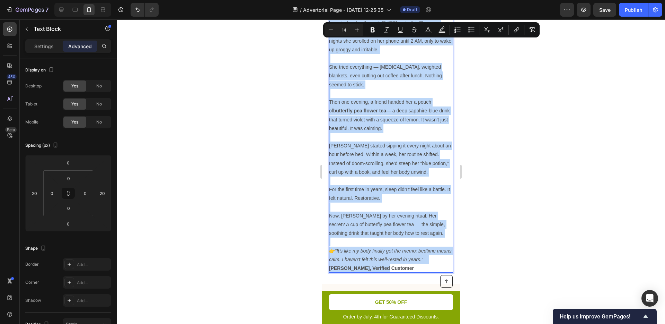
drag, startPoint x: 329, startPoint y: 114, endPoint x: 404, endPoint y: 266, distance: 169.6
click at [404, 266] on div "Meet [PERSON_NAME]: From Sleepless Nights to a Blue Potion Ritual [PERSON_NAME]…" at bounding box center [391, 114] width 124 height 315
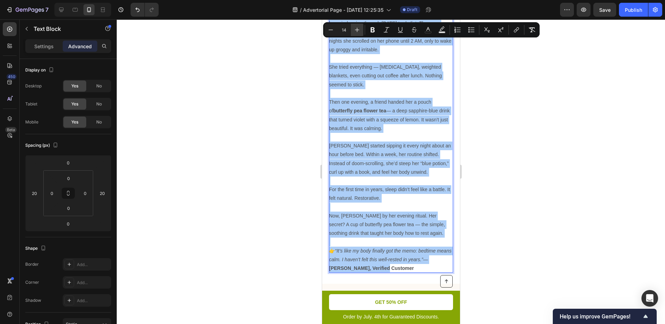
click at [360, 29] on icon "Editor contextual toolbar" at bounding box center [357, 29] width 7 height 7
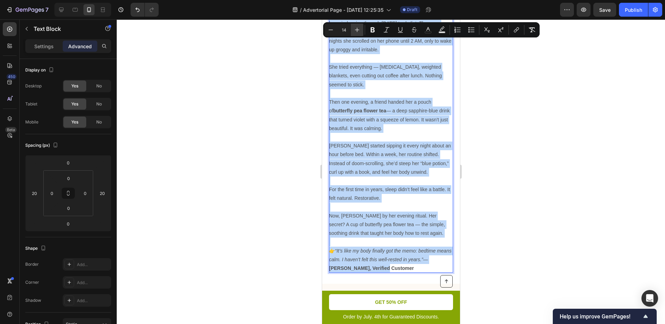
type input "15"
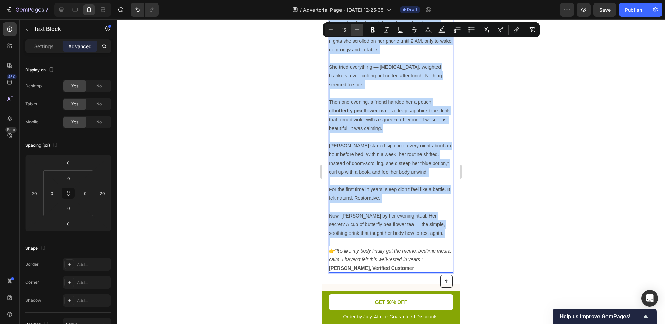
scroll to position [1653, 0]
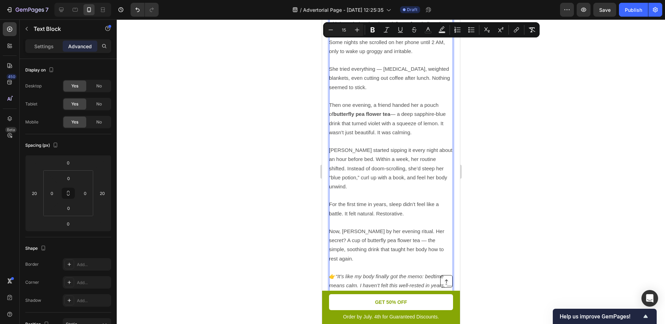
click at [369, 132] on span "Then one evening, a friend handed her a pouch of butterfly pea flower tea — a d…" at bounding box center [387, 118] width 117 height 33
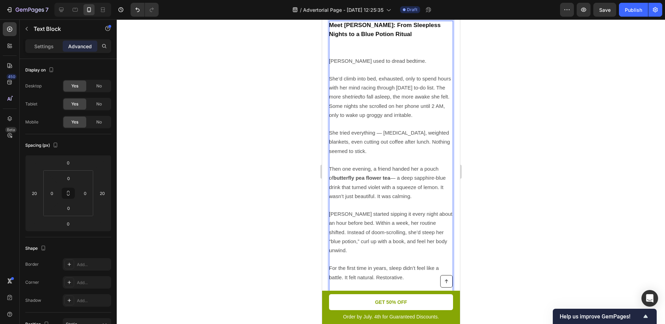
scroll to position [1525, 0]
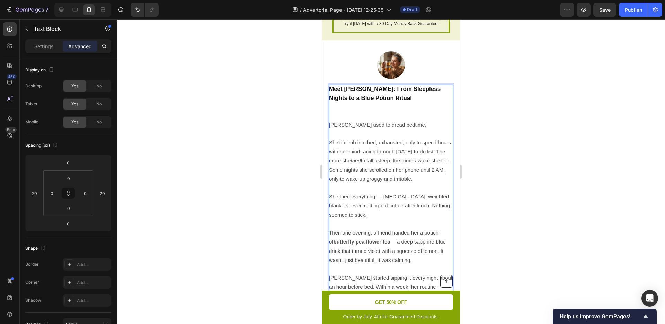
click at [363, 113] on p "Meet [PERSON_NAME]: From Sleepless Nights to a Blue Potion Ritual" at bounding box center [391, 103] width 124 height 36
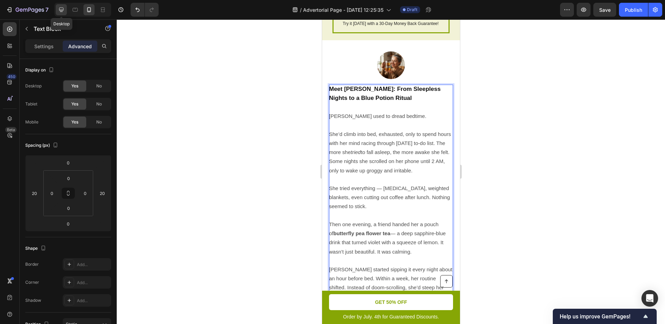
click at [63, 14] on div at bounding box center [61, 9] width 11 height 11
type input "50"
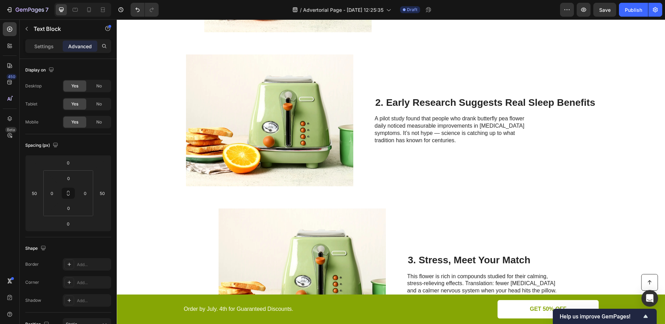
scroll to position [316, 0]
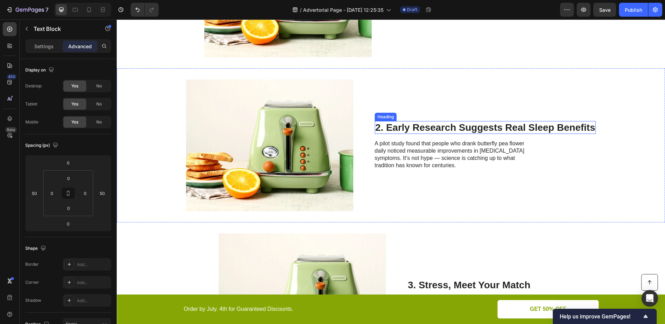
click at [462, 130] on h2 "2. Early Research Suggests Real Sleep Benefits" at bounding box center [485, 127] width 221 height 13
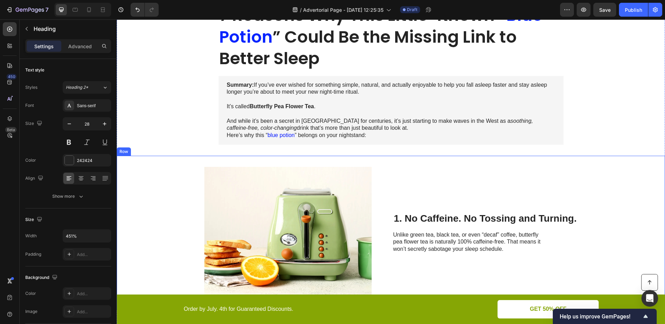
scroll to position [162, 0]
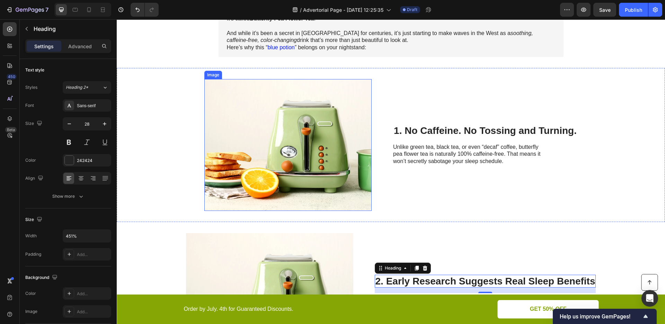
click at [345, 150] on img at bounding box center [287, 145] width 167 height 132
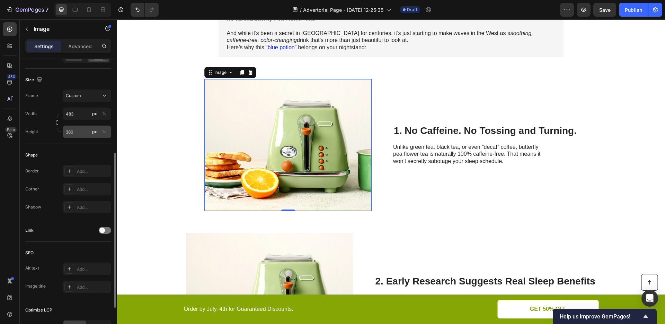
scroll to position [238, 0]
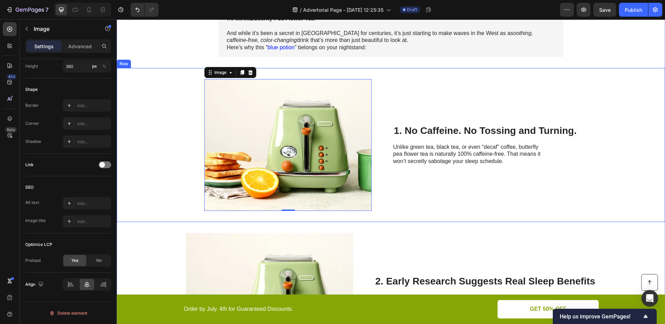
click at [378, 132] on div "Image 0 1. No Caffeine. No Tossing and Turning. Heading Unlike green tea, black…" at bounding box center [391, 145] width 549 height 154
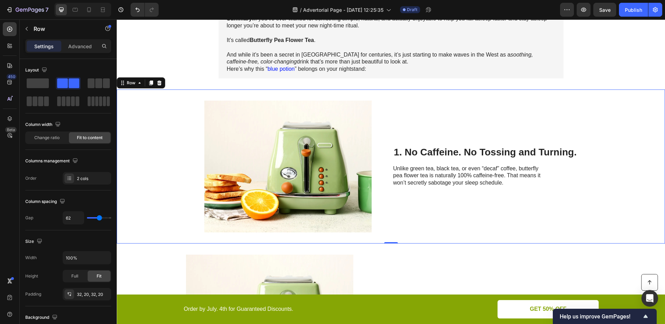
scroll to position [138, 0]
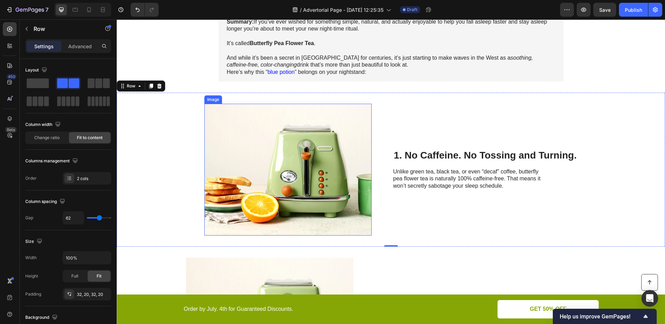
click at [316, 161] on img at bounding box center [287, 170] width 167 height 132
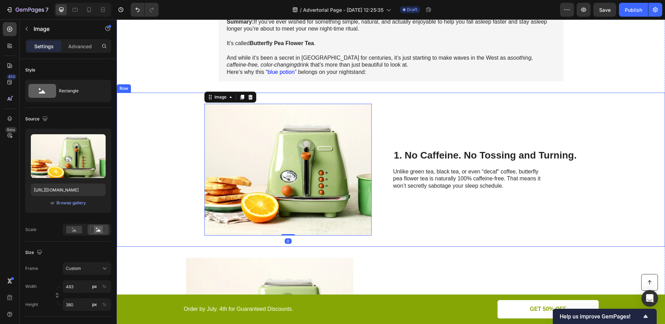
click at [170, 130] on div "Image 0 1. No Caffeine. No Tossing and Turning. Heading Unlike green tea, black…" at bounding box center [391, 170] width 549 height 154
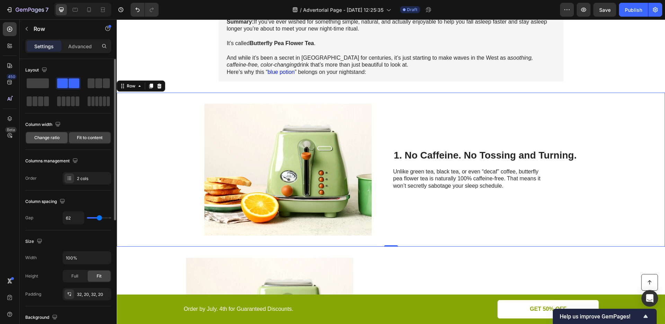
click at [59, 141] on div "Change ratio" at bounding box center [47, 137] width 42 height 11
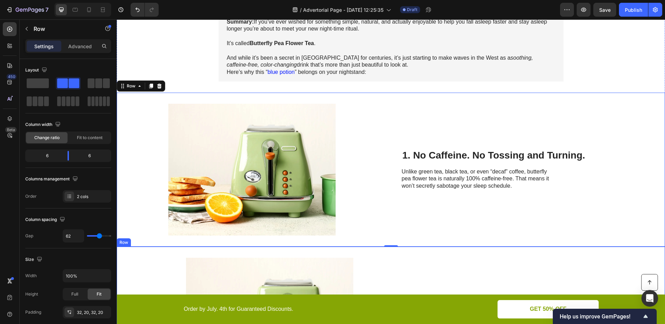
click at [161, 264] on div "Image 2. Early Research Suggests Real Sleep Benefits Heading A pilot study foun…" at bounding box center [391, 323] width 549 height 154
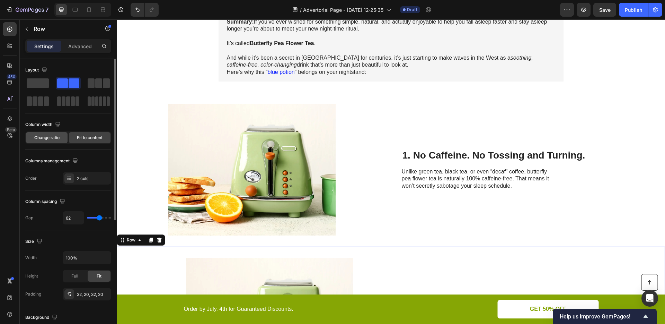
click at [48, 139] on span "Change ratio" at bounding box center [46, 137] width 25 height 6
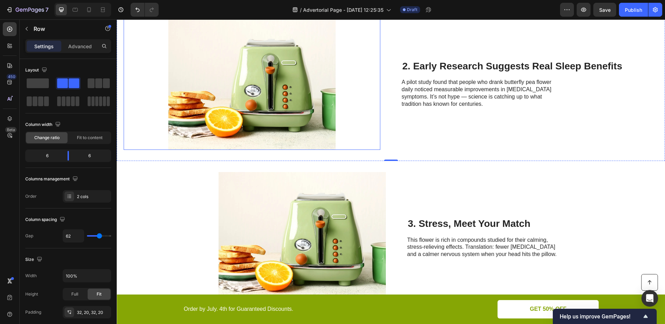
scroll to position [498, 0]
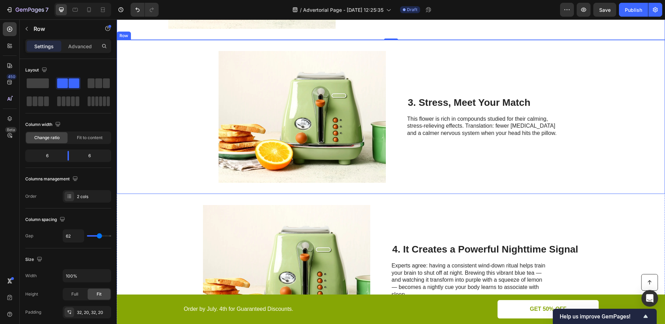
click at [164, 139] on div "Image 3. Stress, Meet Your Match Heading This flower is rich in compounds studi…" at bounding box center [391, 117] width 549 height 154
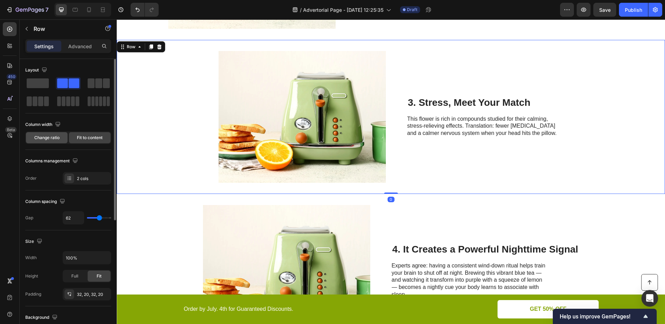
click at [47, 141] on div "Change ratio" at bounding box center [47, 137] width 42 height 11
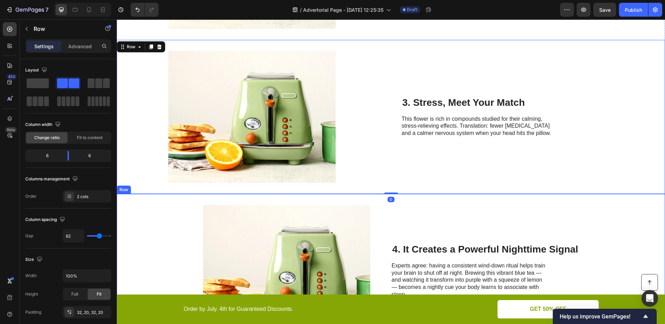
click at [193, 238] on div "Image 4. It Creates a Powerful Nighttime Signal Heading Experts agree: having a…" at bounding box center [391, 271] width 549 height 154
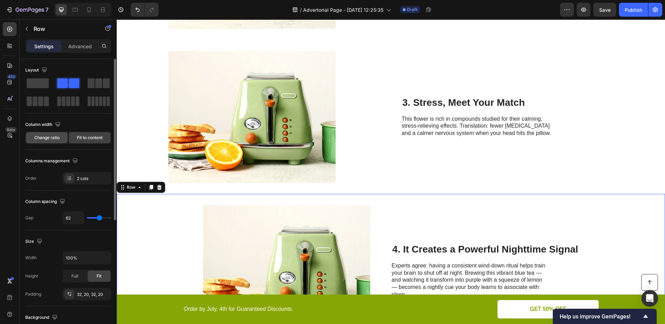
click at [48, 139] on span "Change ratio" at bounding box center [46, 137] width 25 height 6
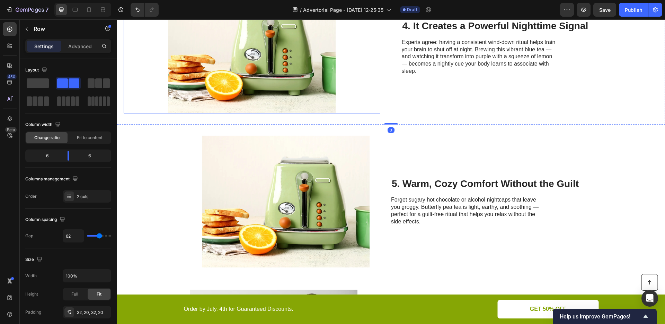
scroll to position [722, 0]
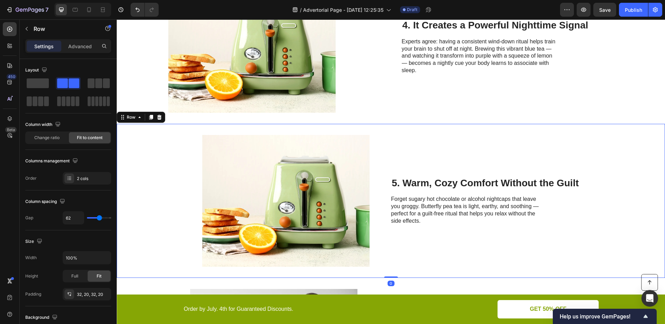
click at [172, 204] on div "Image 5. Warm, Cozy Comfort Without the Guilt Heading Forget sugary hot chocola…" at bounding box center [391, 201] width 549 height 154
click at [52, 140] on span "Change ratio" at bounding box center [46, 137] width 25 height 6
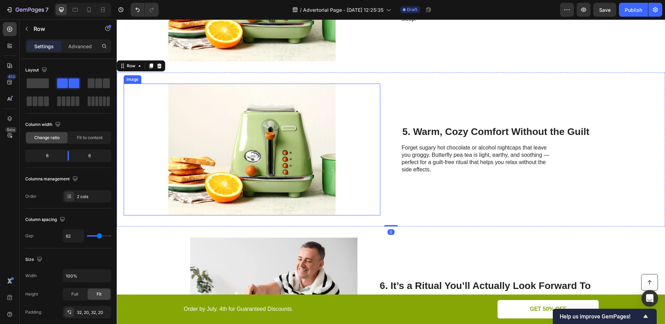
scroll to position [870, 0]
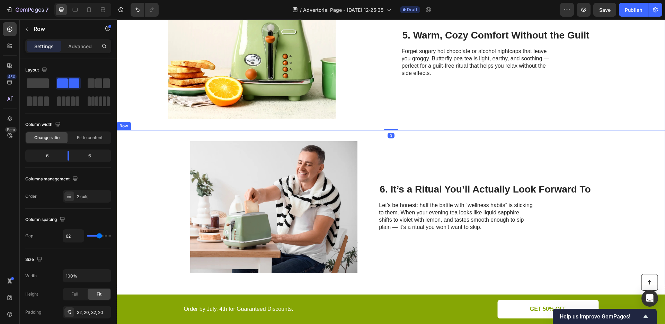
click at [149, 178] on div "Image 6. It’s a Ritual You’ll Actually Look Forward To Heading Let’s be honest:…" at bounding box center [391, 207] width 549 height 154
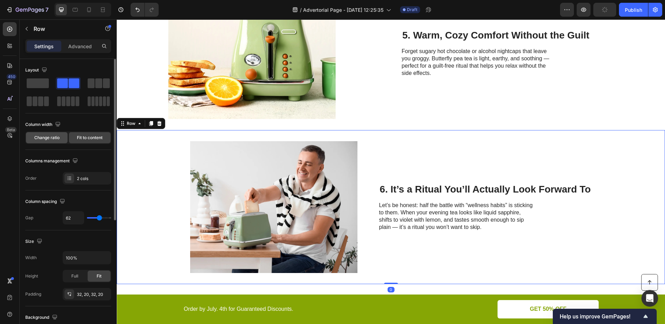
click at [40, 137] on span "Change ratio" at bounding box center [46, 137] width 25 height 6
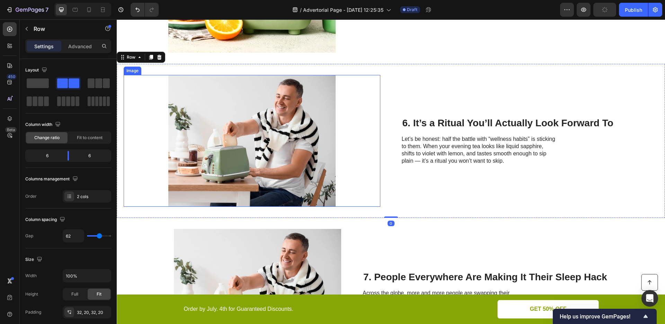
scroll to position [1095, 0]
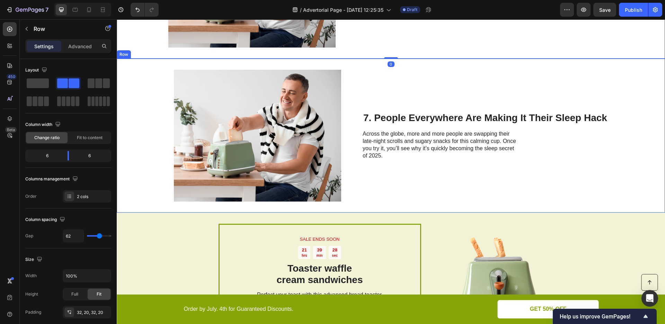
click at [126, 162] on div "Image 7. People Everywhere Are Making It Their Sleep Hack Heading Across the gl…" at bounding box center [391, 136] width 549 height 154
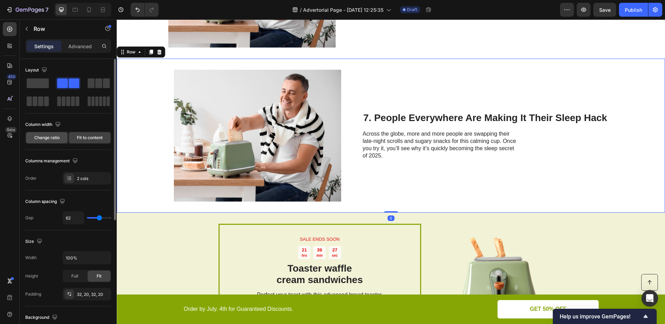
click at [44, 137] on span "Change ratio" at bounding box center [46, 137] width 25 height 6
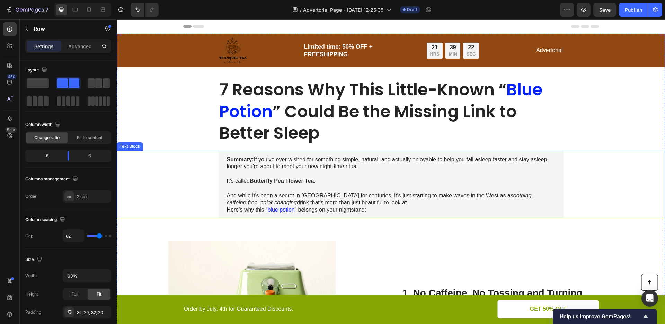
scroll to position [146, 0]
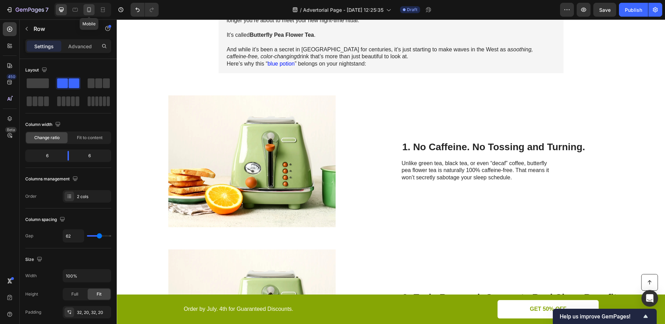
click at [93, 9] on div at bounding box center [89, 9] width 11 height 11
type input "0"
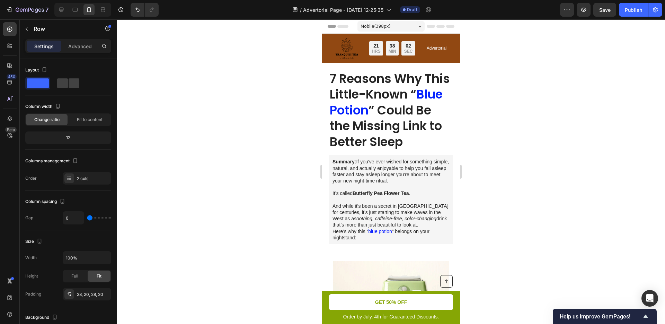
click at [389, 30] on div "Mobile ( 398 px)" at bounding box center [390, 26] width 67 height 10
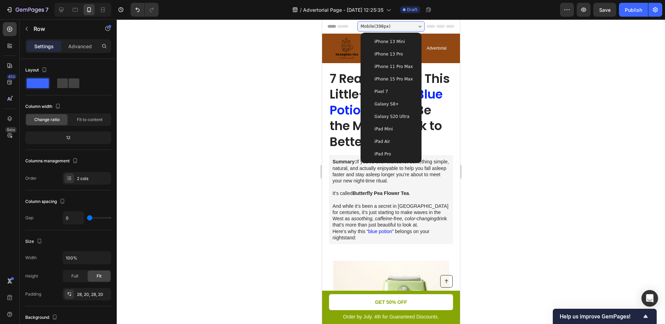
click at [399, 66] on span "iPhone 11 Pro Max" at bounding box center [393, 66] width 38 height 7
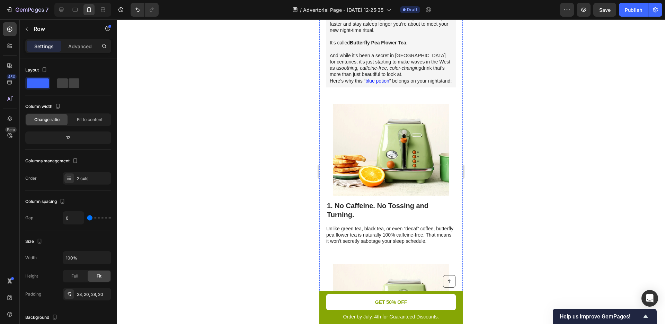
scroll to position [172, 0]
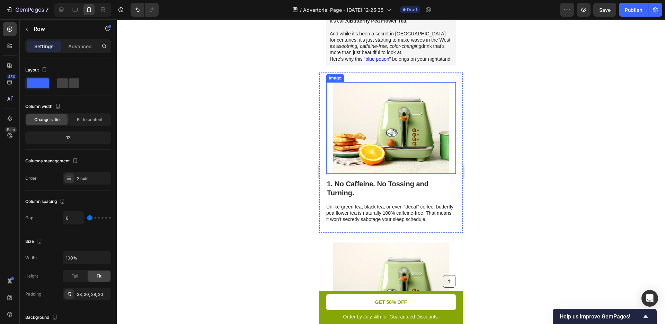
click at [386, 126] on img at bounding box center [391, 127] width 116 height 91
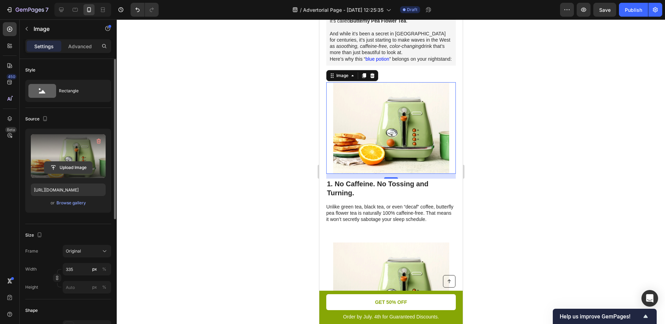
click at [69, 167] on input "file" at bounding box center [68, 168] width 48 height 12
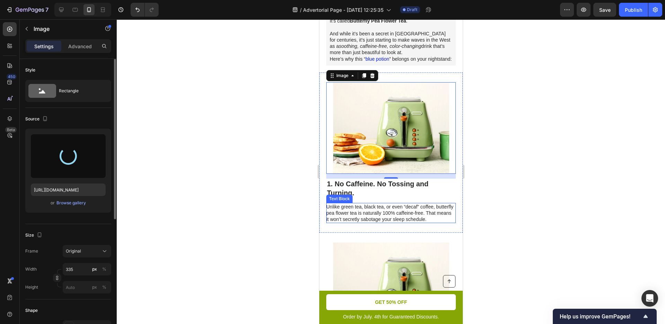
type input "[URL][DOMAIN_NAME]"
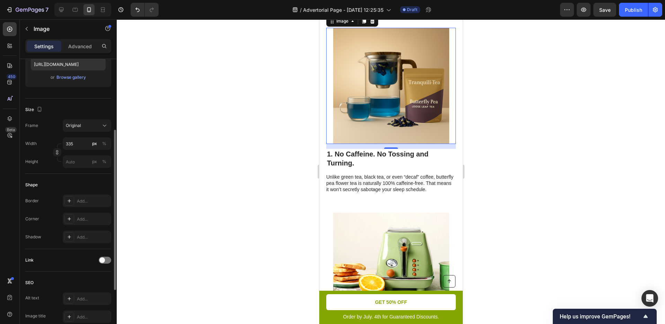
scroll to position [221, 0]
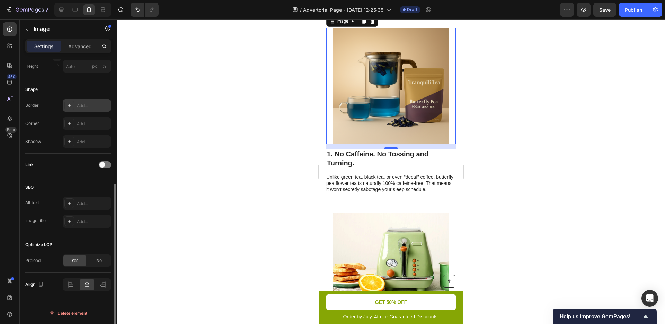
click at [78, 104] on div "Add..." at bounding box center [93, 106] width 33 height 6
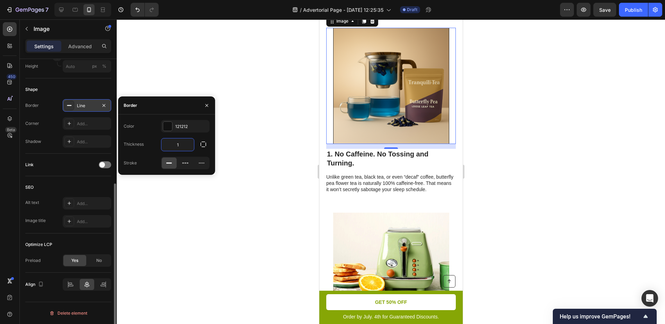
click at [182, 147] on input "1" at bounding box center [178, 144] width 33 height 12
type input "3"
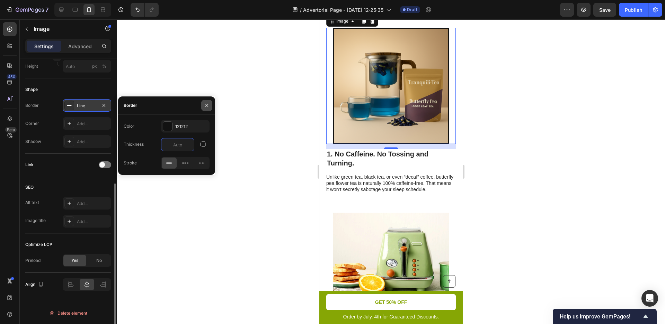
click at [206, 108] on button "button" at bounding box center [206, 105] width 11 height 11
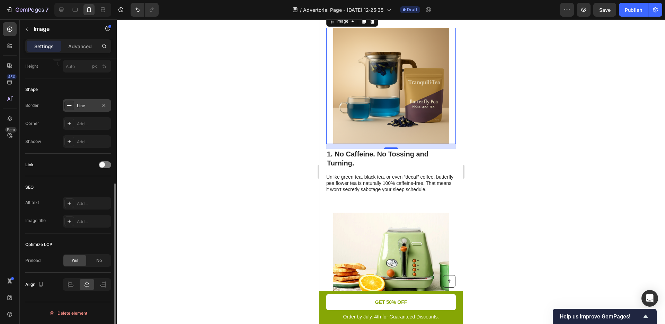
click at [70, 108] on div at bounding box center [69, 106] width 10 height 10
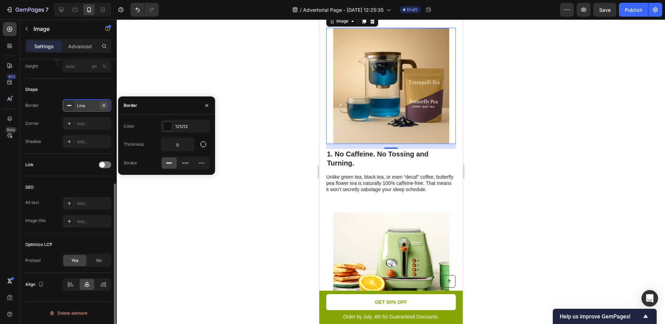
click at [106, 106] on icon "button" at bounding box center [104, 106] width 6 height 6
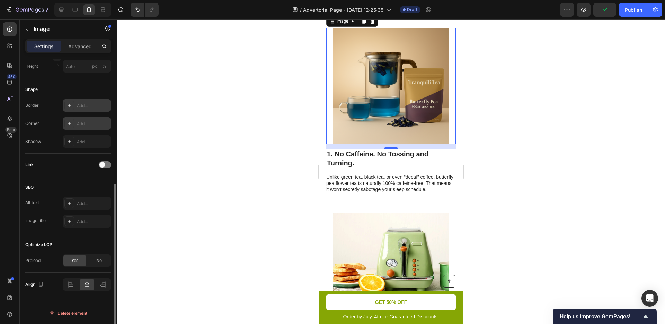
click at [89, 119] on div "Add..." at bounding box center [87, 123] width 49 height 12
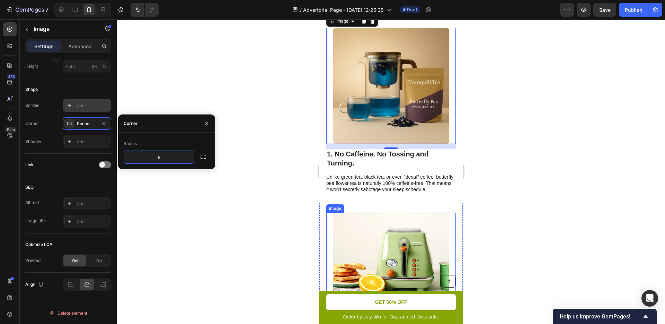
click at [350, 238] on img at bounding box center [391, 257] width 116 height 91
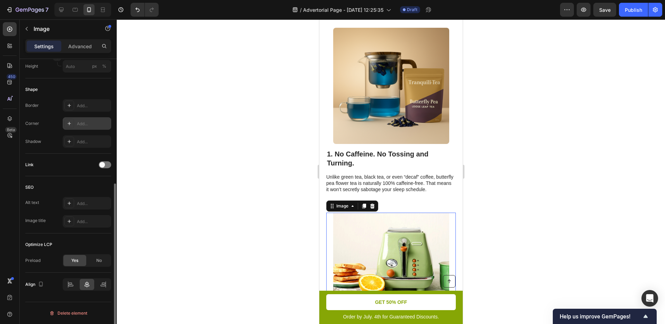
click at [80, 122] on div "Add..." at bounding box center [93, 124] width 33 height 6
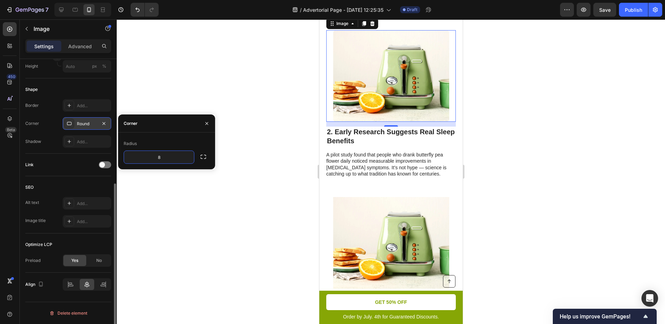
scroll to position [508, 0]
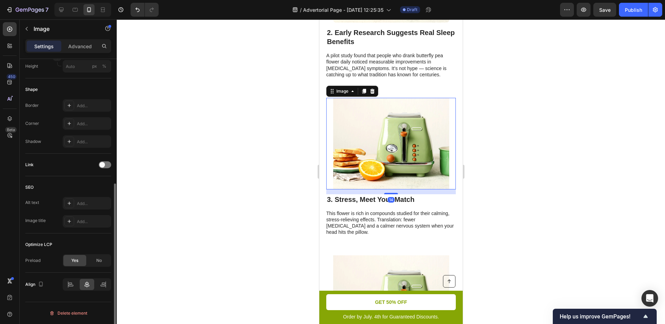
click at [351, 178] on img at bounding box center [391, 143] width 116 height 91
click at [87, 124] on div "Add..." at bounding box center [93, 124] width 33 height 6
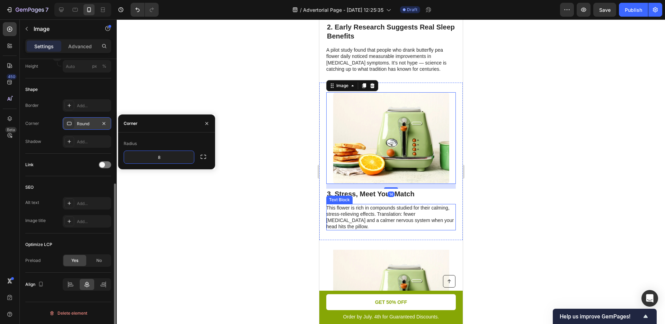
scroll to position [644, 0]
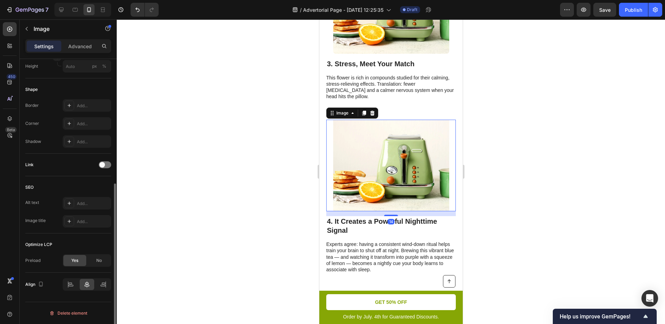
click at [361, 193] on img at bounding box center [391, 165] width 116 height 91
click at [98, 124] on div "Add..." at bounding box center [93, 124] width 33 height 6
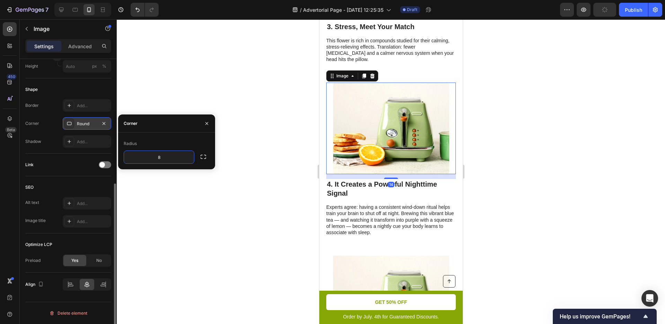
scroll to position [770, 0]
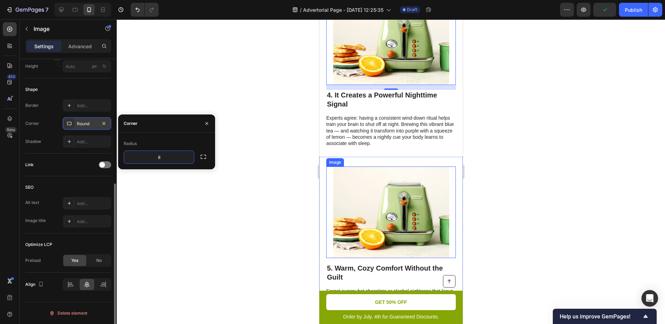
click at [363, 220] on img at bounding box center [391, 211] width 116 height 91
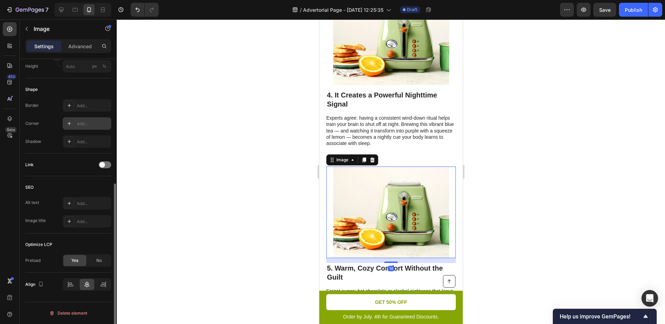
click at [80, 125] on div "Add..." at bounding box center [93, 124] width 33 height 6
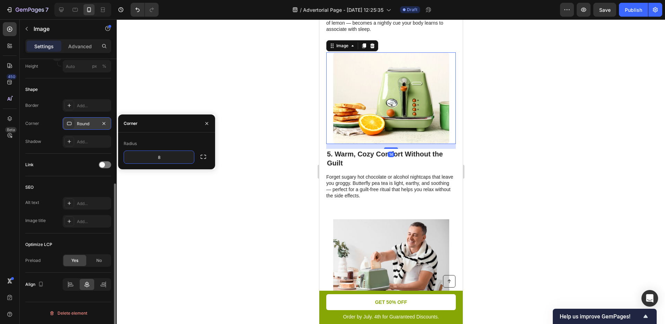
scroll to position [903, 0]
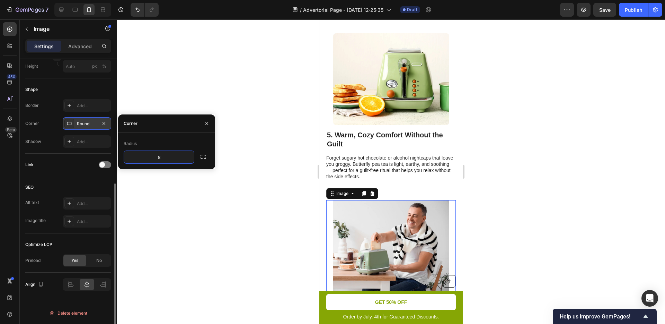
drag, startPoint x: 367, startPoint y: 228, endPoint x: 543, endPoint y: 194, distance: 180.0
click at [367, 228] on img at bounding box center [391, 245] width 116 height 91
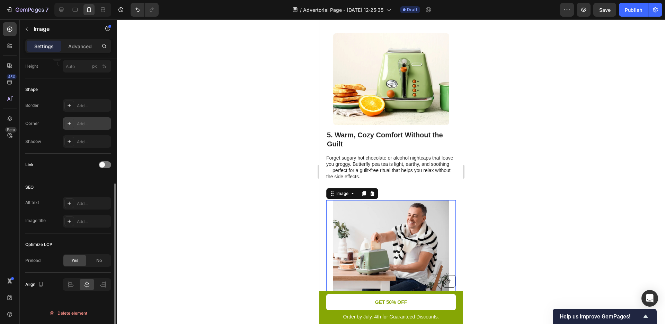
click at [89, 123] on div "Add..." at bounding box center [93, 124] width 33 height 6
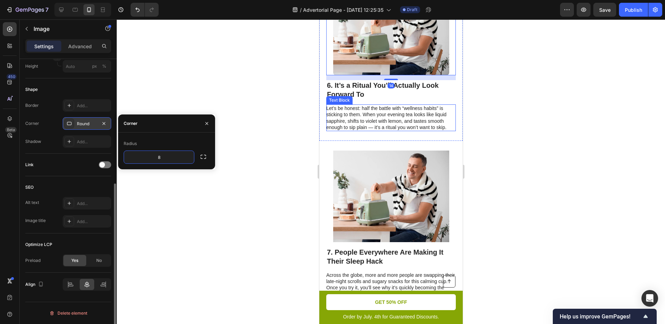
scroll to position [1170, 0]
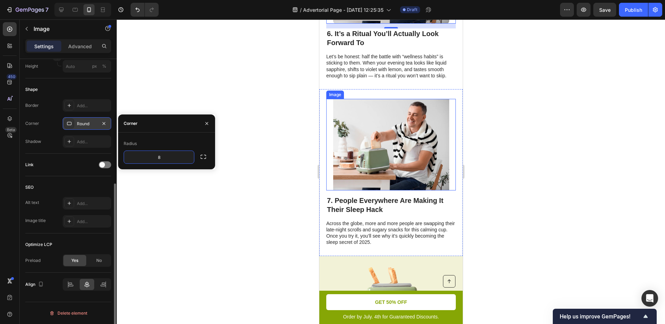
click at [347, 163] on img at bounding box center [391, 144] width 116 height 91
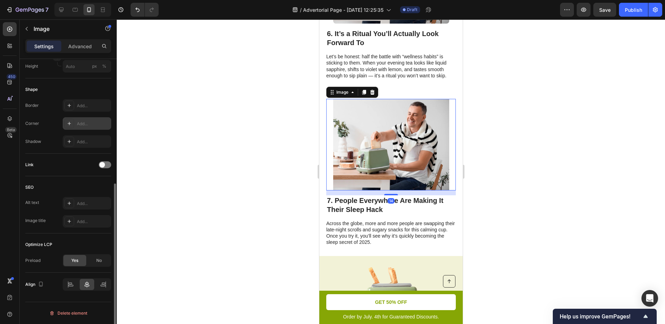
click at [85, 126] on div "Add..." at bounding box center [93, 124] width 33 height 6
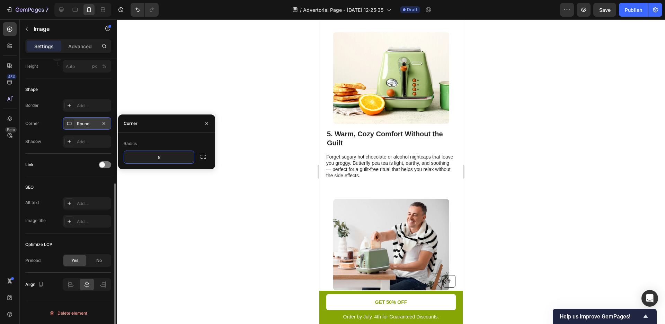
scroll to position [774, 0]
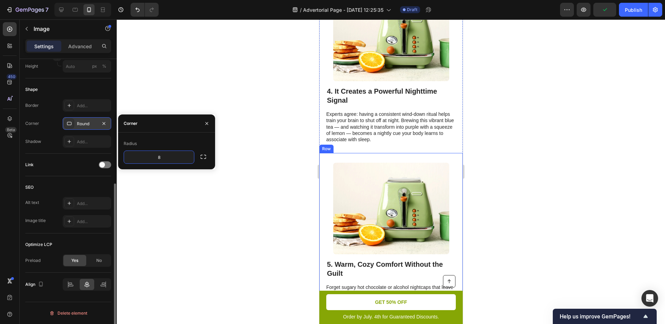
click at [374, 167] on div "Image 5. Warm, Cozy Comfort Without the Guilt Heading Forget sugary hot chocola…" at bounding box center [390, 236] width 143 height 166
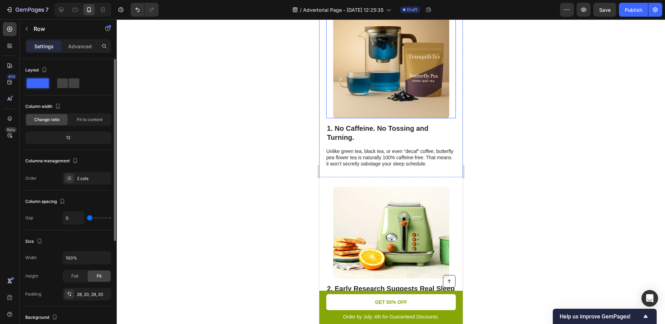
scroll to position [262, 0]
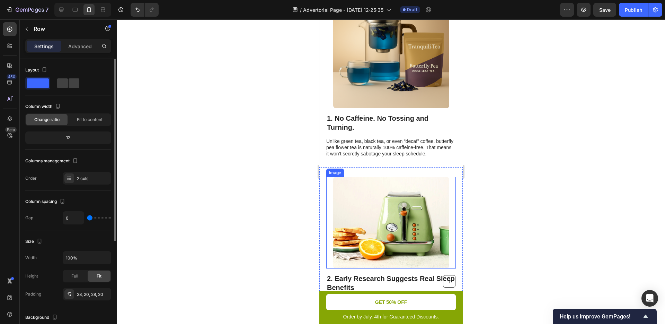
click at [395, 240] on img at bounding box center [391, 222] width 116 height 91
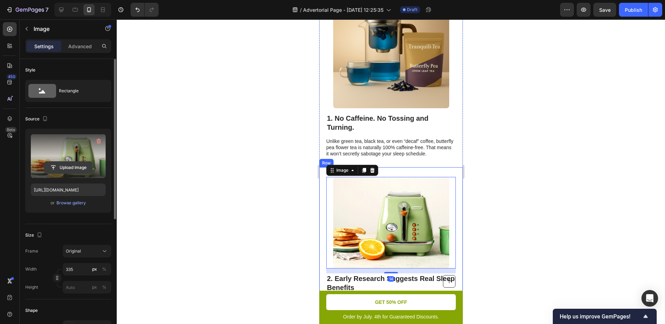
click at [68, 162] on input "file" at bounding box center [68, 168] width 48 height 12
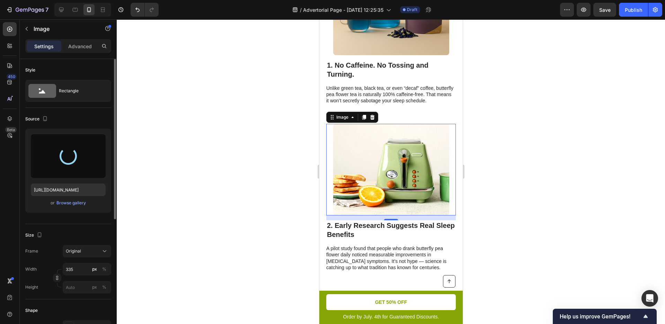
scroll to position [320, 0]
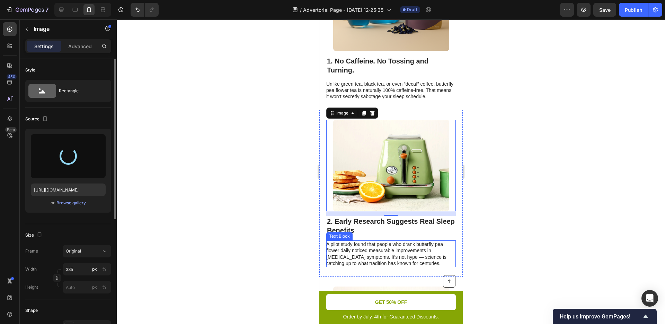
type input "[URL][DOMAIN_NAME]"
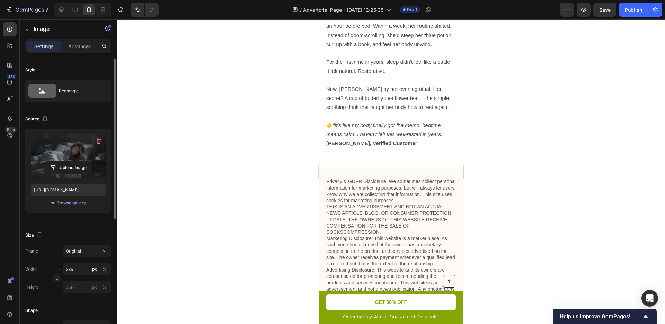
scroll to position [1796, 0]
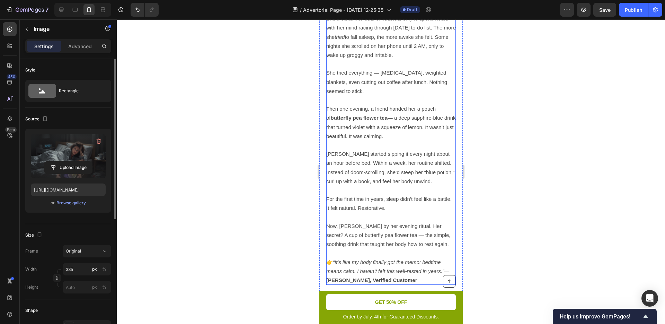
click at [406, 178] on span "[PERSON_NAME] started sipping it every night about an hour before bed. Within a…" at bounding box center [390, 167] width 128 height 33
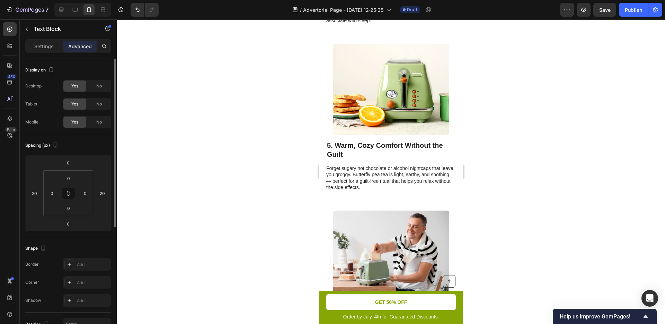
scroll to position [1151, 0]
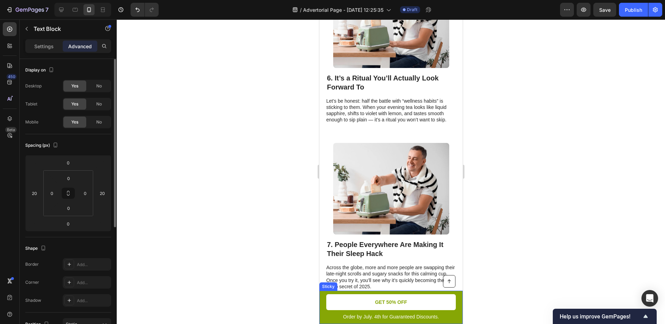
click at [324, 317] on div "Button Order by July. 4th for Guaranteed Discounts. Text Block GET 50% OFF Butt…" at bounding box center [390, 306] width 143 height 33
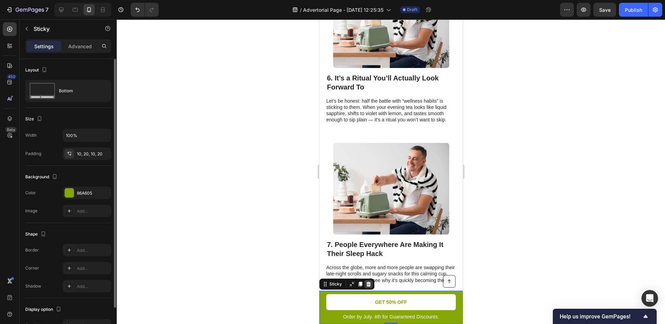
click at [367, 285] on icon at bounding box center [369, 284] width 6 height 6
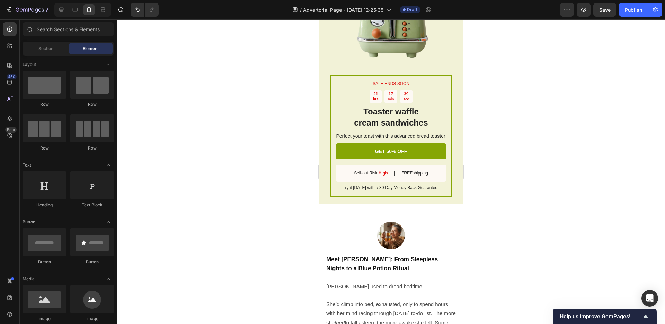
scroll to position [1347, 0]
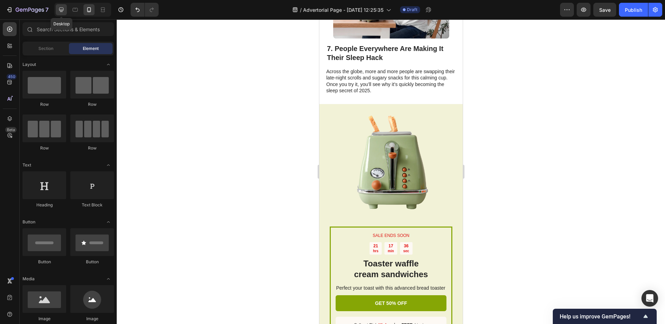
click at [64, 12] on icon at bounding box center [61, 9] width 7 height 7
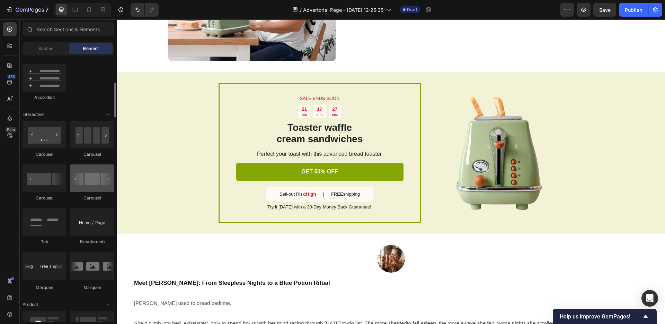
scroll to position [701, 0]
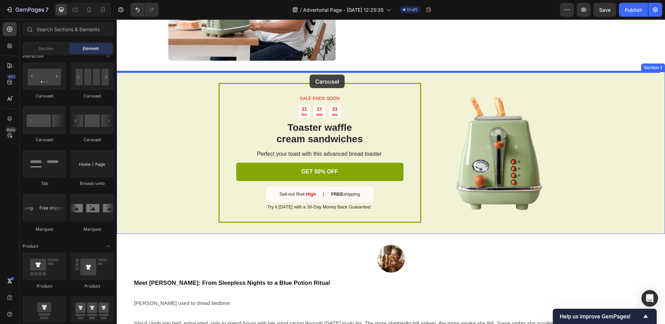
drag, startPoint x: 205, startPoint y: 149, endPoint x: 310, endPoint y: 75, distance: 128.7
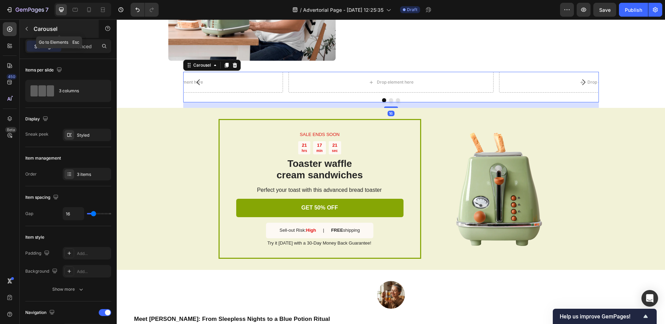
click at [23, 28] on button "button" at bounding box center [26, 28] width 11 height 11
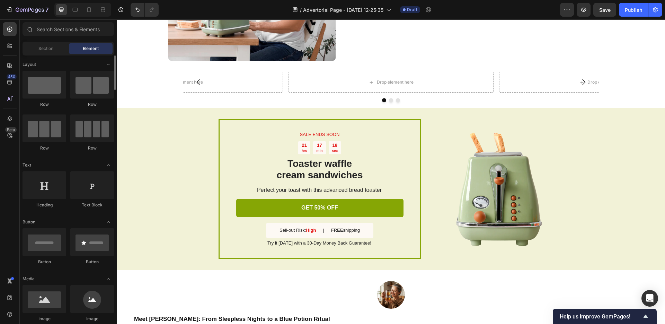
scroll to position [140, 0]
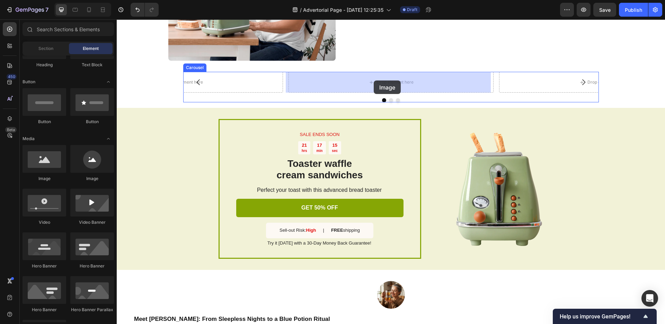
drag, startPoint x: 166, startPoint y: 186, endPoint x: 374, endPoint y: 80, distance: 233.1
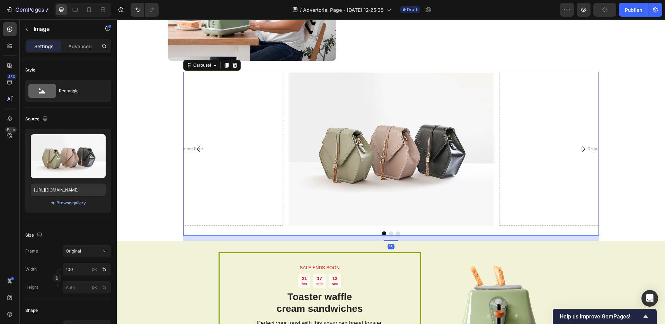
click at [195, 148] on icon "Carousel Back Arrow" at bounding box center [198, 149] width 8 height 8
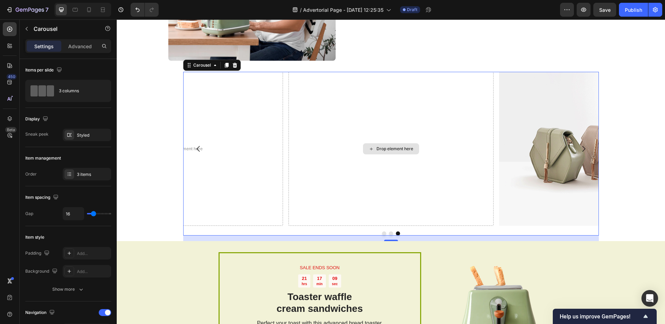
click at [392, 152] on div "Drop element here" at bounding box center [391, 148] width 56 height 11
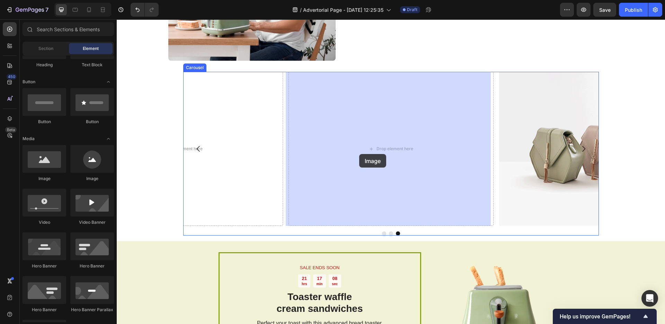
drag, startPoint x: 159, startPoint y: 174, endPoint x: 361, endPoint y: 153, distance: 203.2
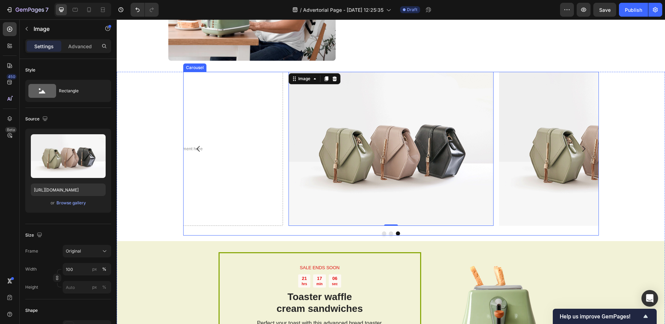
click at [197, 149] on icon "Carousel Back Arrow" at bounding box center [198, 149] width 3 height 6
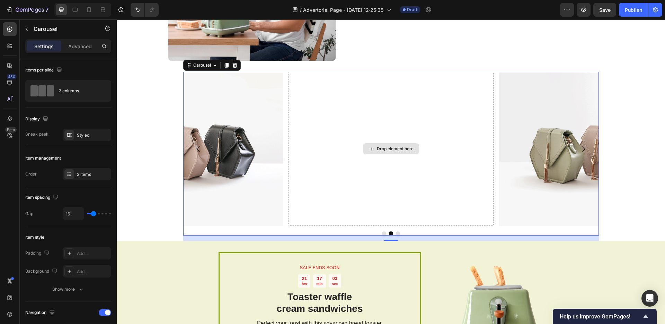
click at [379, 152] on div "Drop element here" at bounding box center [391, 148] width 56 height 11
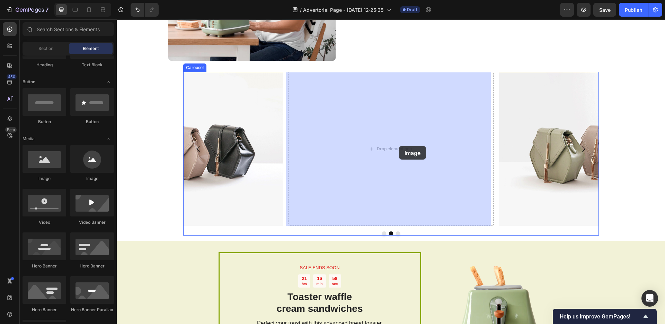
drag, startPoint x: 155, startPoint y: 185, endPoint x: 399, endPoint y: 146, distance: 247.1
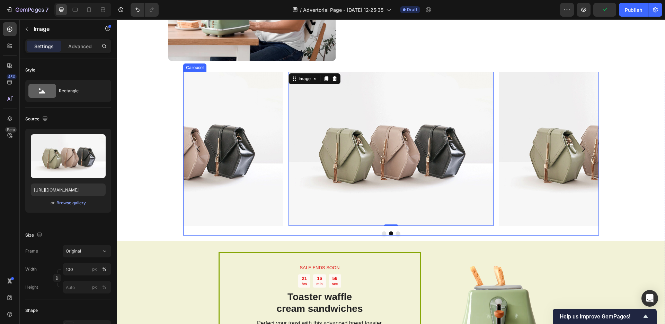
click at [382, 234] on button "Dot" at bounding box center [384, 233] width 4 height 4
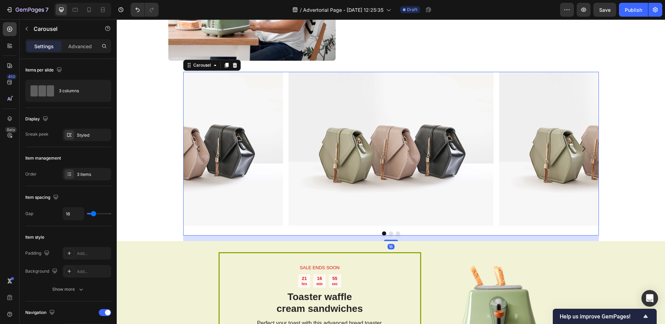
click at [396, 234] on button "Dot" at bounding box center [398, 233] width 4 height 4
click at [389, 235] on button "Dot" at bounding box center [391, 233] width 4 height 4
click at [29, 32] on button "button" at bounding box center [26, 28] width 11 height 11
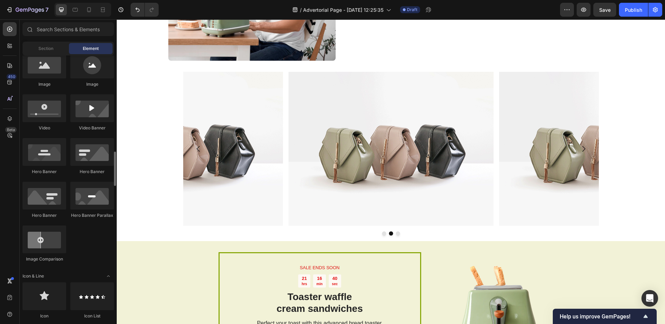
scroll to position [293, 0]
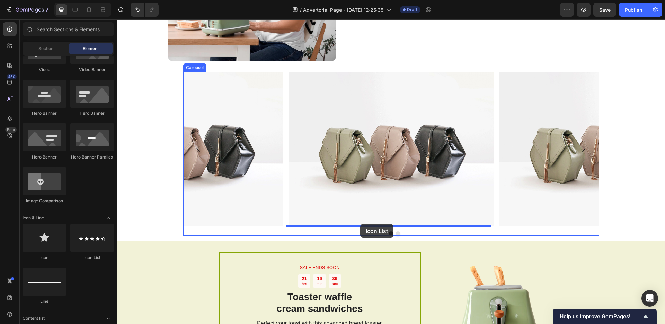
drag, startPoint x: 212, startPoint y: 256, endPoint x: 361, endPoint y: 224, distance: 152.6
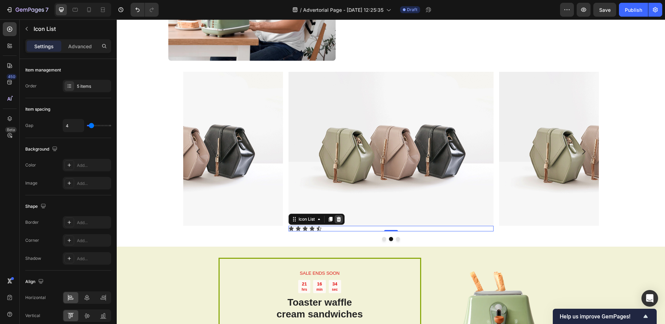
click at [339, 219] on icon at bounding box center [339, 219] width 6 height 6
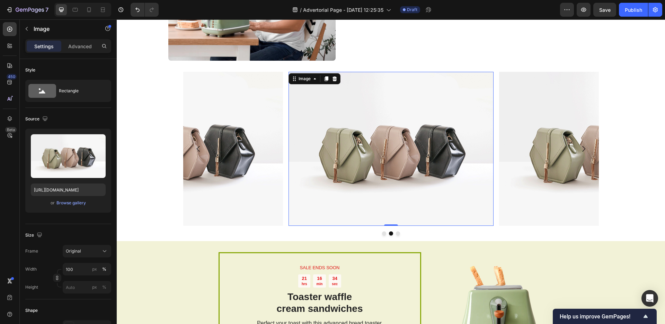
click at [354, 168] on img at bounding box center [391, 149] width 205 height 154
click at [336, 77] on div at bounding box center [335, 79] width 8 height 8
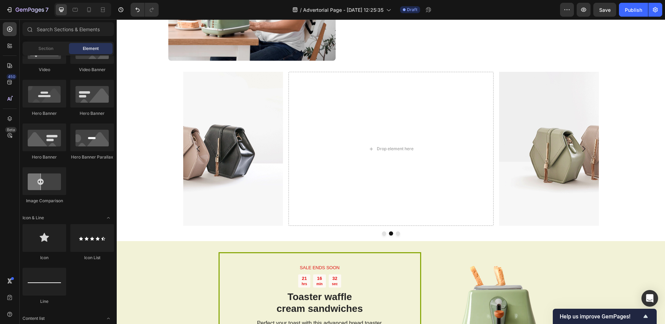
scroll to position [229, 0]
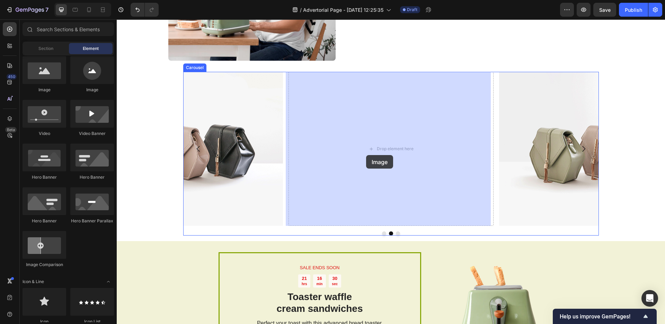
drag, startPoint x: 213, startPoint y: 93, endPoint x: 366, endPoint y: 155, distance: 165.7
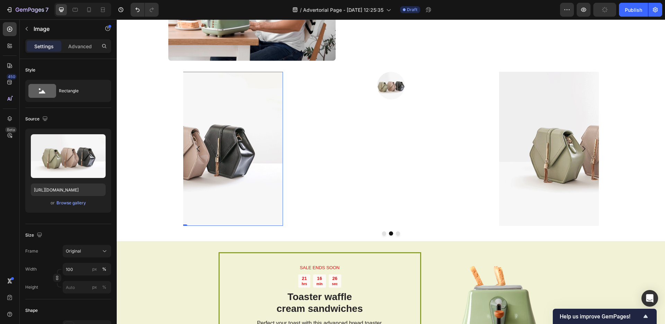
click at [240, 158] on img at bounding box center [180, 149] width 205 height 154
click at [382, 234] on button "Dot" at bounding box center [384, 233] width 4 height 4
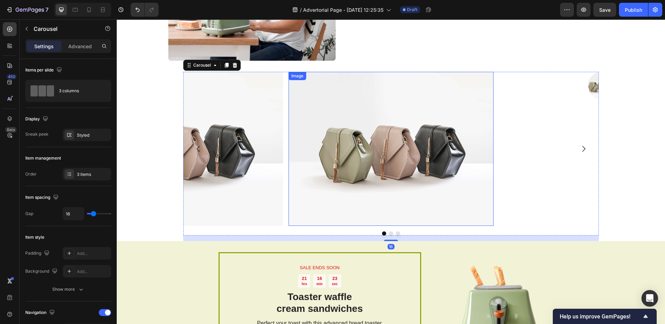
click at [414, 152] on img at bounding box center [391, 149] width 205 height 154
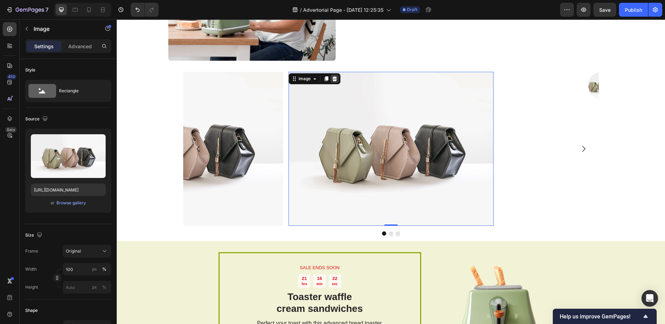
click at [332, 76] on icon at bounding box center [335, 79] width 6 height 6
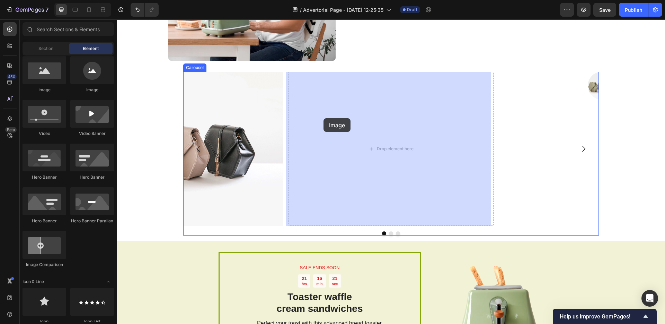
drag, startPoint x: 215, startPoint y: 98, endPoint x: 361, endPoint y: 129, distance: 149.1
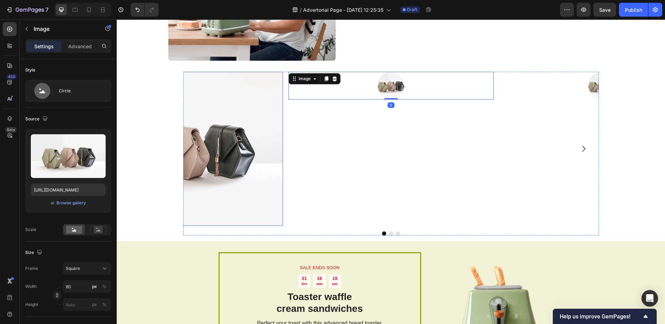
click at [258, 171] on img at bounding box center [180, 149] width 205 height 154
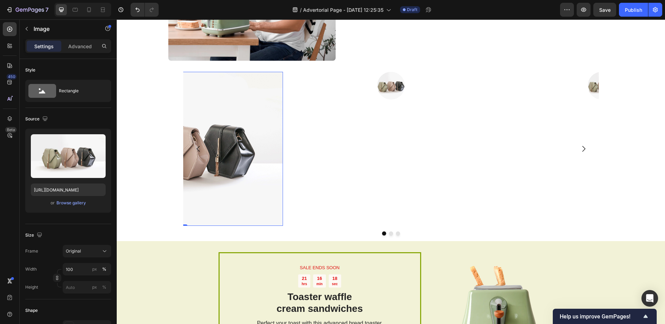
click at [217, 148] on img at bounding box center [180, 149] width 205 height 154
click at [195, 151] on icon "Carousel Back Arrow" at bounding box center [198, 149] width 8 height 8
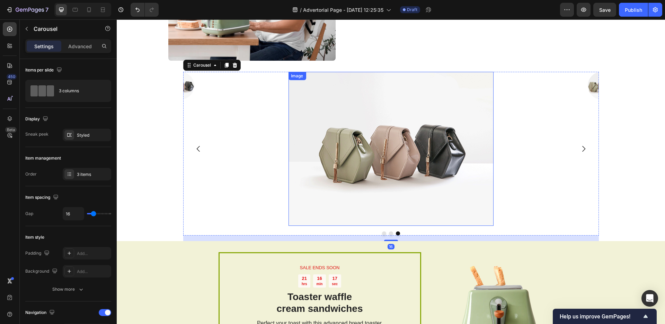
click at [407, 154] on img at bounding box center [390, 149] width 205 height 154
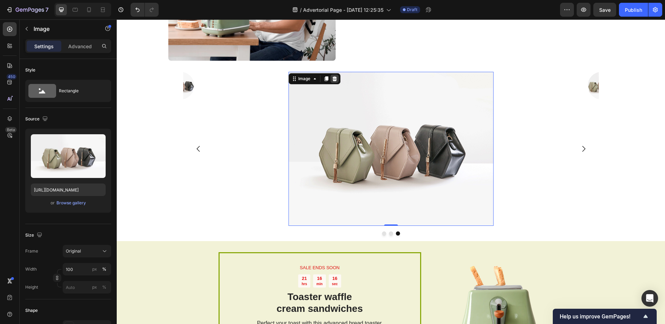
click at [334, 79] on icon at bounding box center [335, 79] width 6 height 6
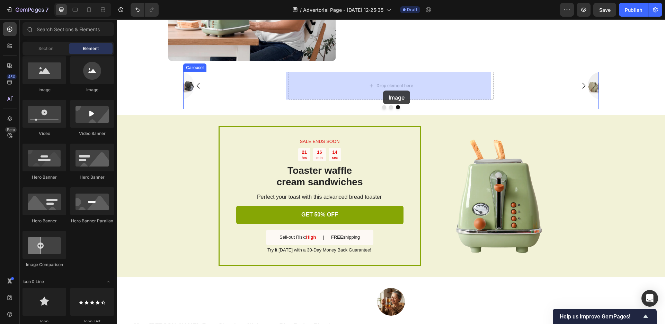
drag, startPoint x: 204, startPoint y: 94, endPoint x: 383, endPoint y: 90, distance: 179.6
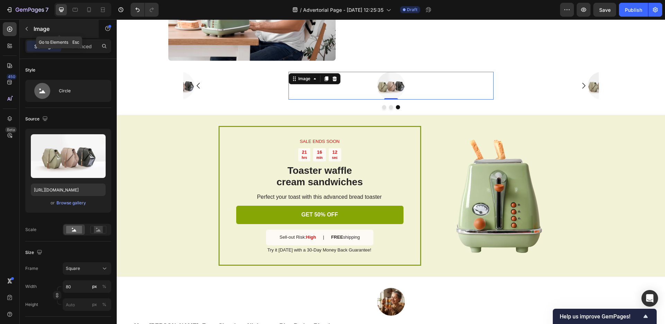
click at [28, 29] on icon "button" at bounding box center [27, 29] width 6 height 6
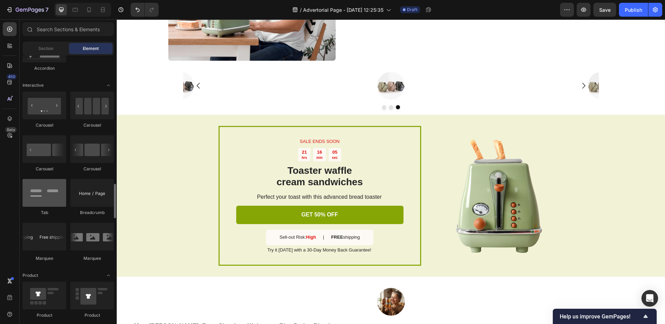
scroll to position [708, 0]
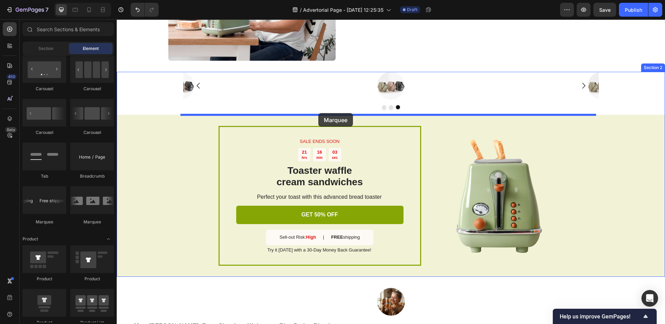
drag, startPoint x: 210, startPoint y: 227, endPoint x: 319, endPoint y: 113, distance: 157.6
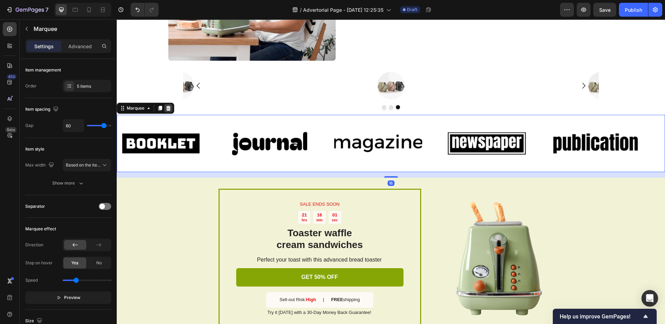
click at [172, 110] on div at bounding box center [168, 108] width 8 height 8
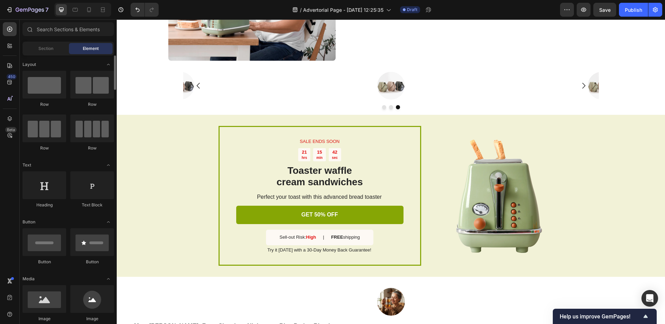
scroll to position [58, 0]
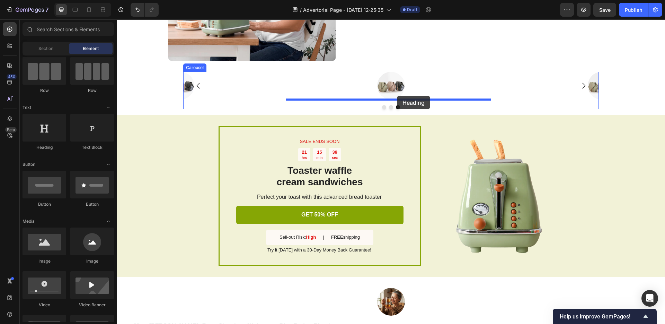
drag, startPoint x: 156, startPoint y: 145, endPoint x: 397, endPoint y: 96, distance: 246.3
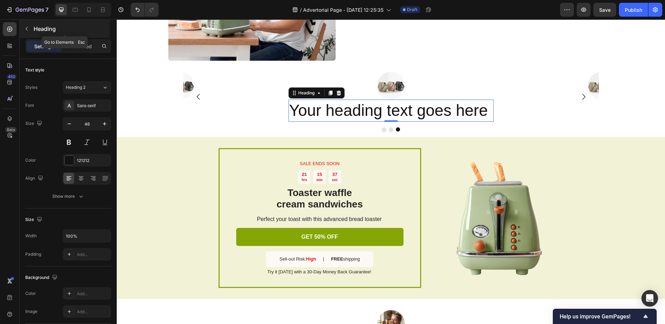
click at [30, 28] on button "button" at bounding box center [26, 28] width 11 height 11
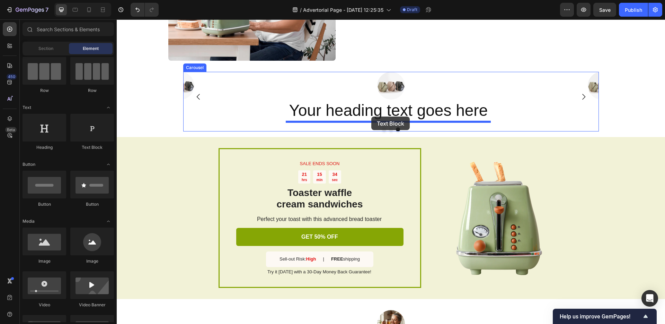
drag, startPoint x: 219, startPoint y: 153, endPoint x: 372, endPoint y: 116, distance: 157.2
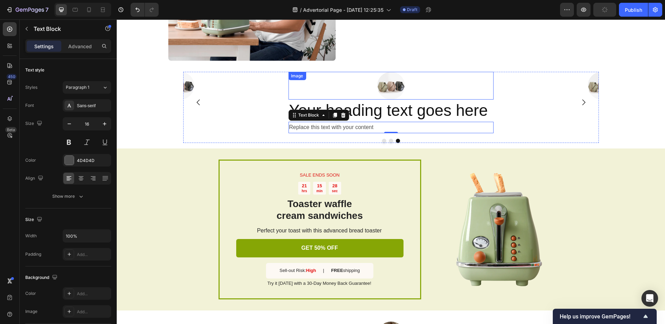
click at [393, 89] on img at bounding box center [391, 86] width 28 height 28
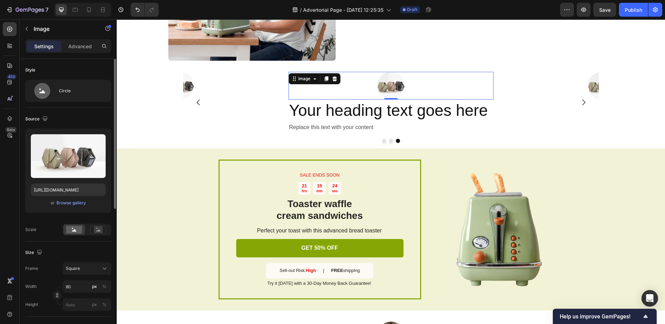
scroll to position [61, 0]
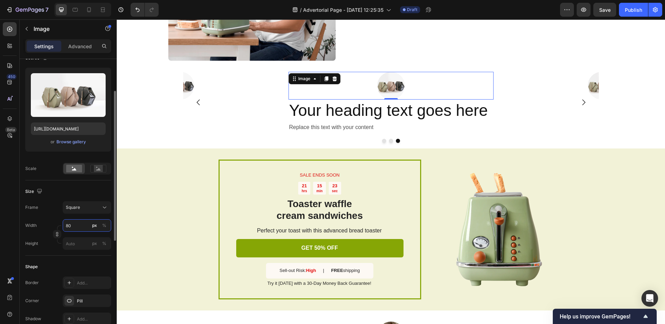
click at [75, 221] on input "80" at bounding box center [87, 225] width 49 height 12
type input "10"
type input "100"
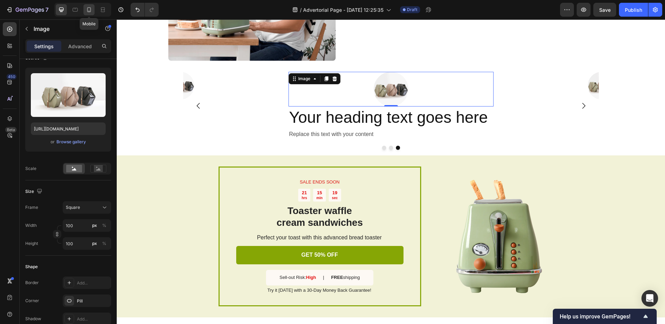
click at [92, 14] on div at bounding box center [89, 9] width 11 height 11
type input "80"
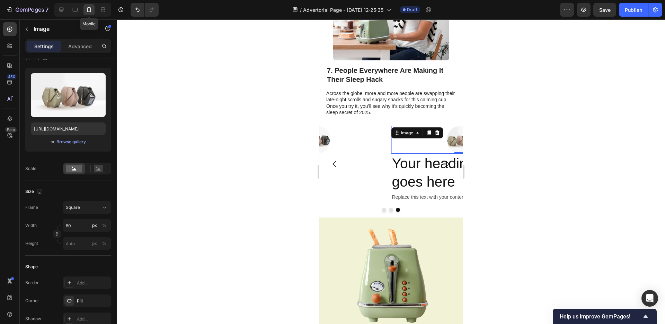
scroll to position [1420, 0]
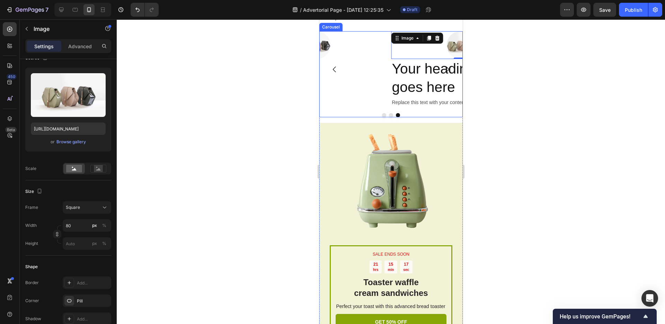
click at [338, 79] on button "Carousel Back Arrow" at bounding box center [334, 69] width 19 height 19
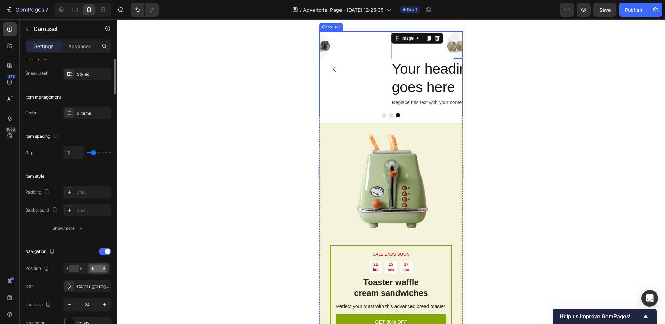
scroll to position [0, 0]
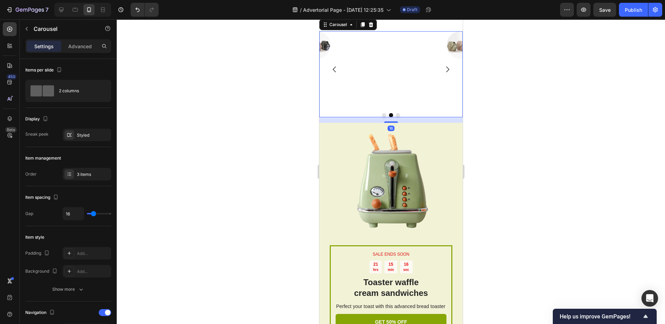
click at [339, 79] on button "Carousel Back Arrow" at bounding box center [334, 69] width 19 height 19
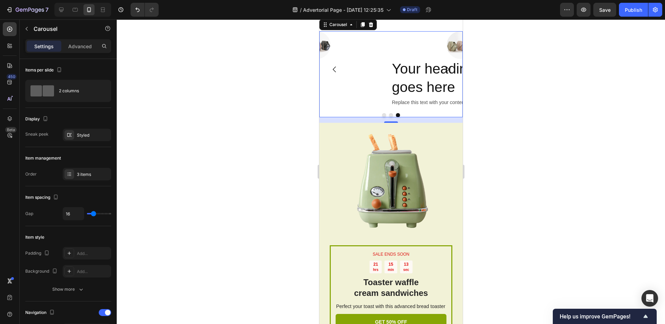
click at [378, 92] on div "Image" at bounding box center [316, 69] width 138 height 76
click at [372, 27] on icon at bounding box center [371, 24] width 5 height 5
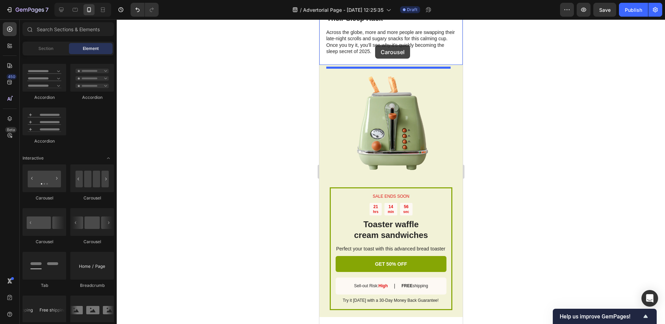
scroll to position [1375, 0]
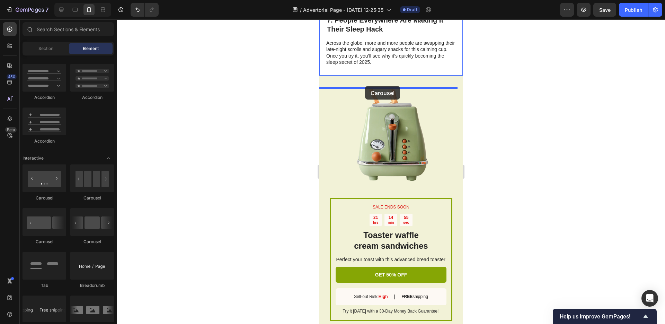
drag, startPoint x: 366, startPoint y: 250, endPoint x: 365, endPoint y: 86, distance: 163.6
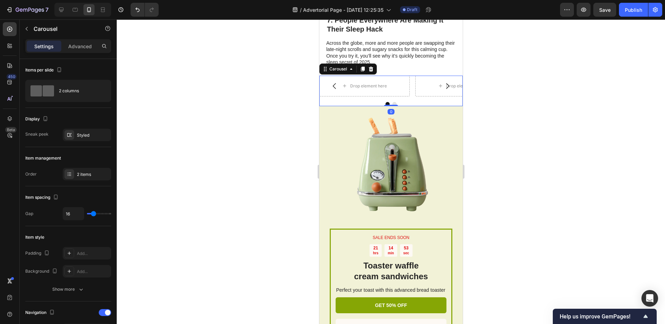
click at [443, 90] on icon "Carousel Next Arrow" at bounding box center [447, 86] width 8 height 8
click at [368, 72] on icon at bounding box center [371, 69] width 6 height 6
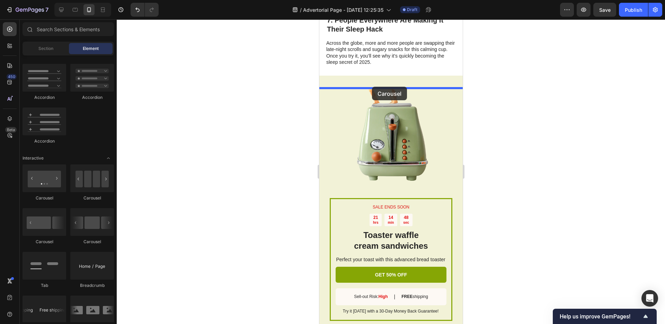
drag, startPoint x: 403, startPoint y: 202, endPoint x: 372, endPoint y: 87, distance: 119.5
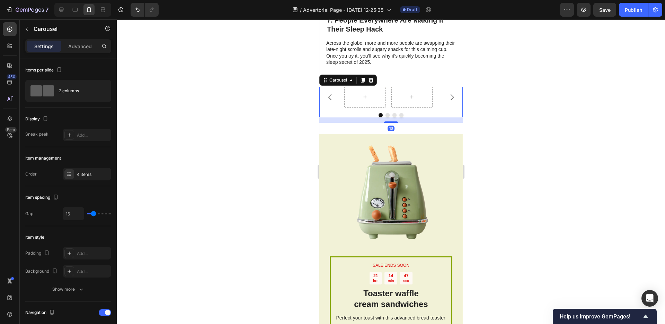
click at [448, 101] on icon "Carousel Next Arrow" at bounding box center [452, 97] width 8 height 8
click at [371, 82] on icon at bounding box center [371, 80] width 5 height 5
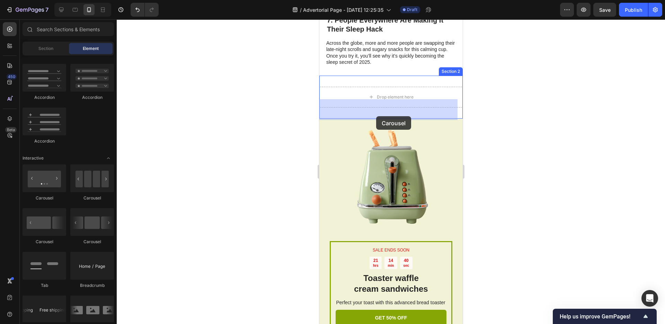
drag, startPoint x: 370, startPoint y: 193, endPoint x: 376, endPoint y: 116, distance: 77.2
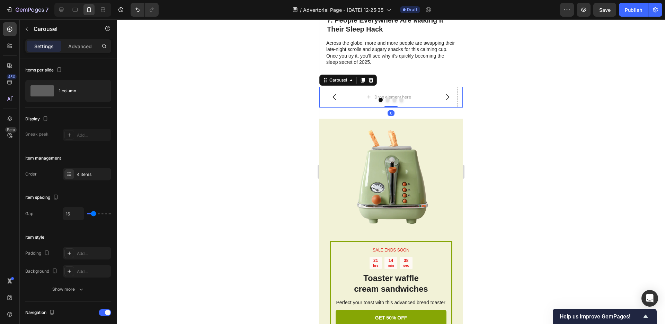
click at [443, 101] on icon "Carousel Next Arrow" at bounding box center [447, 97] width 8 height 8
click at [372, 82] on icon at bounding box center [371, 80] width 5 height 5
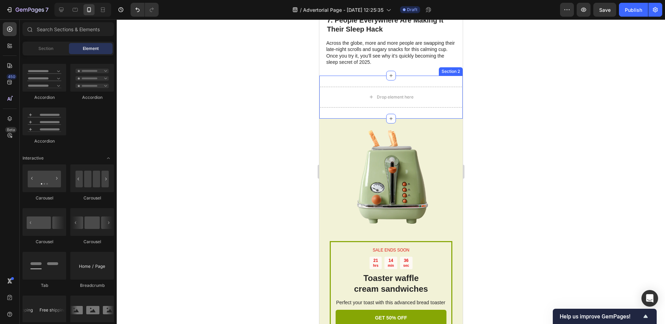
click at [429, 90] on div "Drop element here Section 2" at bounding box center [390, 97] width 143 height 43
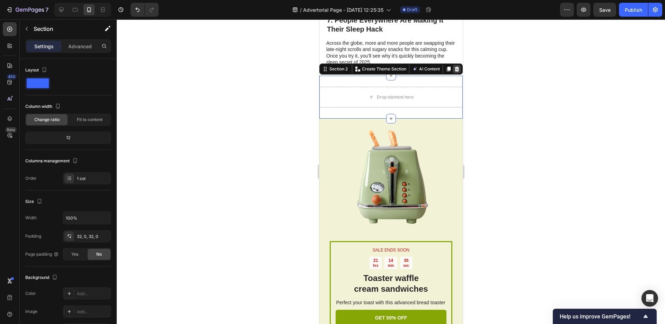
click at [455, 73] on div at bounding box center [457, 69] width 8 height 8
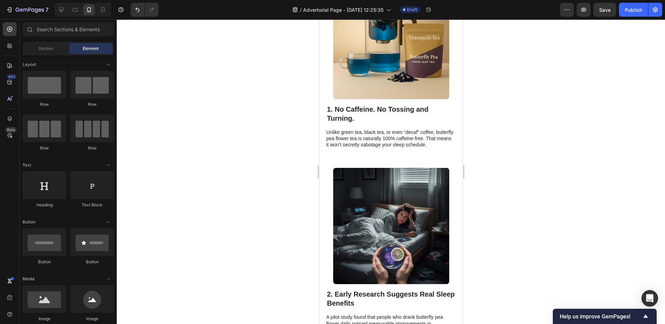
scroll to position [210, 0]
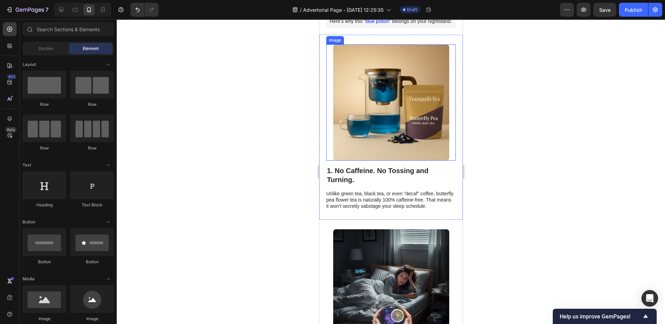
click at [377, 143] on img at bounding box center [391, 102] width 116 height 116
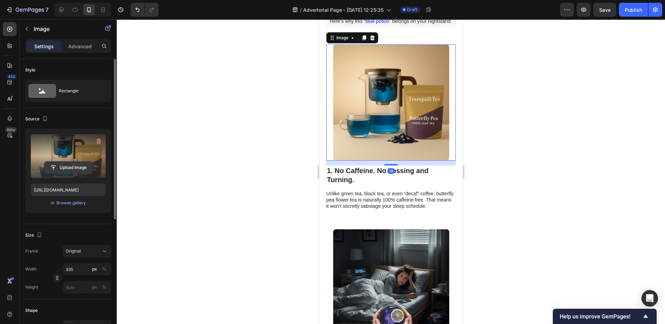
click at [66, 167] on input "file" at bounding box center [68, 168] width 48 height 12
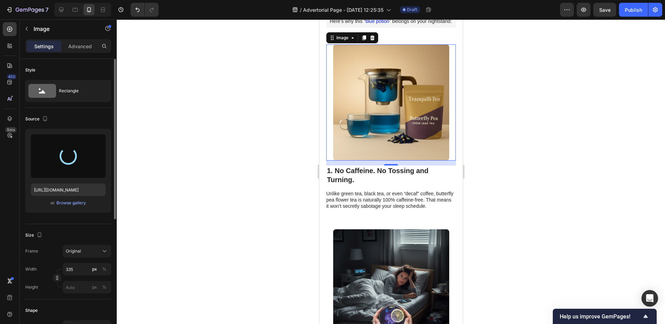
type input "[URL][DOMAIN_NAME]"
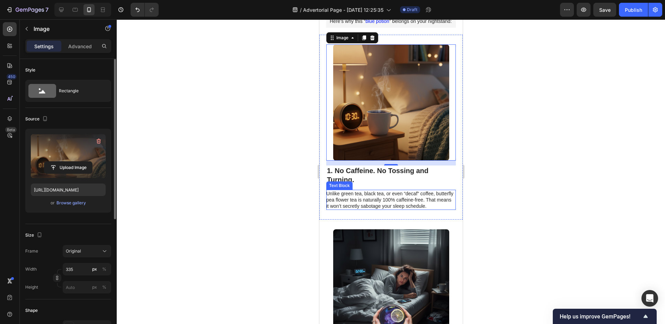
click at [358, 209] on p "Unlike green tea, black tea, or even “decaf” coffee, butterfly pea flower tea i…" at bounding box center [390, 199] width 129 height 19
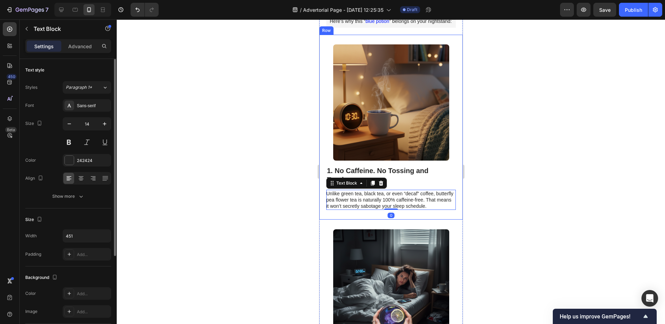
click at [357, 220] on div "Image 1. No Caffeine. No Tossing and Turning. Heading Unlike green tea, black t…" at bounding box center [390, 127] width 143 height 185
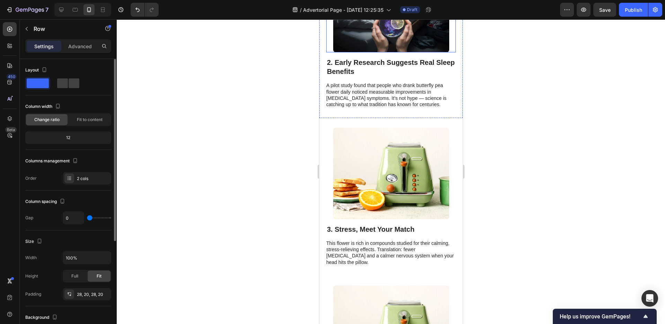
scroll to position [511, 0]
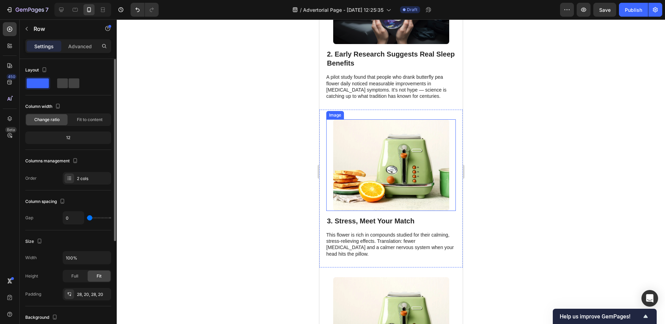
click at [368, 163] on img at bounding box center [391, 164] width 116 height 91
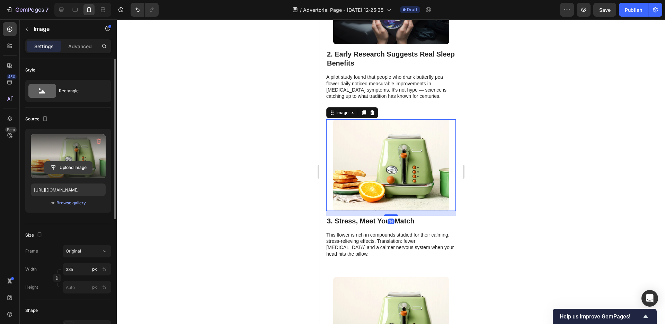
click at [75, 163] on input "file" at bounding box center [68, 168] width 48 height 12
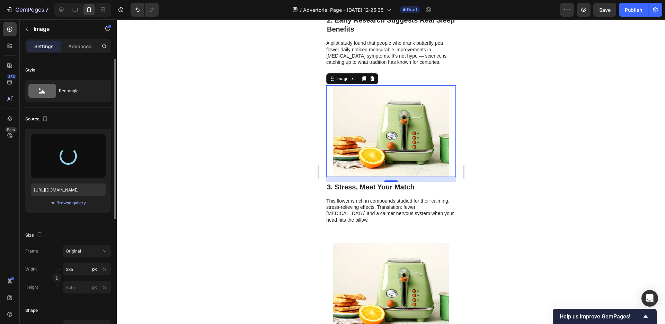
scroll to position [639, 0]
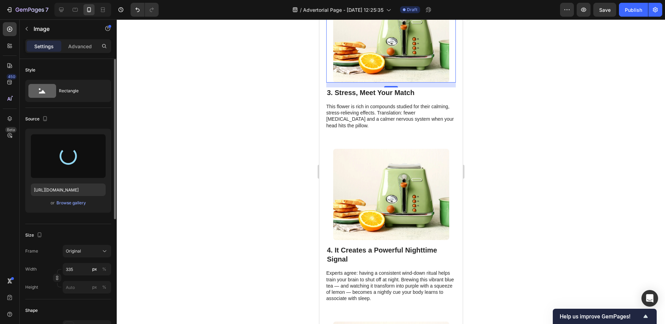
type input "[URL][DOMAIN_NAME]"
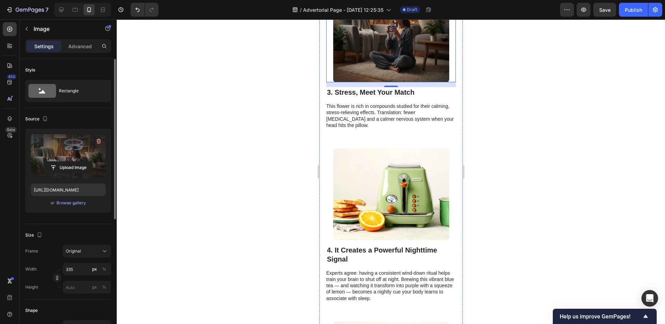
scroll to position [740, 0]
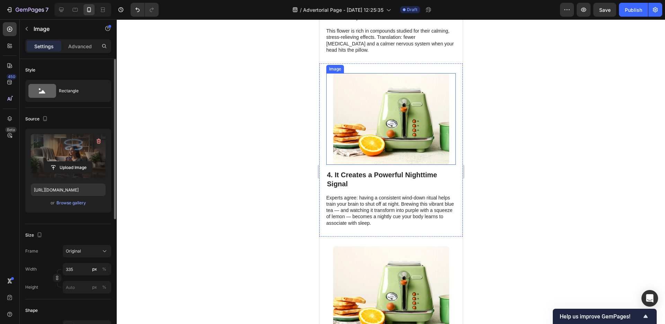
click at [353, 137] on img at bounding box center [391, 118] width 116 height 91
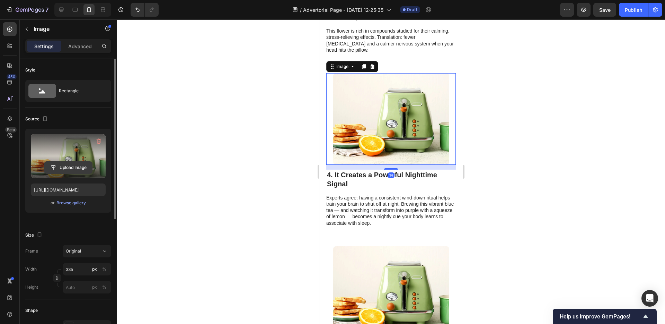
click at [69, 164] on input "file" at bounding box center [68, 168] width 48 height 12
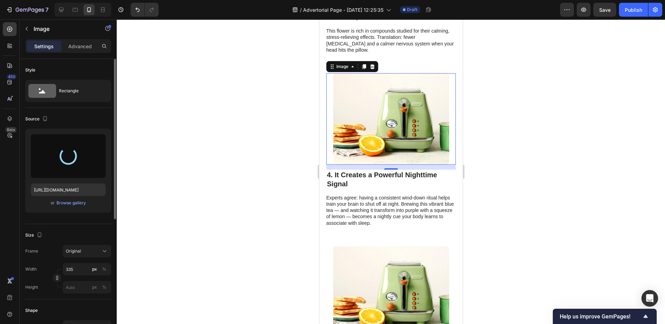
type input "[URL][DOMAIN_NAME]"
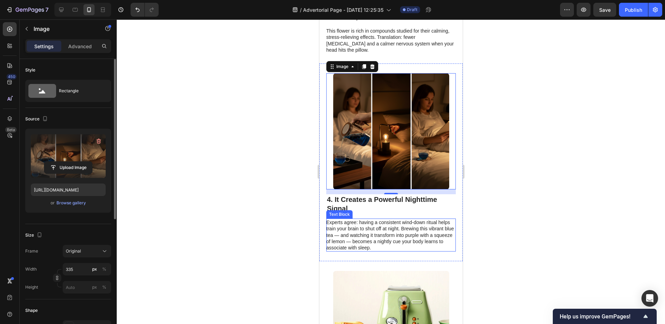
click at [374, 239] on p "Experts agree: having a consistent wind-down ritual helps train your brain to s…" at bounding box center [390, 235] width 129 height 32
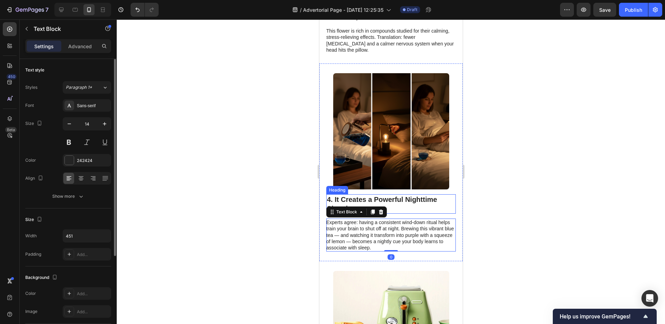
click at [446, 213] on h2 "4. It Creates a Powerful Nighttime Signal" at bounding box center [391, 203] width 130 height 19
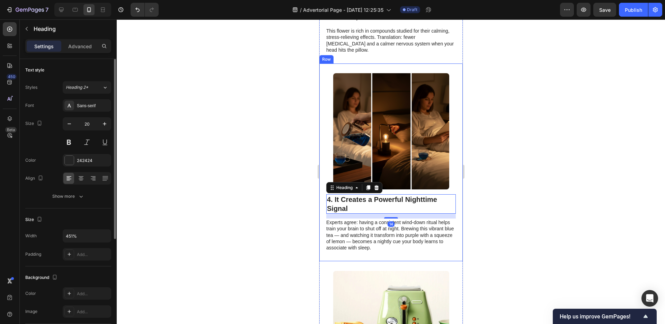
click at [446, 261] on div "Image 4. It Creates a Powerful Nighttime Signal Heading 14 Experts agree: havin…" at bounding box center [390, 162] width 143 height 198
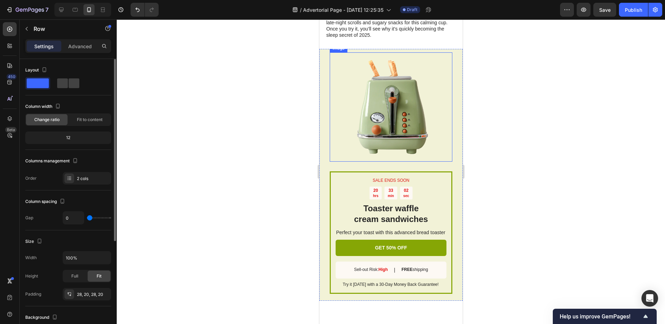
scroll to position [1219, 0]
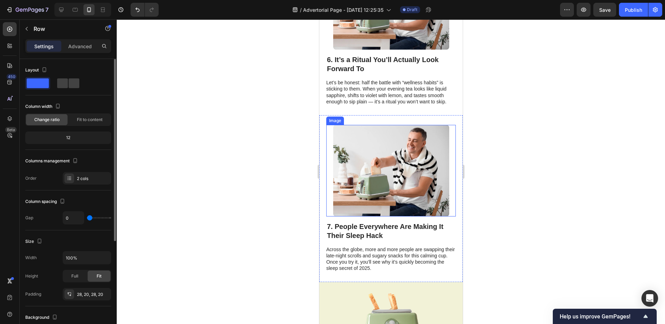
click at [392, 153] on img at bounding box center [391, 170] width 116 height 91
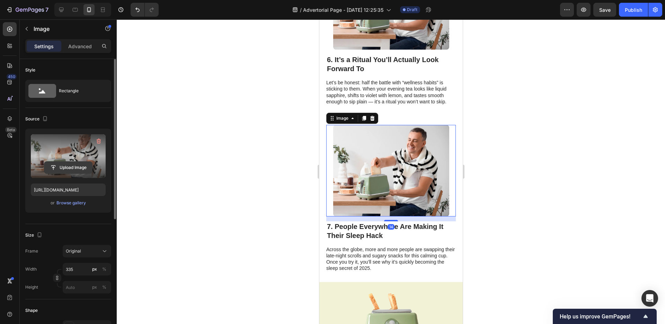
click at [77, 171] on input "file" at bounding box center [68, 168] width 48 height 12
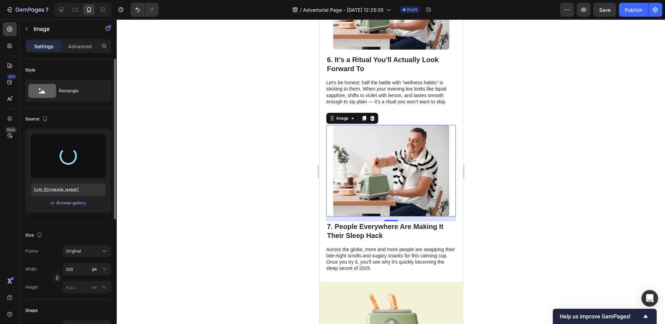
type input "[URL][DOMAIN_NAME]"
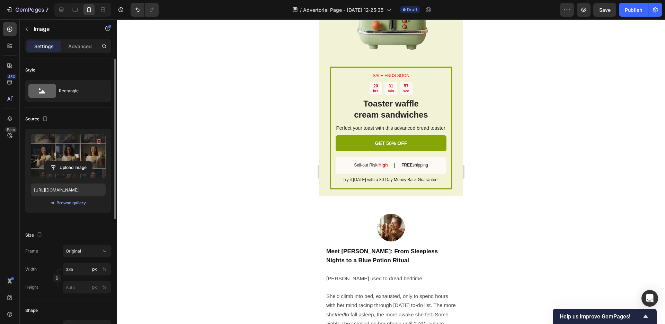
scroll to position [1496, 0]
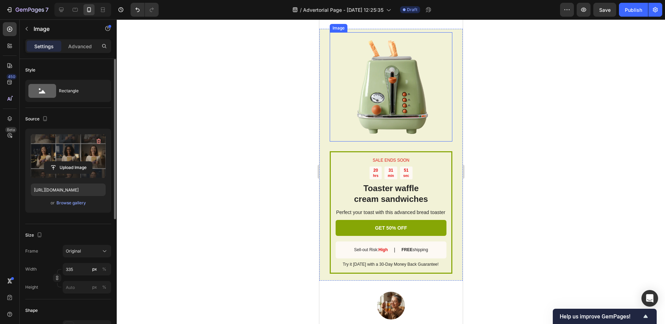
click at [397, 127] on img at bounding box center [391, 86] width 109 height 109
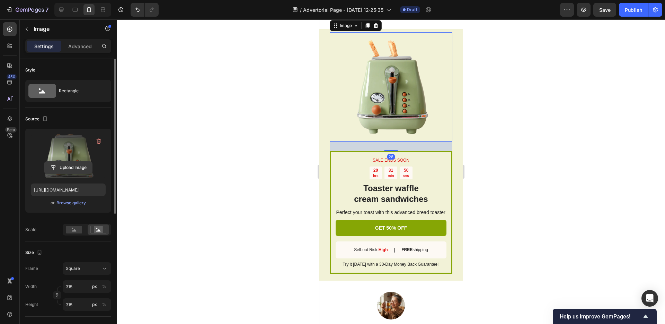
click at [62, 165] on input "file" at bounding box center [68, 168] width 48 height 12
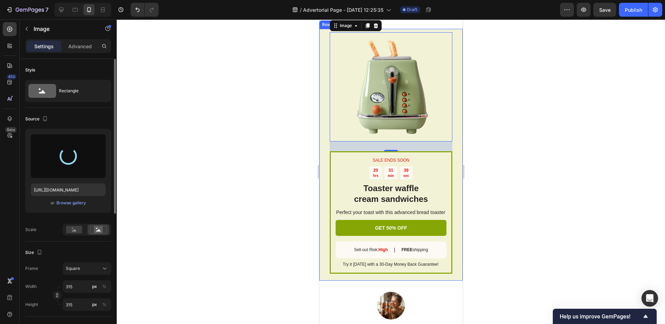
type input "[URL][DOMAIN_NAME]"
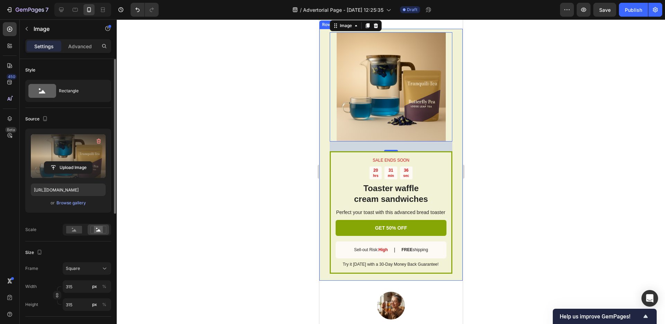
click at [324, 193] on div "SALE ENDS SOON Text Block 20 hrs 31 min 36 sec Countdown Timer Toaster waffle c…" at bounding box center [390, 155] width 143 height 252
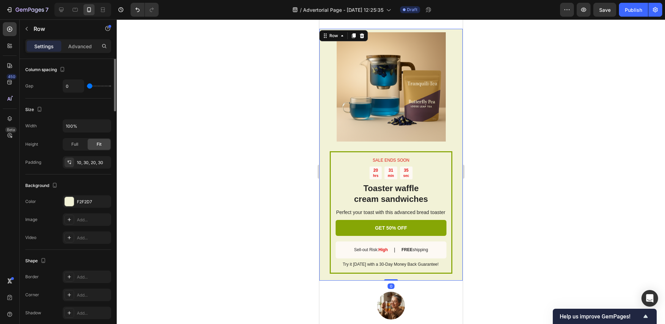
scroll to position [160, 0]
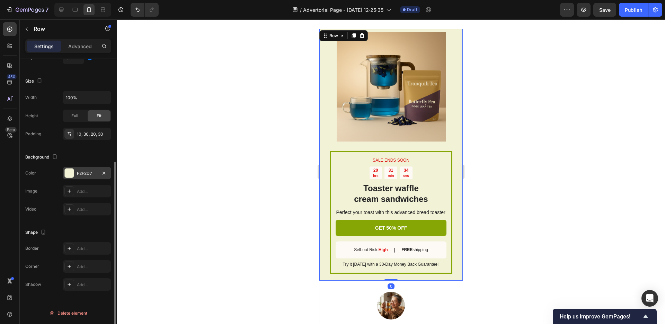
click at [77, 173] on div "F2F2D7" at bounding box center [87, 173] width 20 height 6
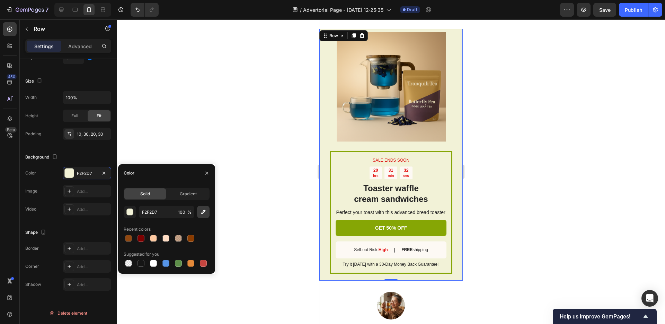
click at [206, 213] on icon "button" at bounding box center [203, 211] width 7 height 7
type input "F1D5AC"
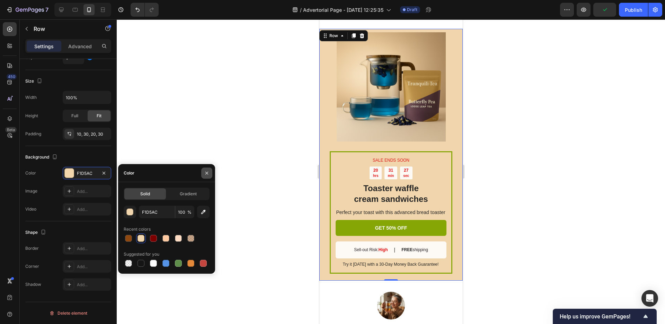
click at [207, 175] on button "button" at bounding box center [206, 172] width 11 height 11
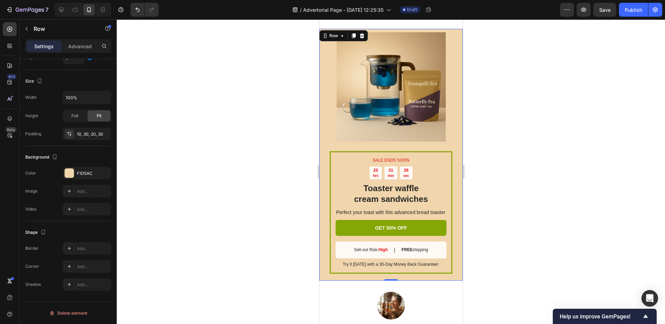
click at [326, 239] on div "SALE ENDS SOON Text Block 20 hrs 31 min 26 sec Countdown Timer Toaster waffle c…" at bounding box center [390, 155] width 143 height 252
click at [381, 205] on h2 "Toaster waffle cream sandwiches" at bounding box center [390, 193] width 111 height 23
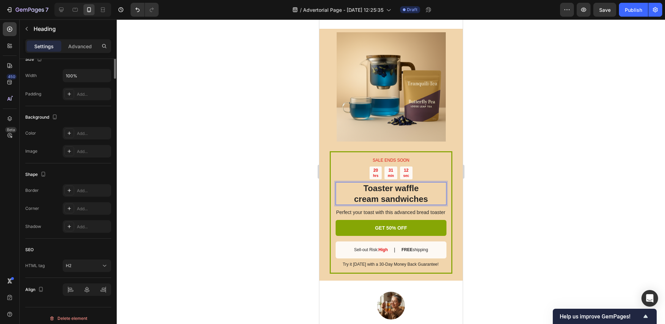
click at [381, 205] on h2 "Toaster waffle cream sandwiches" at bounding box center [390, 193] width 111 height 23
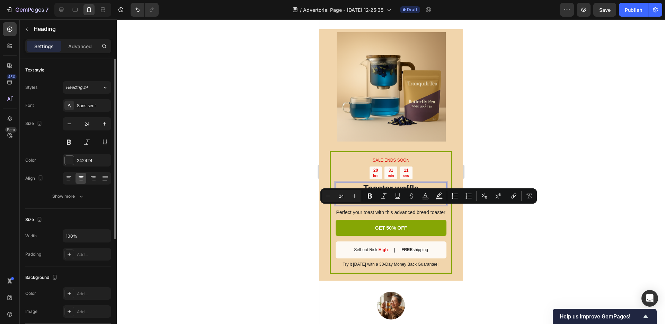
click at [381, 204] on p "Toaster waffle cream sandwiches" at bounding box center [391, 193] width 110 height 21
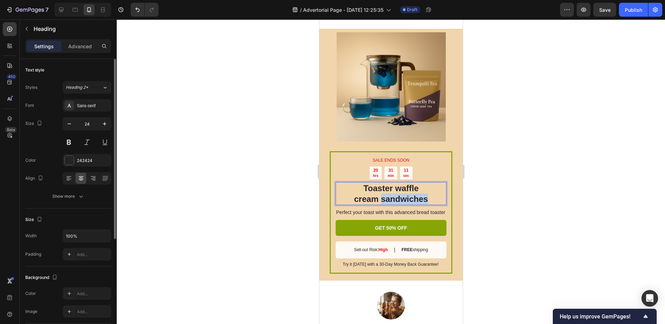
click at [381, 204] on p "Toaster waffle cream sandwiches" at bounding box center [391, 193] width 110 height 21
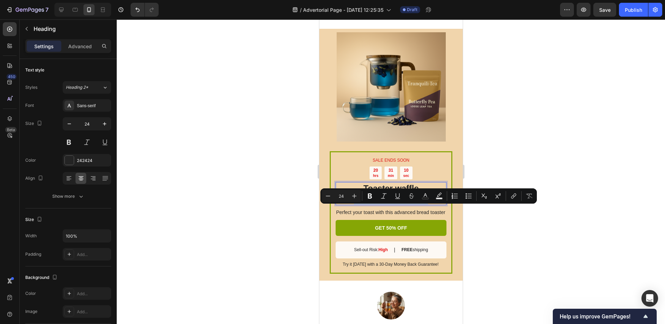
click at [381, 204] on p "Toaster waffle cream sandwiches" at bounding box center [391, 193] width 110 height 21
click at [399, 204] on p "Toaster waffle cream sandwiches" at bounding box center [391, 193] width 110 height 21
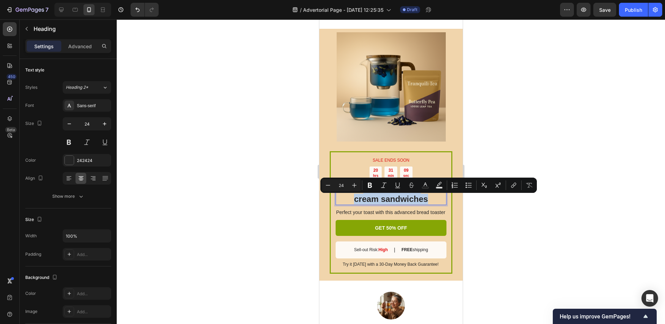
drag, startPoint x: 426, startPoint y: 213, endPoint x: 358, endPoint y: 204, distance: 68.1
click at [358, 204] on p "Toaster waffle cream sandwiches" at bounding box center [391, 193] width 110 height 21
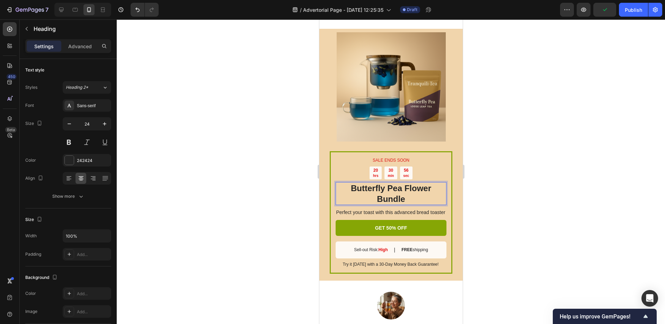
click at [346, 202] on p "Butterfly Pea Flower Bundle" at bounding box center [391, 193] width 110 height 21
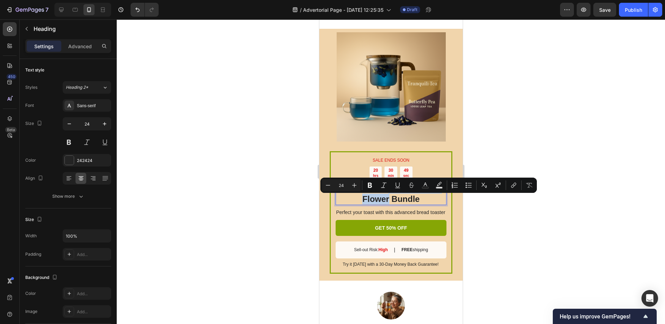
drag, startPoint x: 386, startPoint y: 200, endPoint x: 387, endPoint y: 211, distance: 11.1
click at [387, 204] on p "Sleep hack Butterfly Pea Flower Bundle" at bounding box center [391, 193] width 110 height 21
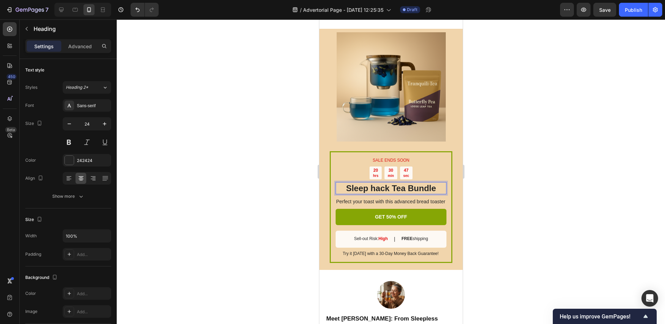
click at [372, 193] on p "Sleep hack Tea Bundle" at bounding box center [391, 188] width 110 height 11
click at [374, 204] on p "Perfect your toast with this advanced bread toaster" at bounding box center [390, 201] width 110 height 6
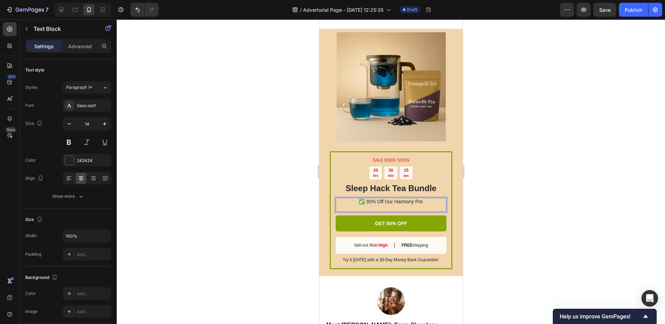
drag, startPoint x: 361, startPoint y: 215, endPoint x: 357, endPoint y: 216, distance: 4.4
click at [357, 204] on p "✅ 30% Off Our Harmony Pot" at bounding box center [390, 201] width 110 height 6
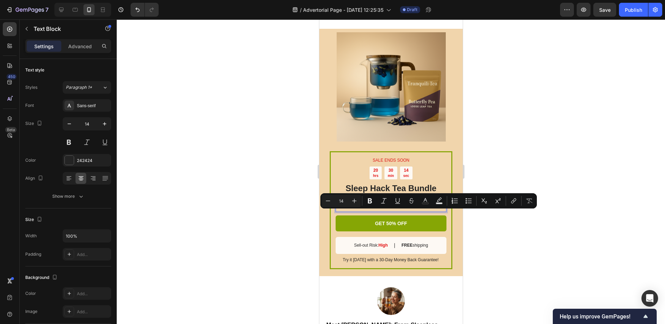
copy p "✅"
click at [367, 211] on p "Rich Text Editor. Editing area: main" at bounding box center [390, 207] width 110 height 6
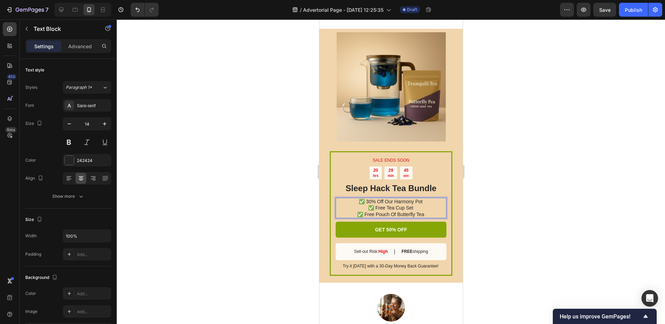
click at [352, 211] on p "✅ Free Tea Cup Set" at bounding box center [390, 207] width 110 height 6
click at [70, 182] on div at bounding box center [68, 178] width 11 height 11
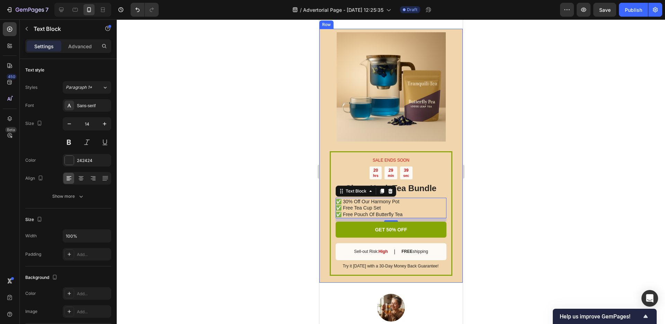
click at [453, 244] on div "SALE ENDS SOON Text Block 20 hrs 29 min 39 sec Countdown Timer Sleep Hack Tea B…" at bounding box center [390, 156] width 143 height 254
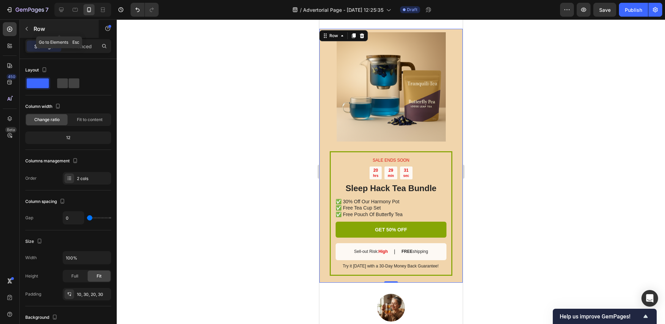
click at [22, 25] on button "button" at bounding box center [26, 28] width 11 height 11
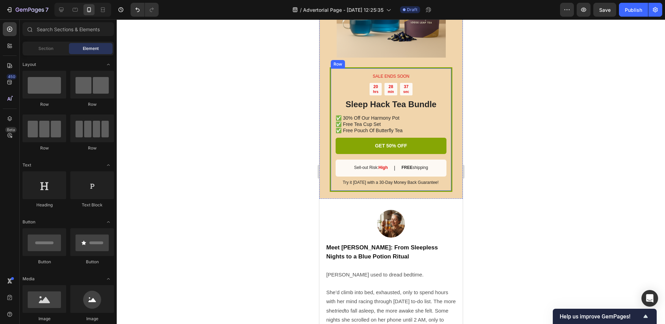
scroll to position [1594, 0]
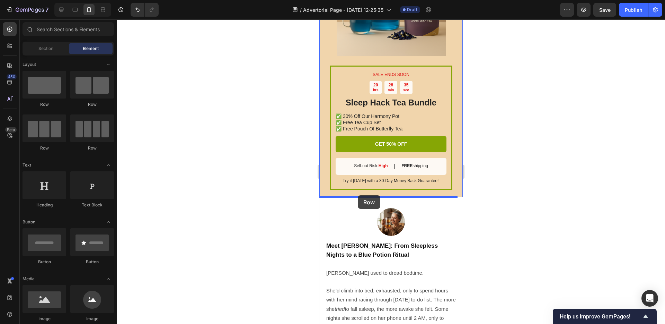
drag, startPoint x: 371, startPoint y: 155, endPoint x: 358, endPoint y: 195, distance: 42.2
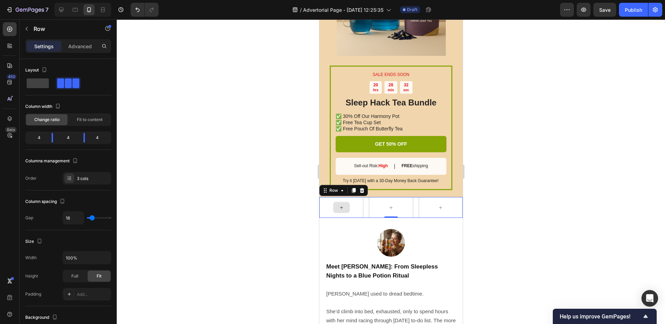
click at [340, 206] on icon at bounding box center [341, 207] width 3 height 3
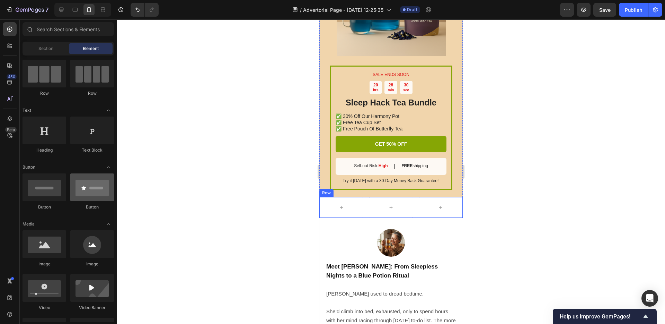
scroll to position [108, 0]
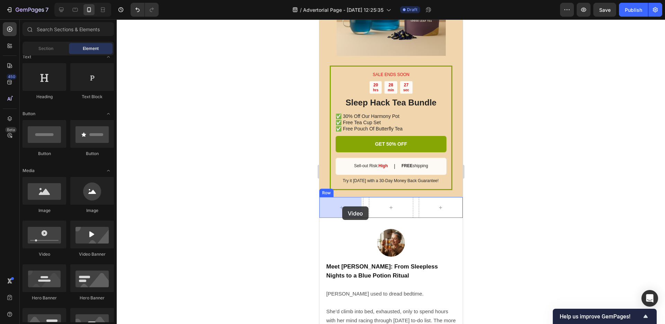
drag, startPoint x: 365, startPoint y: 252, endPoint x: 342, endPoint y: 206, distance: 50.8
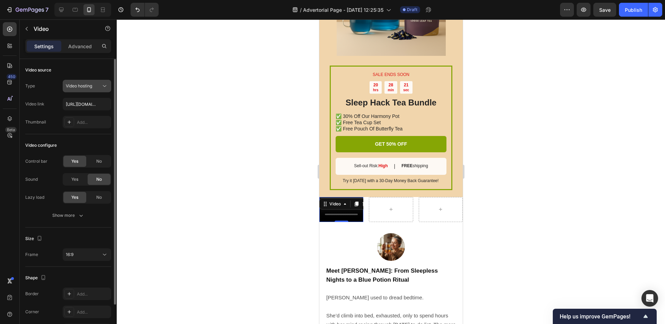
click at [86, 86] on span "Video hosting" at bounding box center [79, 85] width 26 height 5
click at [88, 104] on input "[URL][DOMAIN_NAME]" at bounding box center [87, 104] width 49 height 12
paste input "[URL][DOMAIN_NAME]"
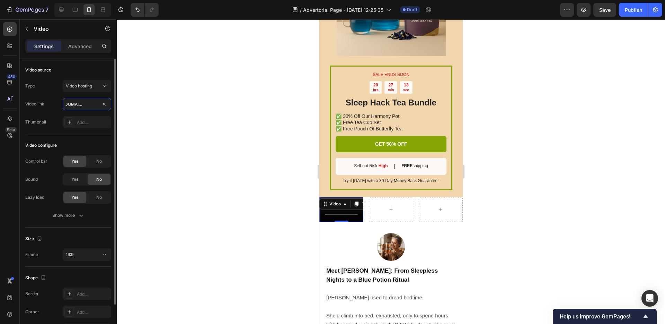
type input "[URL][DOMAIN_NAME]"
click at [90, 138] on div "Video configure Control bar Yes No Sound Yes No Lazy load Yes No Show more" at bounding box center [68, 180] width 86 height 93
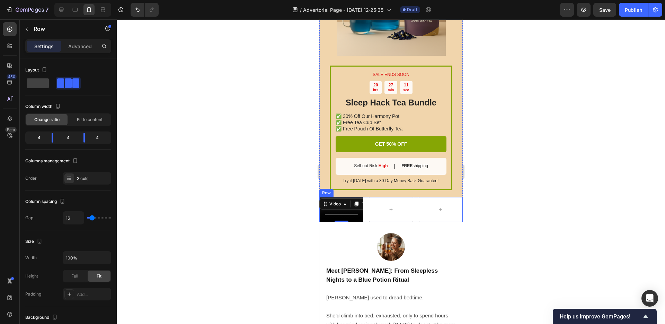
click at [365, 218] on div "Video 0 Row" at bounding box center [390, 209] width 143 height 25
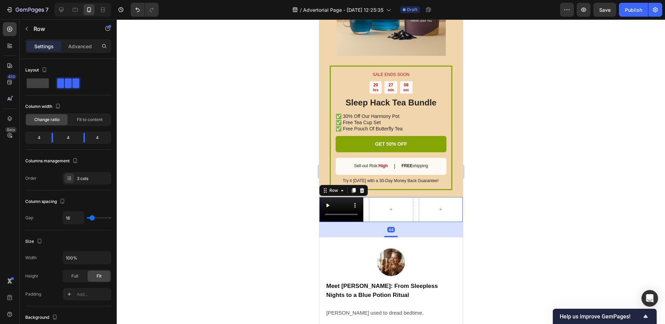
drag, startPoint x: 383, startPoint y: 220, endPoint x: 383, endPoint y: 236, distance: 15.3
click at [384, 236] on div at bounding box center [391, 236] width 14 height 1
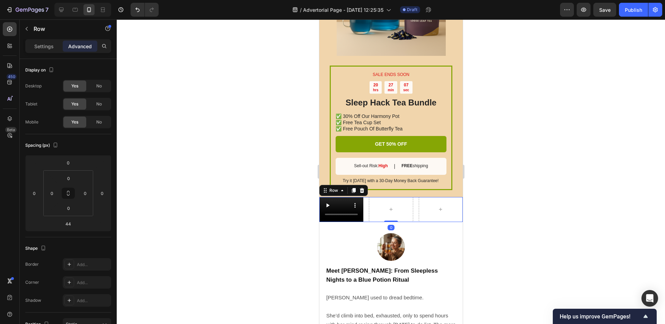
drag, startPoint x: 382, startPoint y: 235, endPoint x: 383, endPoint y: 218, distance: 17.3
click at [384, 220] on div at bounding box center [391, 220] width 14 height 1
type input "0"
click at [38, 44] on p "Settings" at bounding box center [43, 46] width 19 height 7
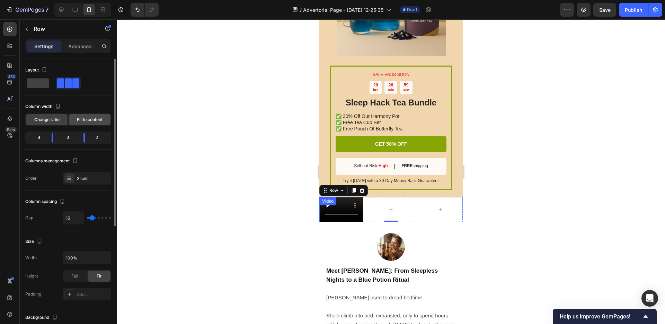
click at [85, 118] on span "Fit to content" at bounding box center [90, 119] width 26 height 6
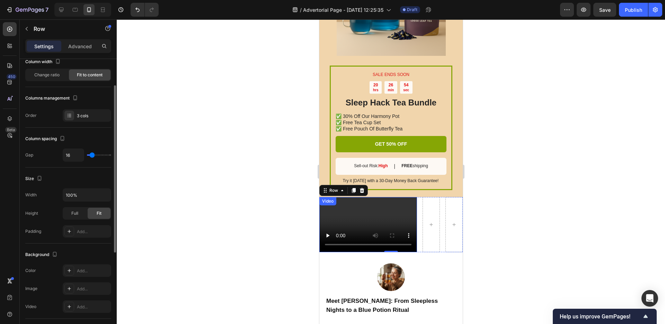
scroll to position [96, 0]
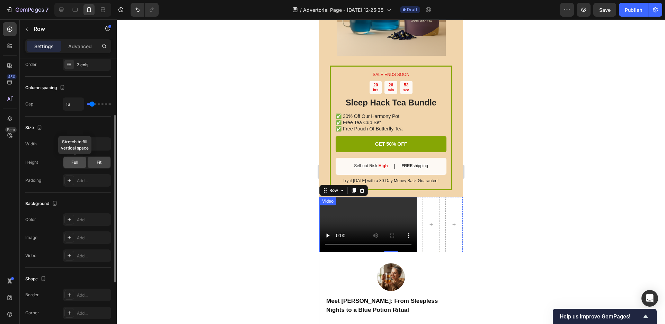
click at [80, 162] on div "Full" at bounding box center [74, 162] width 23 height 11
click at [103, 165] on div "Fit" at bounding box center [99, 162] width 23 height 11
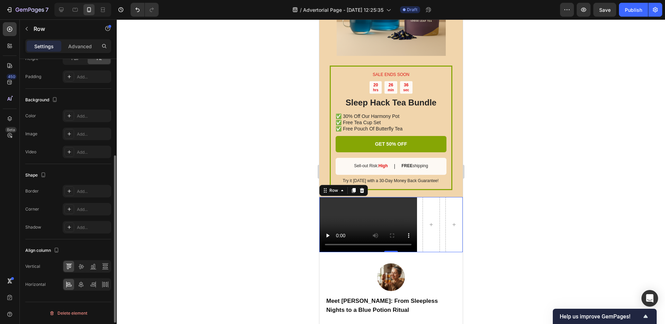
scroll to position [0, 0]
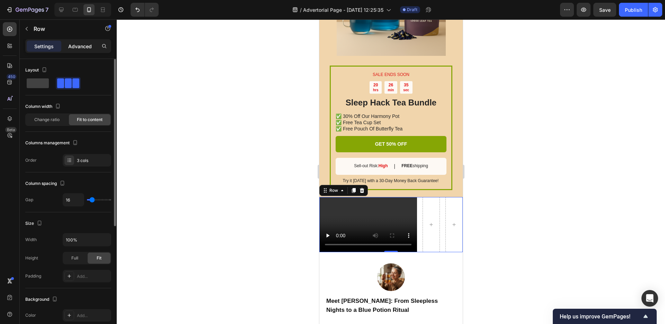
click at [73, 44] on p "Advanced" at bounding box center [80, 46] width 24 height 7
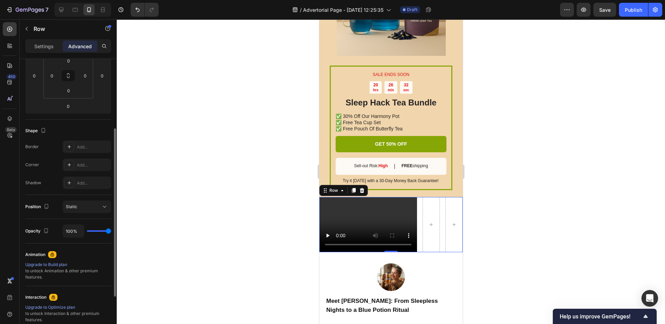
scroll to position [197, 0]
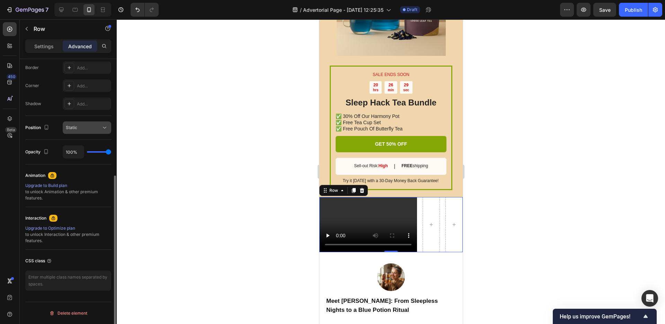
click at [84, 132] on button "Static" at bounding box center [87, 127] width 49 height 12
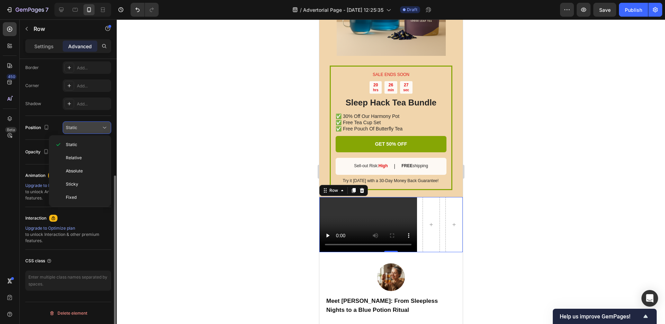
click at [85, 129] on div "Static" at bounding box center [83, 127] width 35 height 6
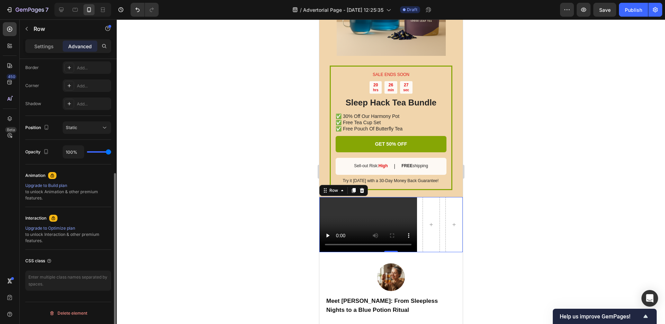
scroll to position [0, 0]
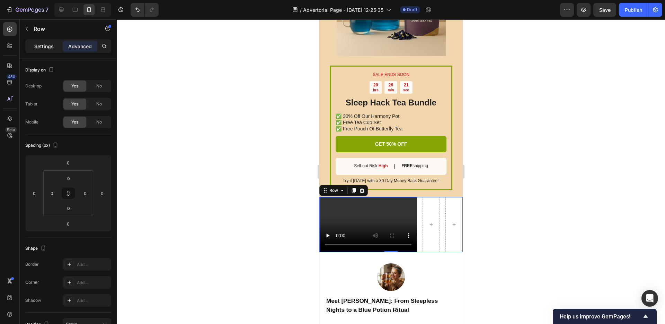
click at [45, 47] on p "Settings" at bounding box center [43, 46] width 19 height 7
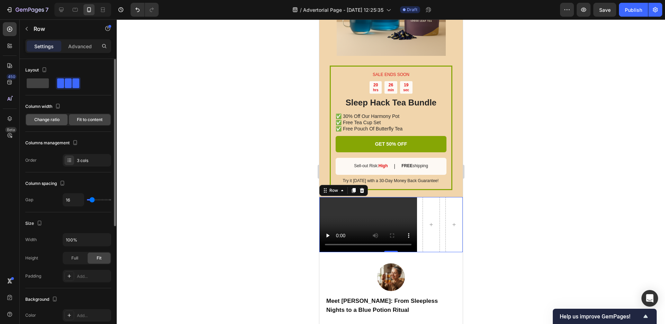
click at [63, 124] on div "Change ratio" at bounding box center [47, 119] width 42 height 11
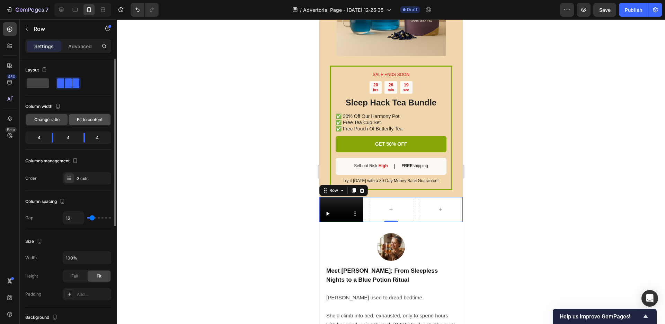
click at [95, 119] on span "Fit to content" at bounding box center [90, 119] width 26 height 6
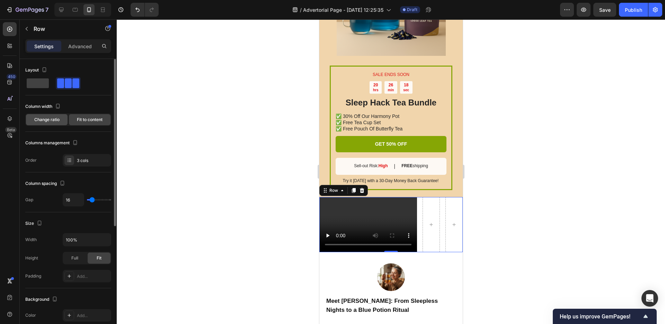
click at [60, 120] on div "Change ratio" at bounding box center [47, 119] width 42 height 11
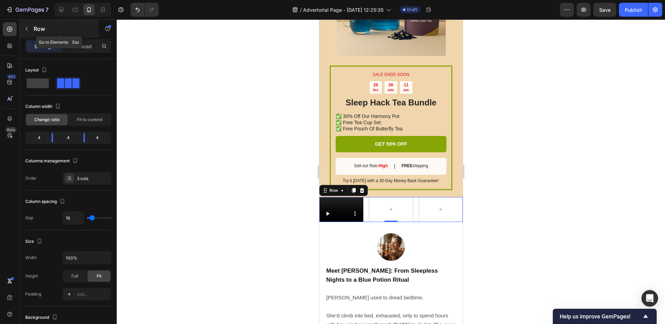
click at [30, 29] on button "button" at bounding box center [26, 28] width 11 height 11
click at [366, 192] on div "Row" at bounding box center [343, 190] width 49 height 11
click at [364, 190] on div at bounding box center [362, 190] width 8 height 8
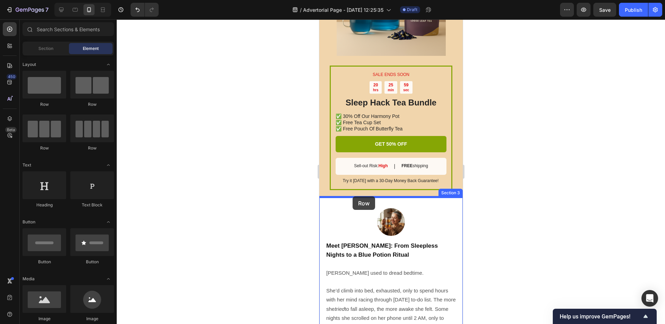
drag, startPoint x: 415, startPoint y: 111, endPoint x: 352, endPoint y: 196, distance: 105.2
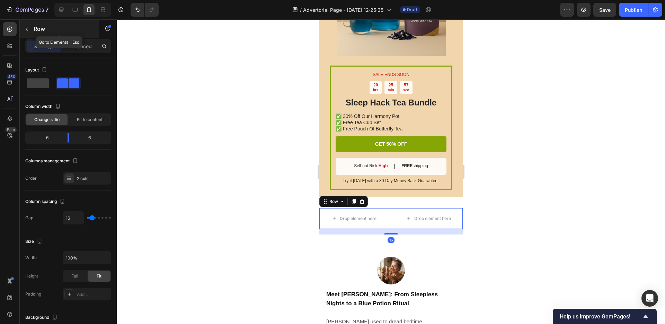
click at [26, 32] on button "button" at bounding box center [26, 28] width 11 height 11
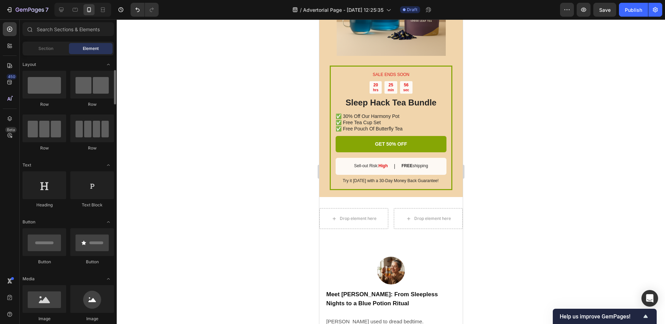
scroll to position [58, 0]
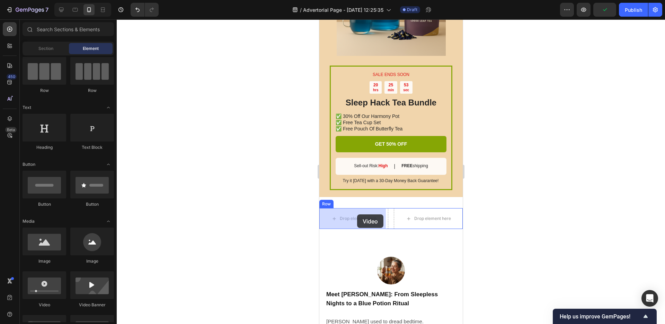
drag, startPoint x: 366, startPoint y: 306, endPoint x: 356, endPoint y: 215, distance: 91.6
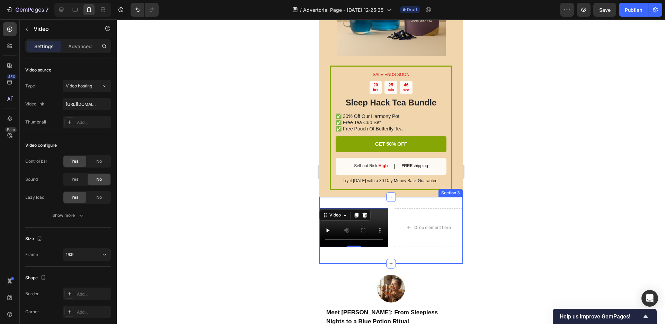
click at [382, 202] on div "Video 0 Drop element here Row Section 3" at bounding box center [390, 230] width 143 height 67
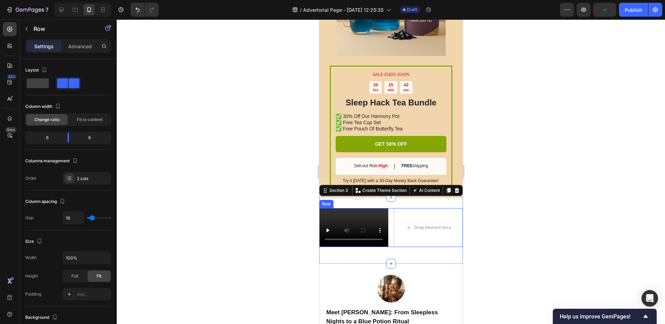
click at [388, 219] on div "Video Drop element here Row" at bounding box center [390, 227] width 143 height 39
click at [379, 203] on div "Video Drop element here Row Section 3 You can create reusable sections Create T…" at bounding box center [390, 230] width 143 height 67
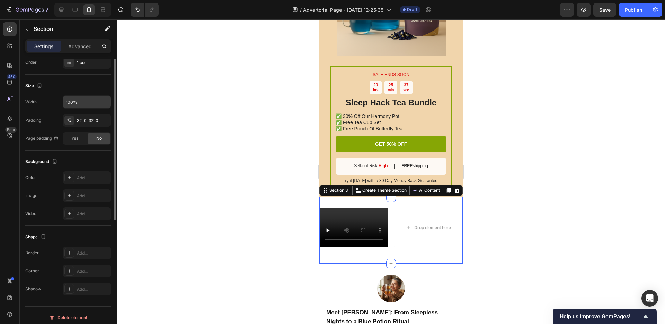
scroll to position [0, 0]
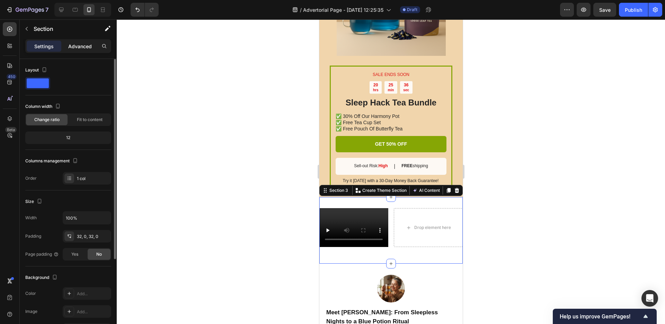
click at [85, 44] on p "Advanced" at bounding box center [80, 46] width 24 height 7
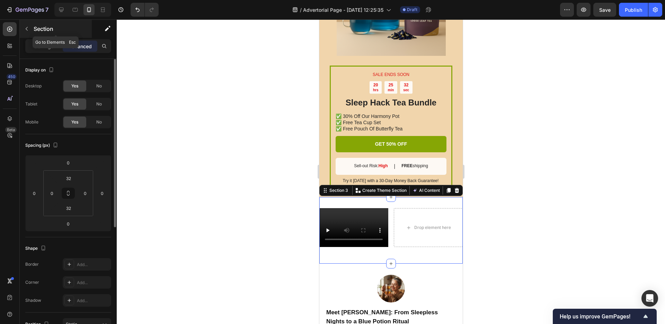
click at [44, 37] on div "Section" at bounding box center [56, 29] width 72 height 18
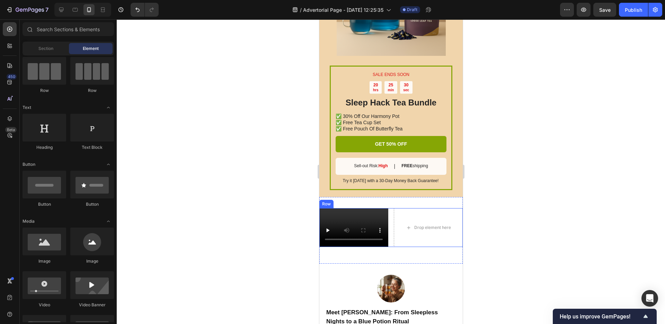
click at [387, 218] on div "Video Drop element here Row" at bounding box center [390, 227] width 143 height 39
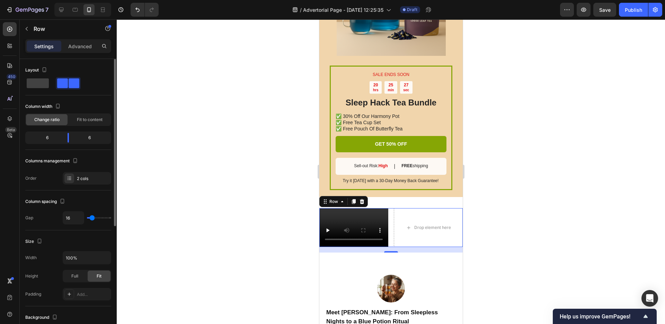
click at [47, 139] on div "6" at bounding box center [44, 138] width 35 height 10
click at [48, 138] on div "6" at bounding box center [44, 138] width 35 height 10
click at [66, 139] on div at bounding box center [68, 138] width 12 height 10
click at [79, 122] on span "Fit to content" at bounding box center [90, 119] width 26 height 6
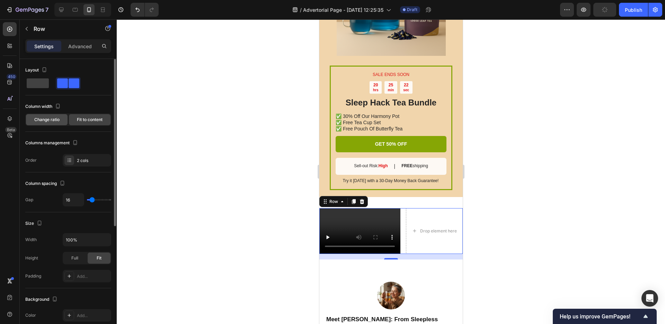
click at [55, 121] on span "Change ratio" at bounding box center [46, 119] width 25 height 6
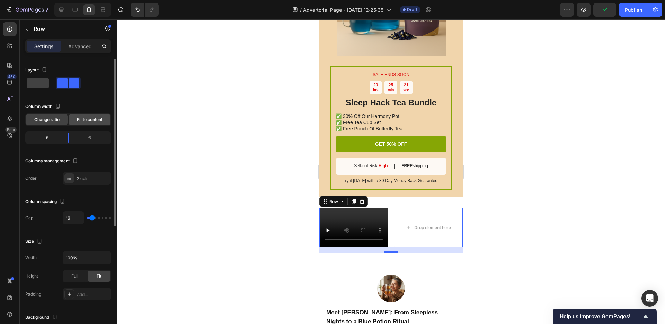
click at [88, 121] on span "Fit to content" at bounding box center [90, 119] width 26 height 6
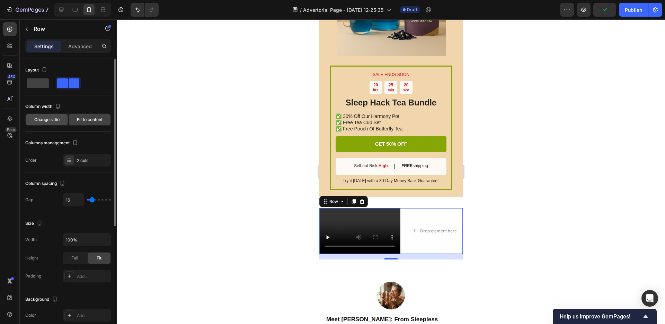
click at [53, 114] on div "Change ratio" at bounding box center [47, 119] width 42 height 11
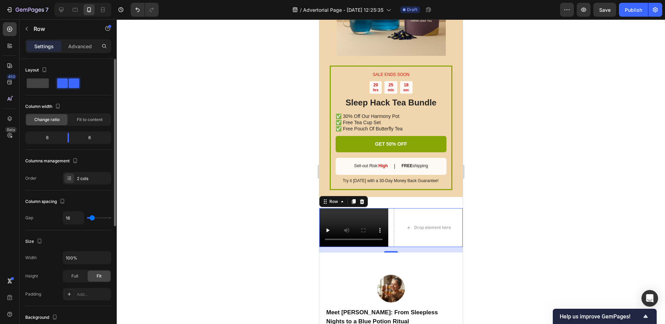
type input "14"
type input "10"
type input "9"
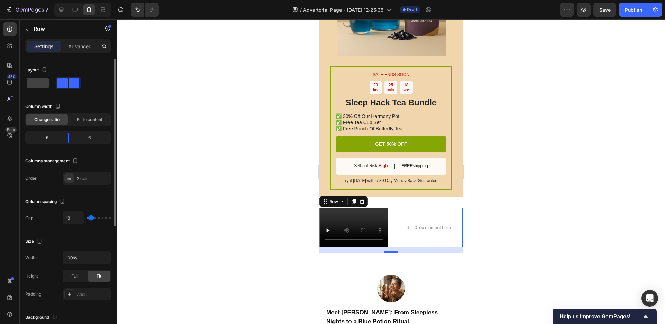
type input "9"
type input "8"
type input "6"
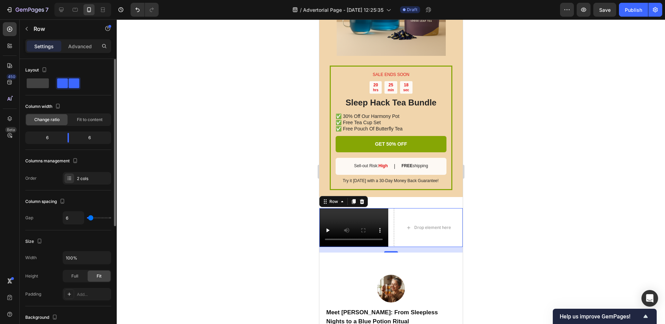
type input "5"
type input "4"
type input "2"
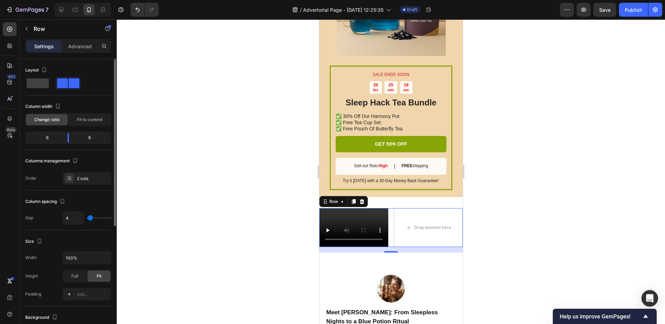
type input "2"
type input "1"
type input "0"
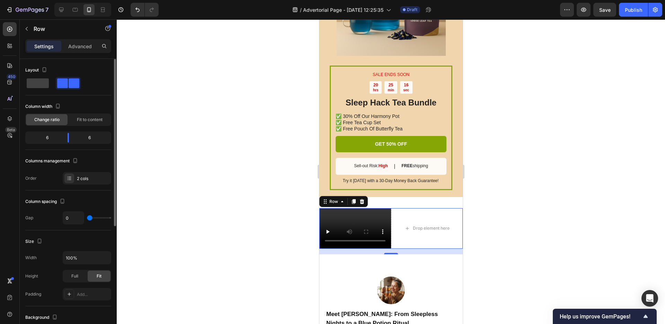
type input "2"
type input "3"
type input "4"
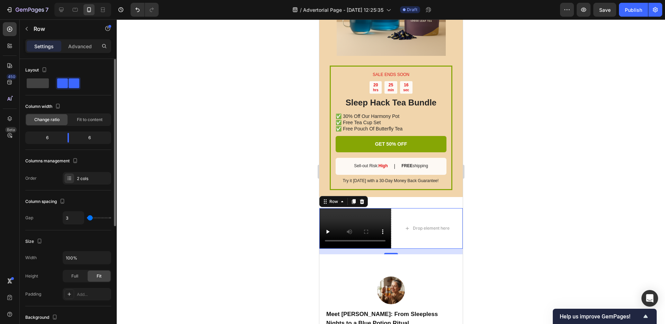
type input "4"
type input "5"
type input "6"
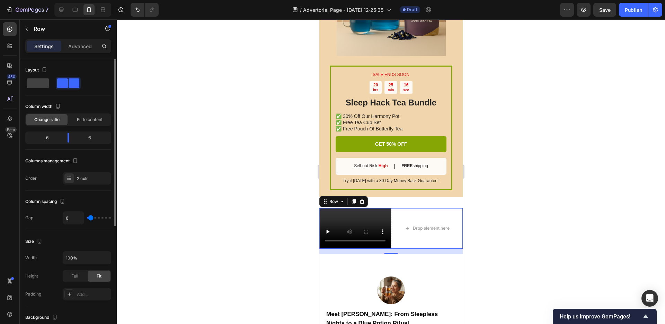
type input "7"
type input "8"
type input "9"
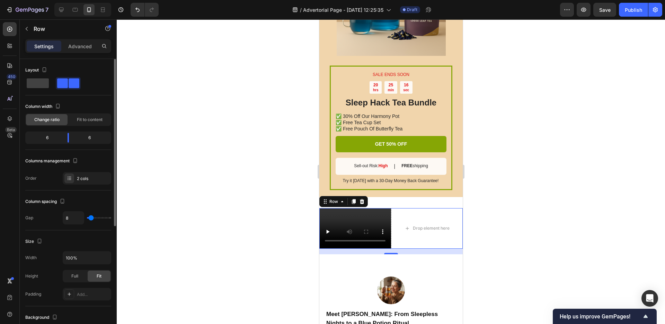
type input "9"
type input "11"
type input "13"
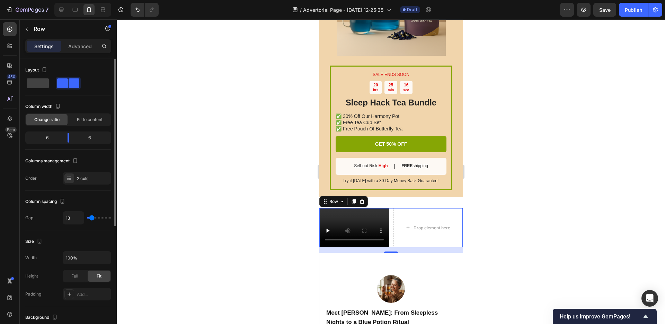
type input "14"
type input "15"
type input "16"
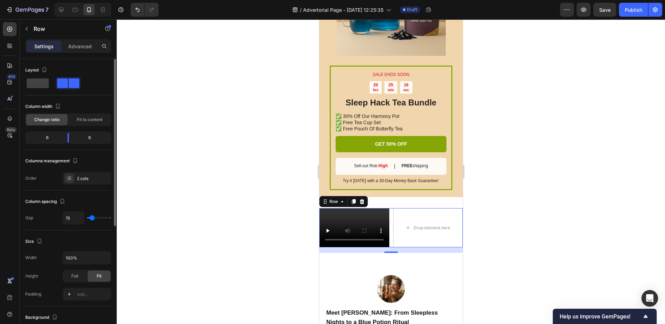
type input "16"
type input "17"
type input "18"
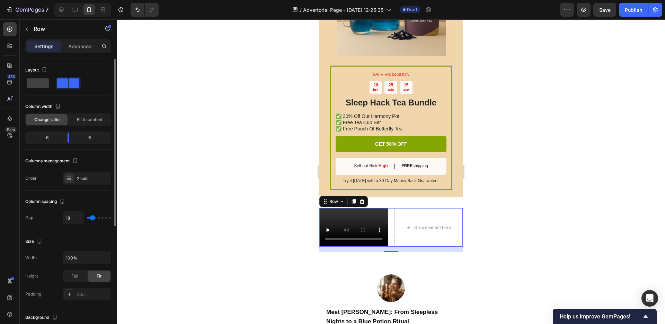
type input "17"
type input "16"
type input "15"
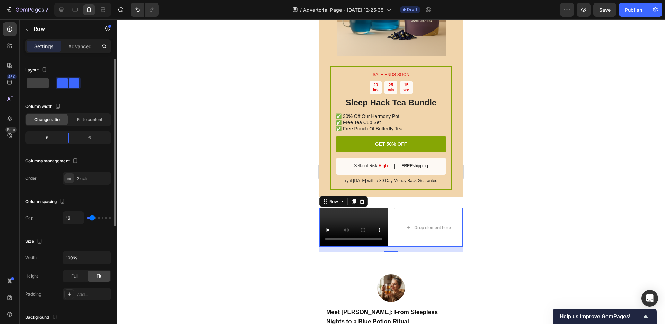
type input "15"
type input "14"
type input "13"
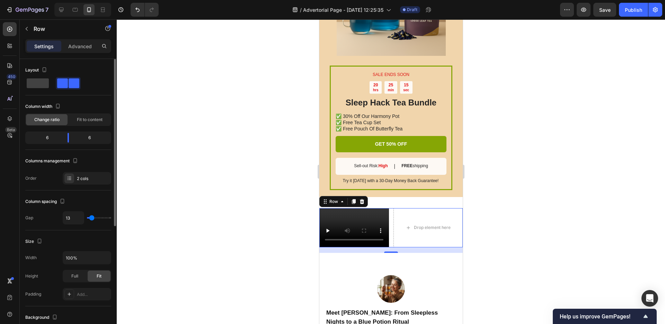
type input "12"
type input "11"
type input "10"
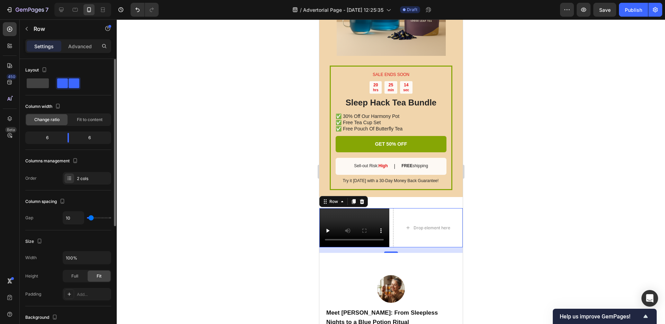
type input "10"
click at [91, 218] on input "range" at bounding box center [99, 217] width 24 height 1
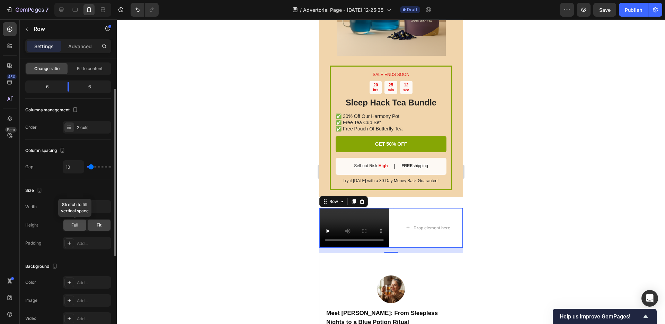
click at [74, 222] on span "Full" at bounding box center [74, 225] width 7 height 6
click at [100, 228] on div "Fit" at bounding box center [99, 224] width 23 height 11
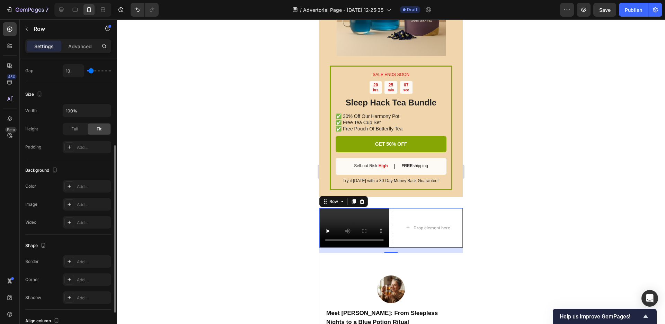
scroll to position [0, 0]
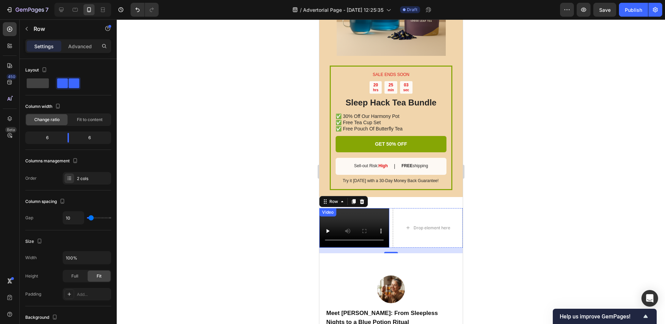
click at [365, 219] on div "Video" at bounding box center [354, 228] width 70 height 40
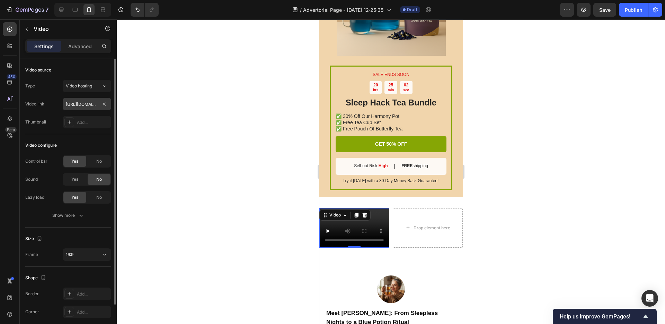
click at [85, 105] on input "[URL][DOMAIN_NAME]" at bounding box center [87, 104] width 49 height 12
type input "[URL][DOMAIN_NAME]"
click at [85, 114] on div "Type Video hosting Video link [URL][DOMAIN_NAME] Thumbnail Add..." at bounding box center [68, 104] width 86 height 49
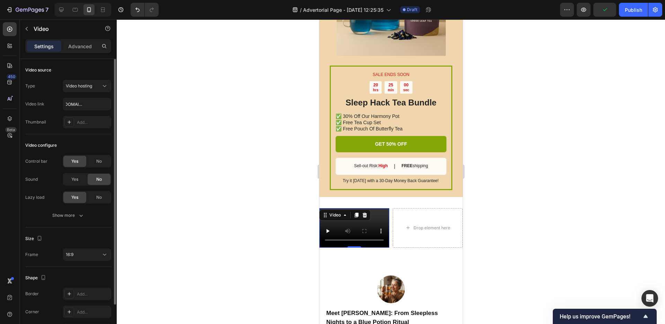
scroll to position [0, 0]
click at [109, 165] on div "No" at bounding box center [99, 161] width 23 height 11
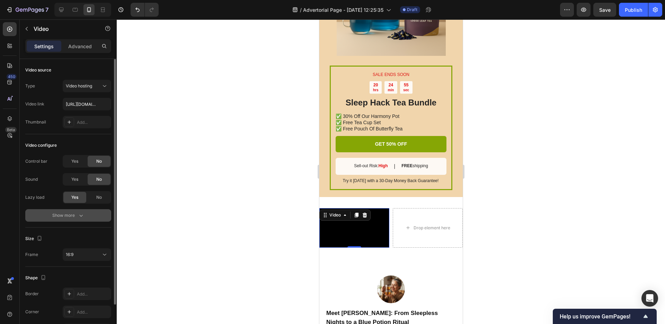
click at [81, 210] on button "Show more" at bounding box center [68, 215] width 86 height 12
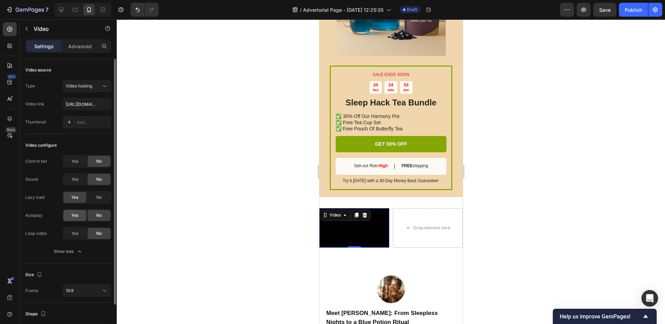
click at [77, 216] on span "Yes" at bounding box center [74, 215] width 7 height 6
click at [77, 234] on span "Yes" at bounding box center [74, 233] width 7 height 6
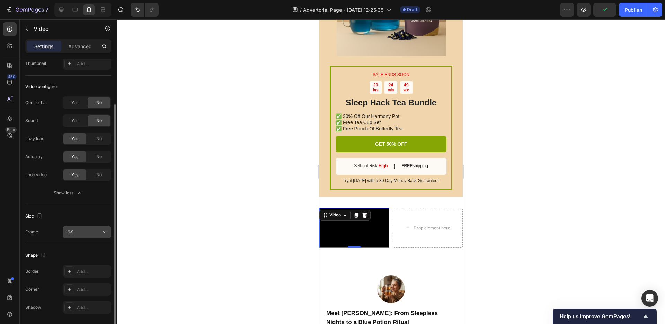
click at [84, 233] on div "16:9" at bounding box center [83, 232] width 35 height 6
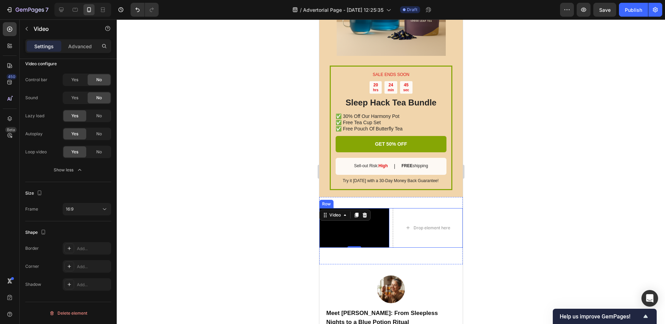
click at [389, 241] on div "Video 0 Drop element here Row" at bounding box center [390, 228] width 143 height 40
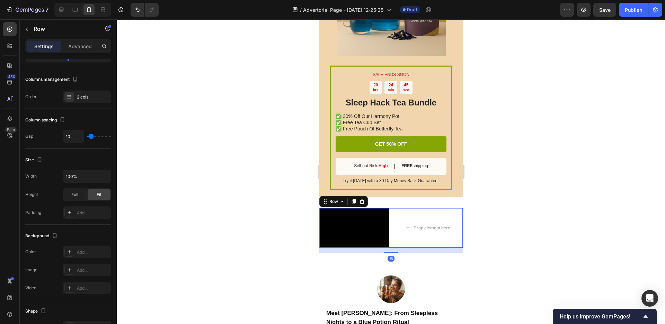
scroll to position [0, 0]
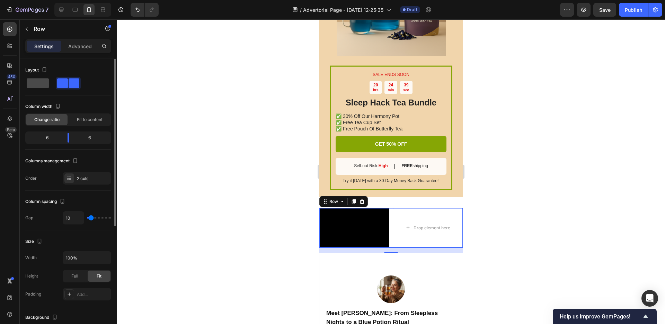
click at [37, 85] on span at bounding box center [38, 83] width 22 height 10
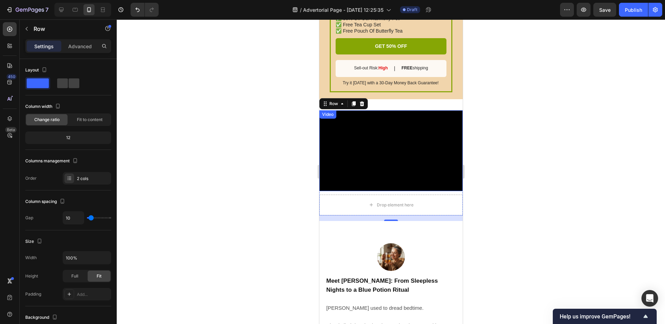
scroll to position [1694, 0]
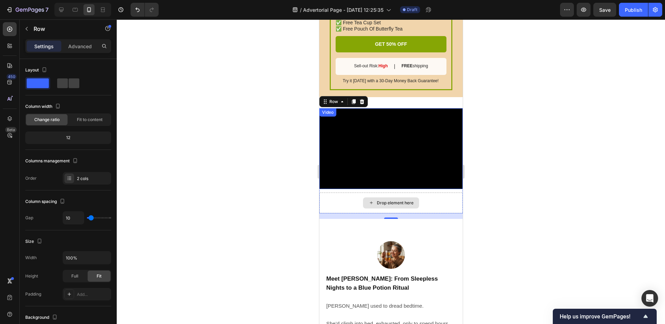
click at [378, 159] on video at bounding box center [390, 148] width 143 height 81
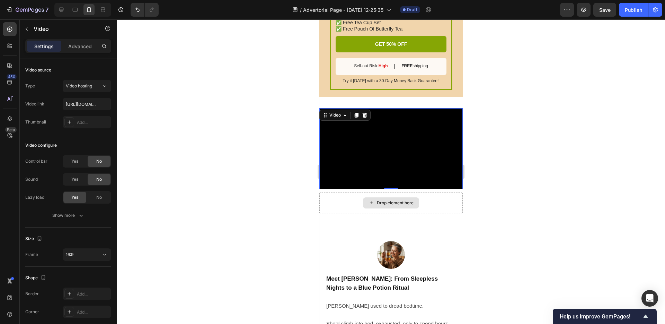
click at [387, 160] on video at bounding box center [390, 148] width 143 height 81
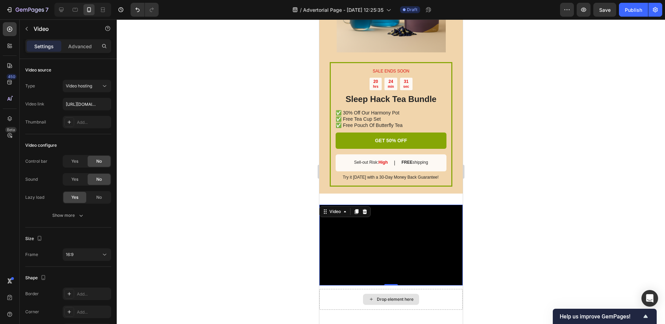
scroll to position [1601, 0]
